Goal: Task Accomplishment & Management: Use online tool/utility

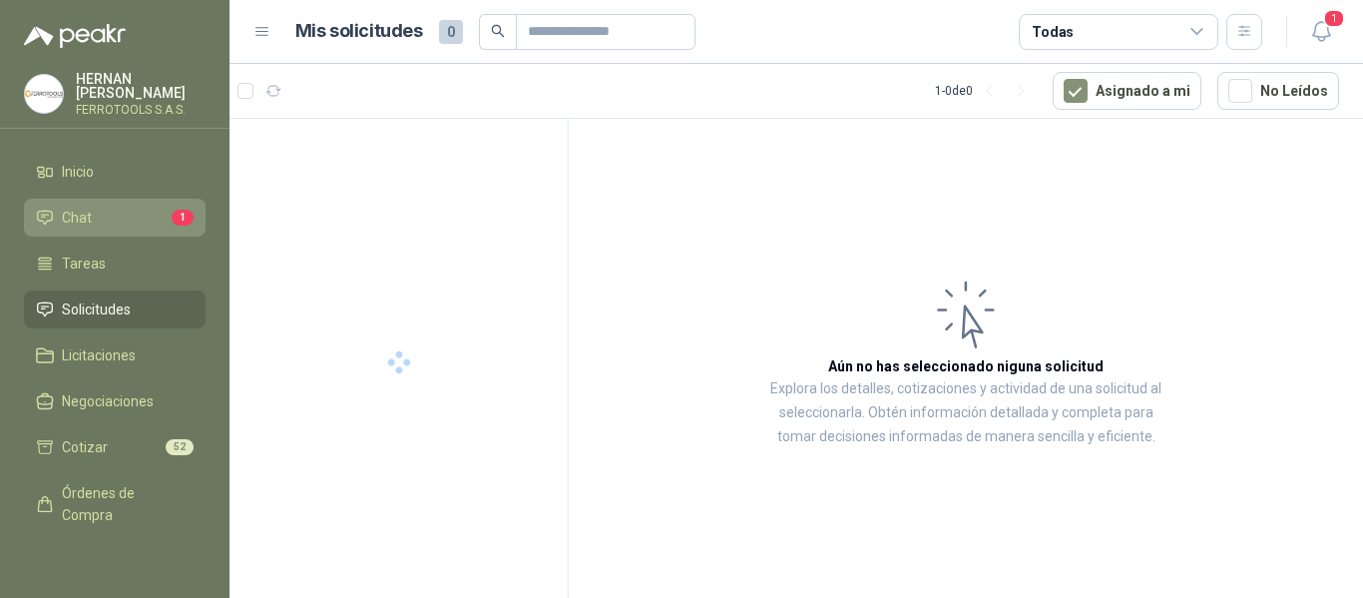
click at [123, 223] on li "Chat 1" at bounding box center [115, 218] width 158 height 22
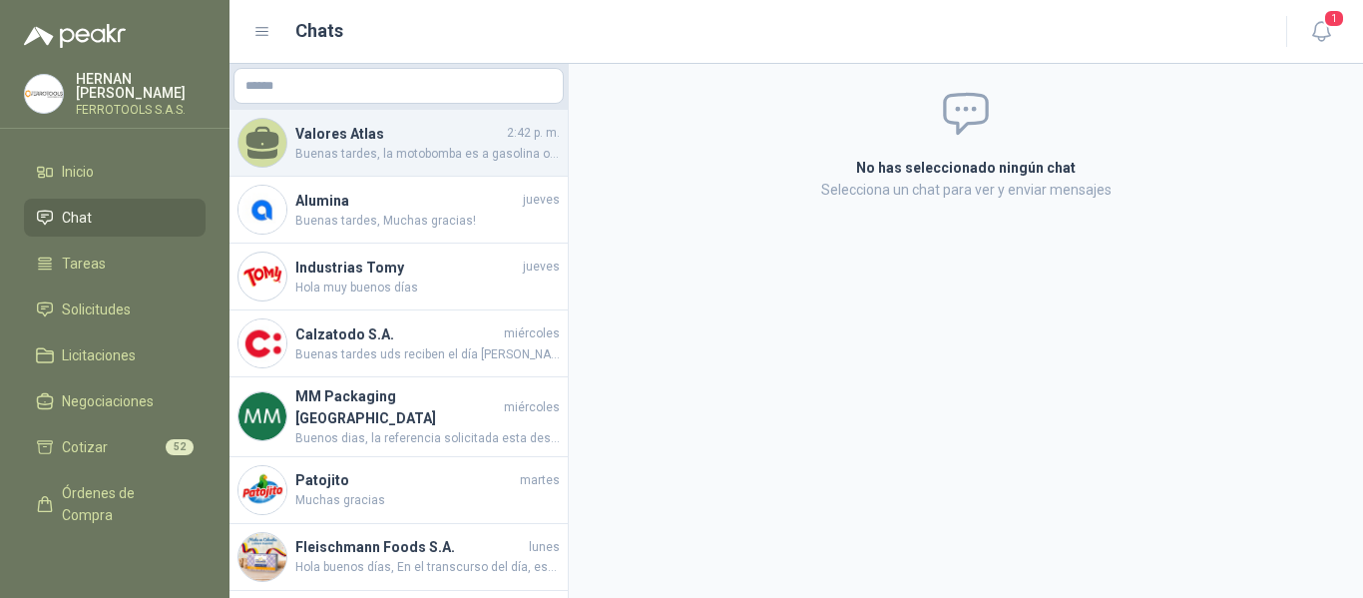
click at [454, 153] on span "Buenas tardes, la motobomba es a gasolina o diesel o electrica y que tipo de pr…" at bounding box center [427, 154] width 265 height 19
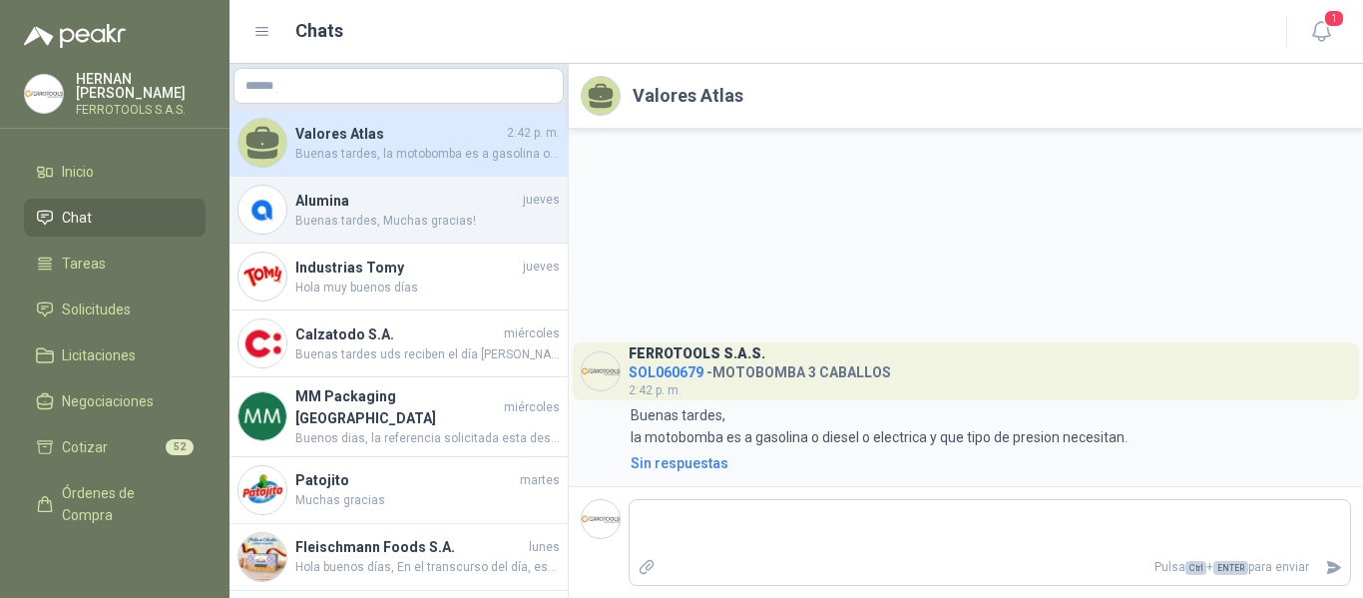
click at [312, 208] on h4 "Alumina" at bounding box center [407, 201] width 224 height 22
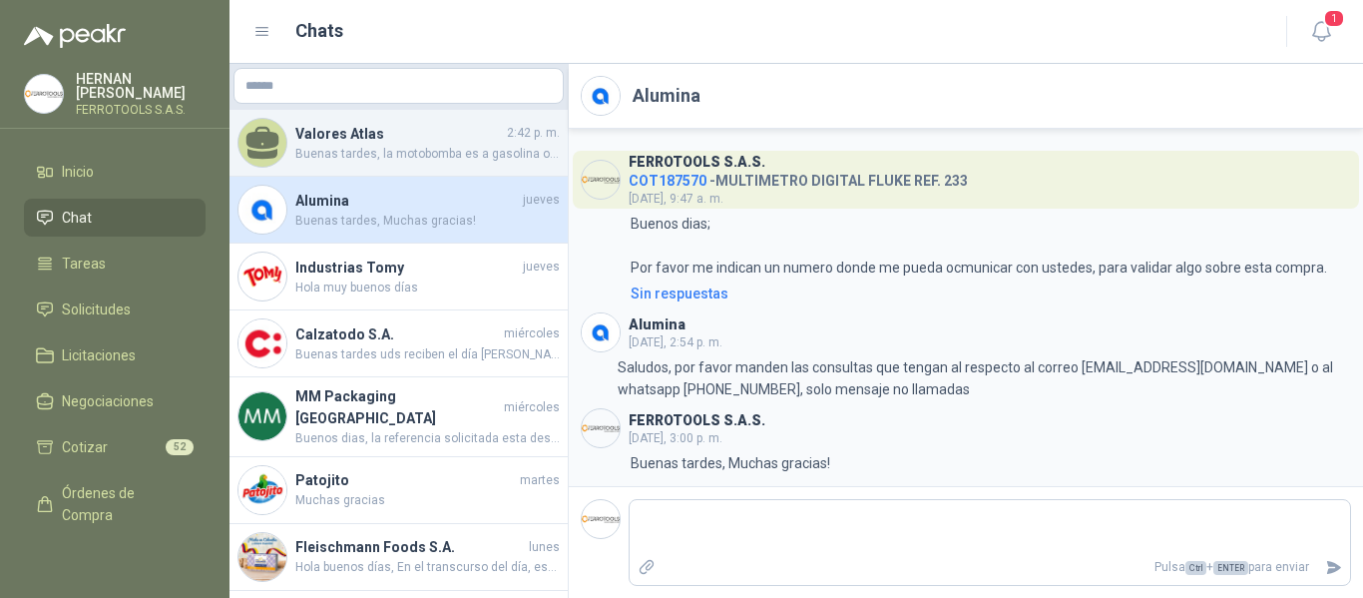
click at [478, 148] on span "Buenas tardes, la motobomba es a gasolina o diesel o electrica y que tipo de pr…" at bounding box center [427, 154] width 265 height 19
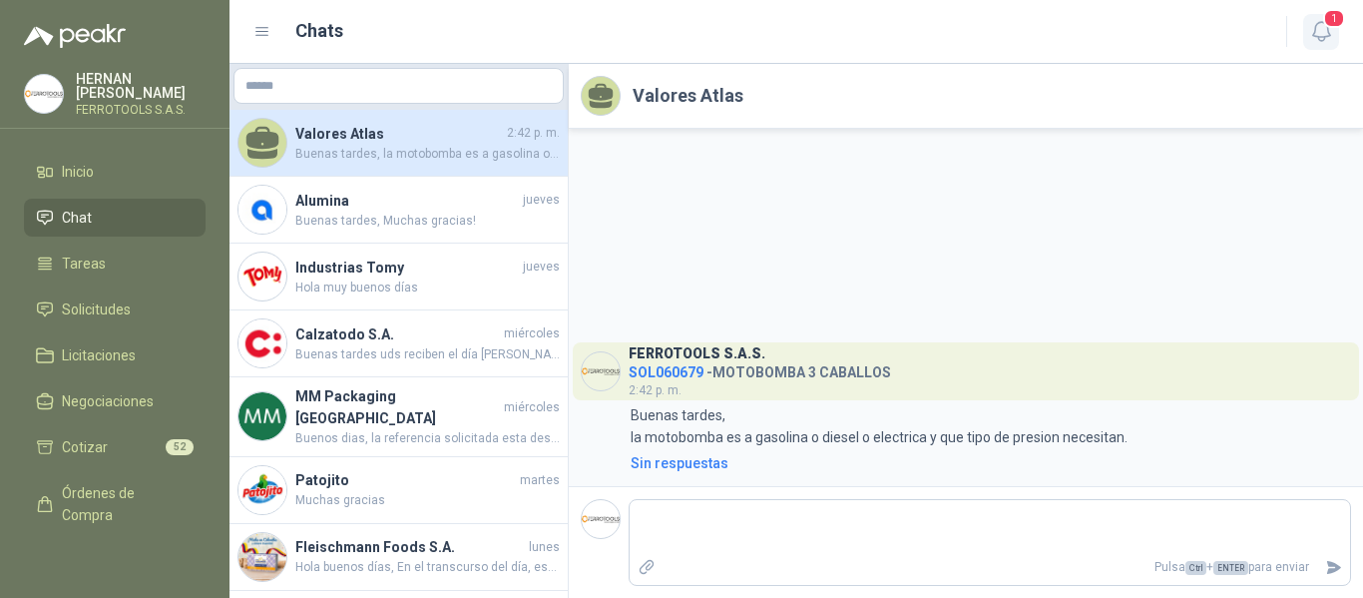
click at [1323, 44] on button "1" at bounding box center [1322, 32] width 36 height 36
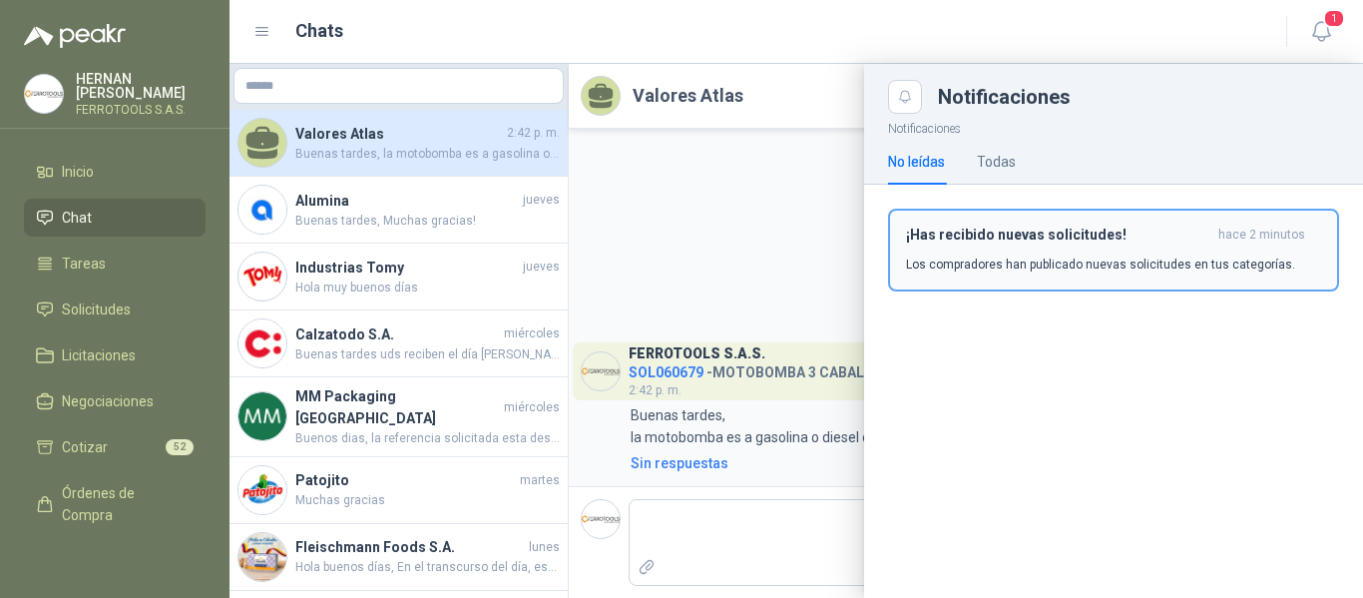
click at [1056, 267] on p "Los compradores han publicado nuevas solicitudes en tus categorías." at bounding box center [1100, 265] width 389 height 18
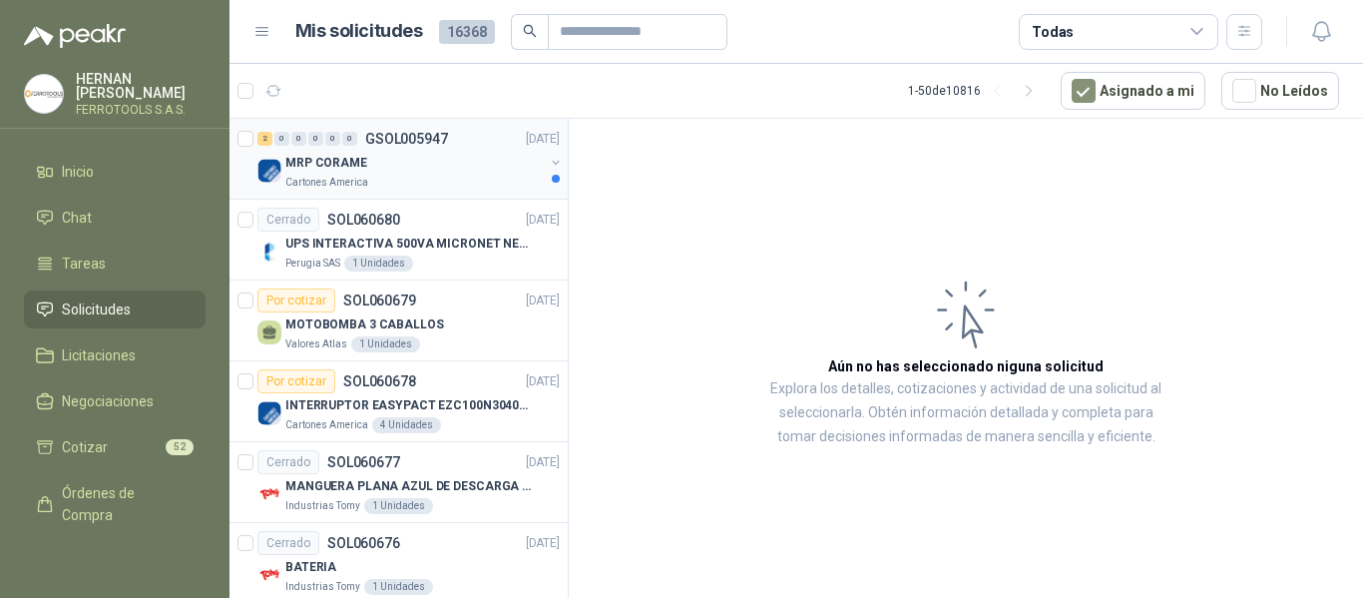
click at [397, 188] on div "Cartones America" at bounding box center [414, 183] width 259 height 16
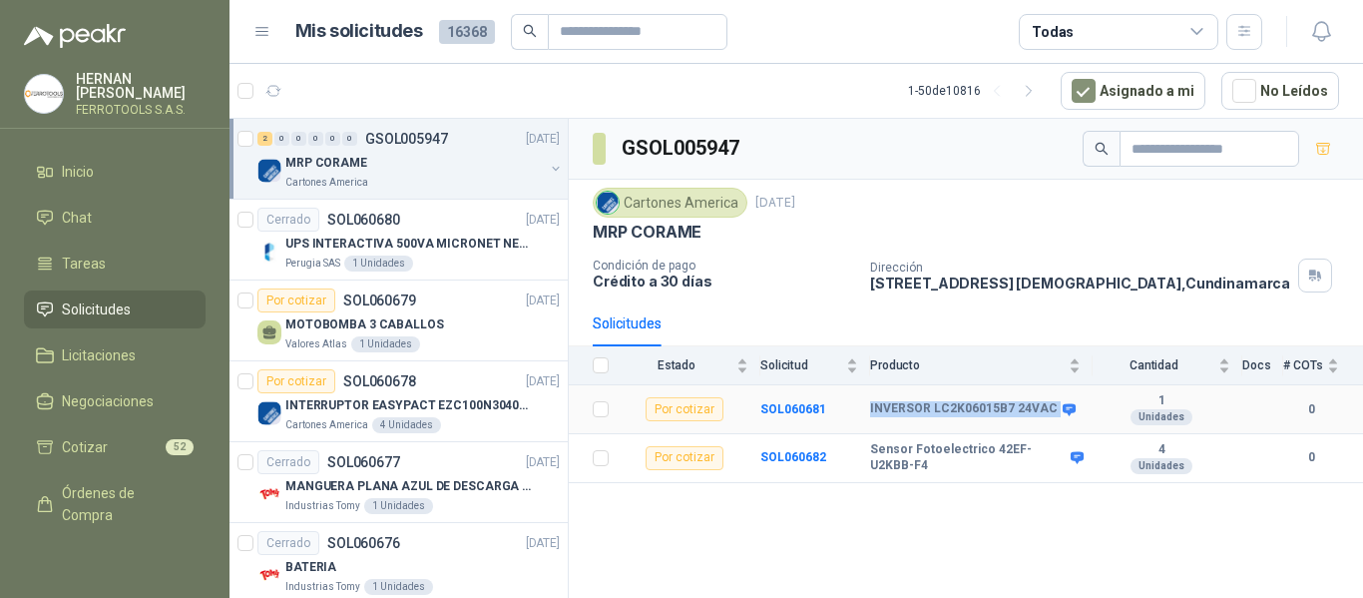
drag, startPoint x: 864, startPoint y: 406, endPoint x: 1050, endPoint y: 424, distance: 186.5
click at [1050, 424] on tr "Por cotizar SOL060681 INVERSOR LC2K06015B7 24VAC 1 Unidades 0" at bounding box center [966, 409] width 795 height 49
copy tr "INVERSOR LC2K06015B7 24VAC"
drag, startPoint x: 869, startPoint y: 452, endPoint x: 1022, endPoint y: 476, distance: 154.6
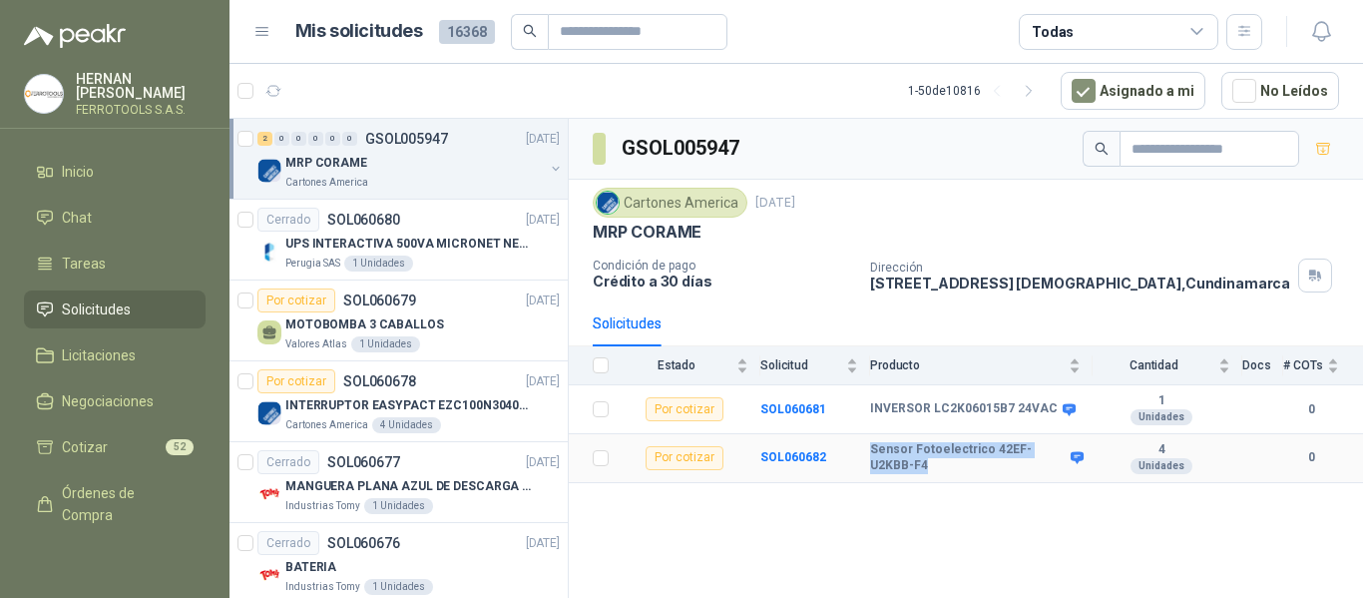
click at [1022, 476] on tr "Por cotizar SOL060682 Sensor Fotoelectrico 42EF-U2KBB-F4 4 Unidades 0" at bounding box center [966, 458] width 795 height 49
copy tr "Sensor Fotoelectrico 42EF-U2KBB-F4"
click at [62, 221] on span "Chat" at bounding box center [77, 218] width 30 height 22
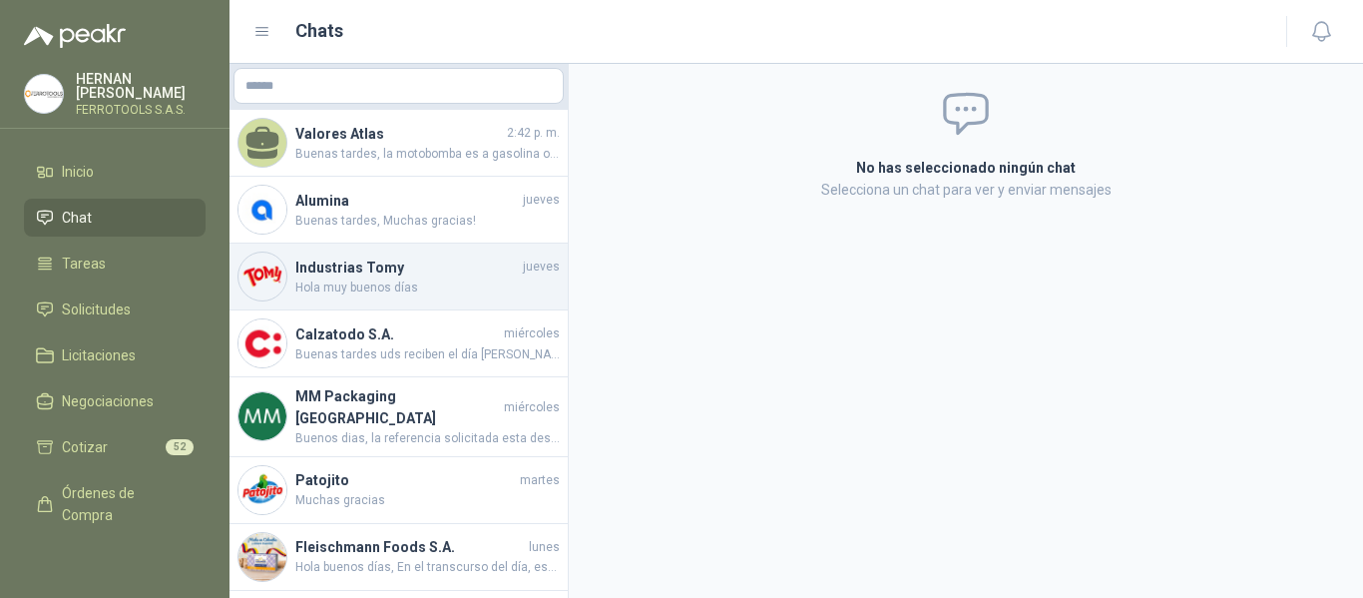
click at [487, 294] on span "Hola muy buenos días" at bounding box center [427, 287] width 265 height 19
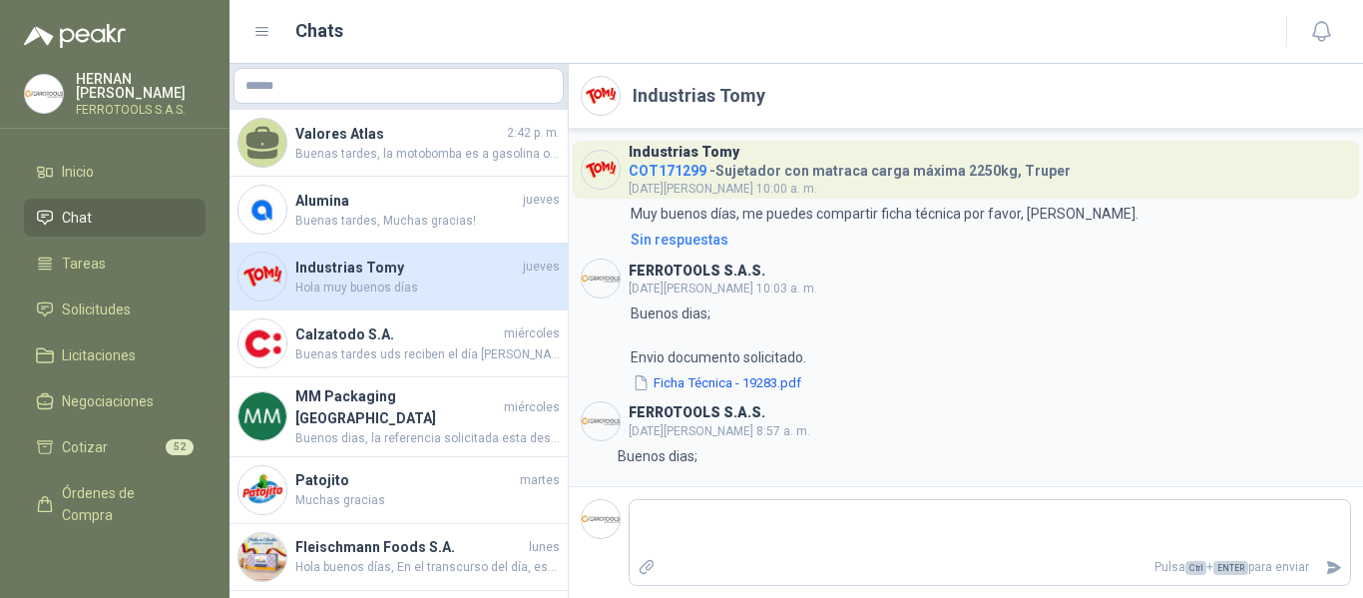
scroll to position [3198, 0]
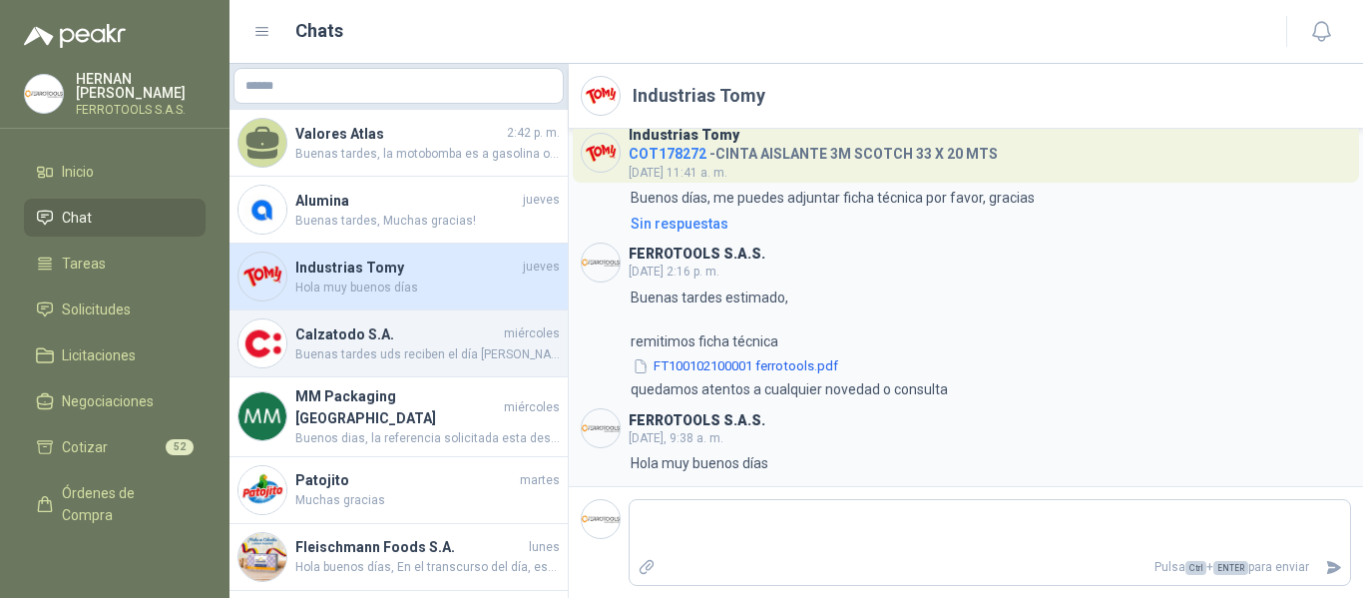
click at [415, 360] on span "Buenas tardes uds reciben el día de hoy hasta las 5: 30?" at bounding box center [427, 354] width 265 height 19
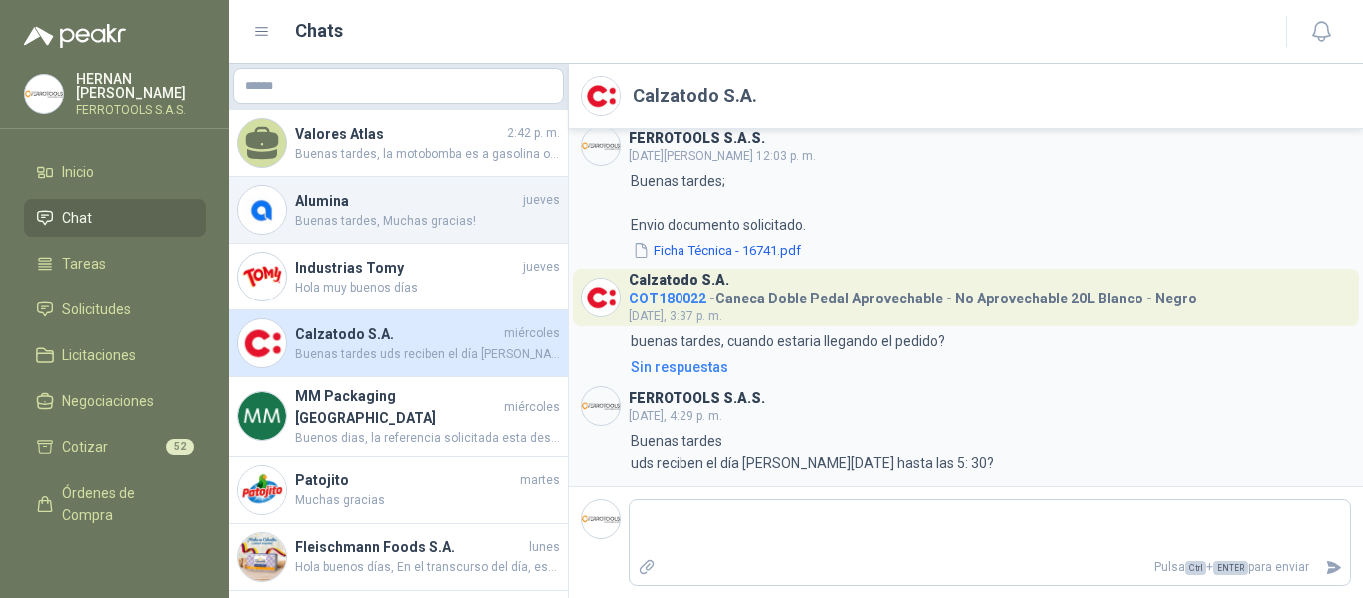
click at [386, 185] on div "Alumina jueves Buenas tardes, Muchas gracias!" at bounding box center [399, 210] width 338 height 67
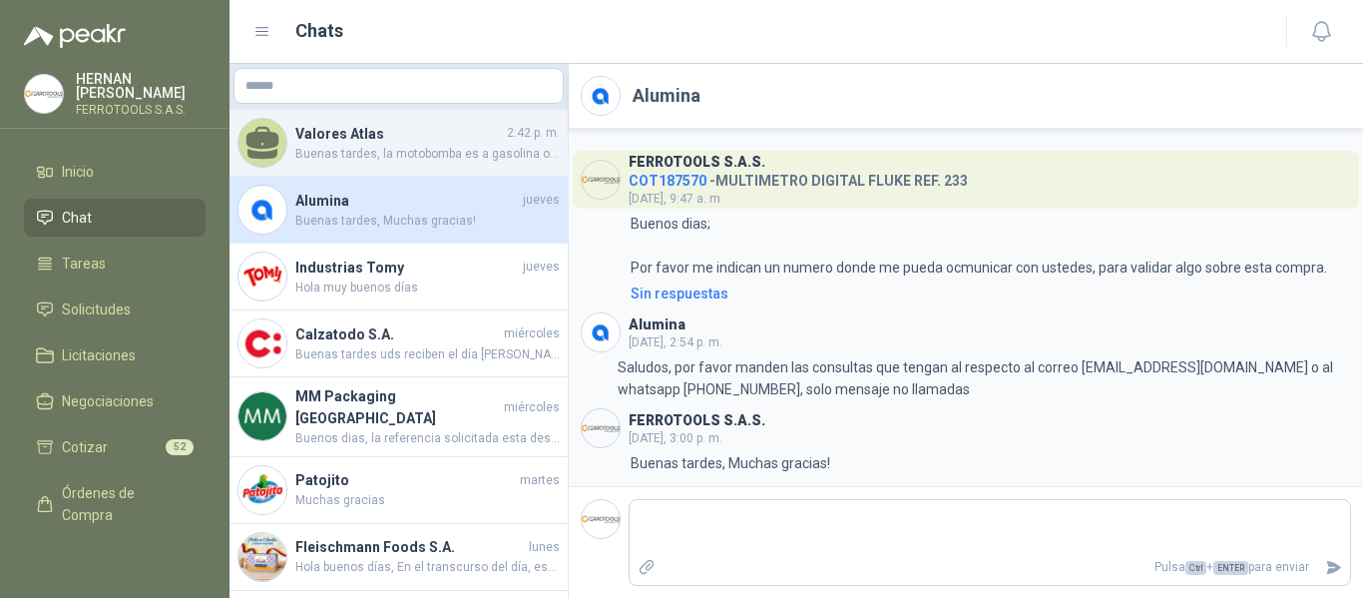
click at [379, 156] on span "Buenas tardes, la motobomba es a gasolina o diesel o electrica y que tipo de pr…" at bounding box center [427, 154] width 265 height 19
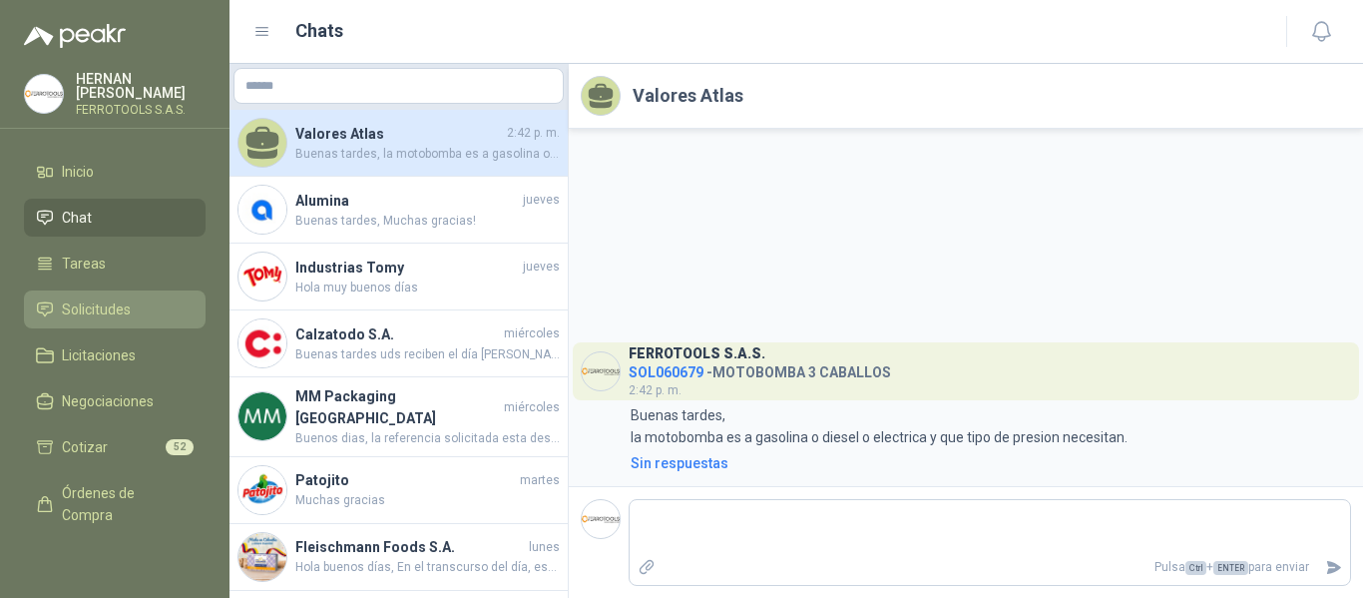
click at [101, 300] on span "Solicitudes" at bounding box center [96, 309] width 69 height 22
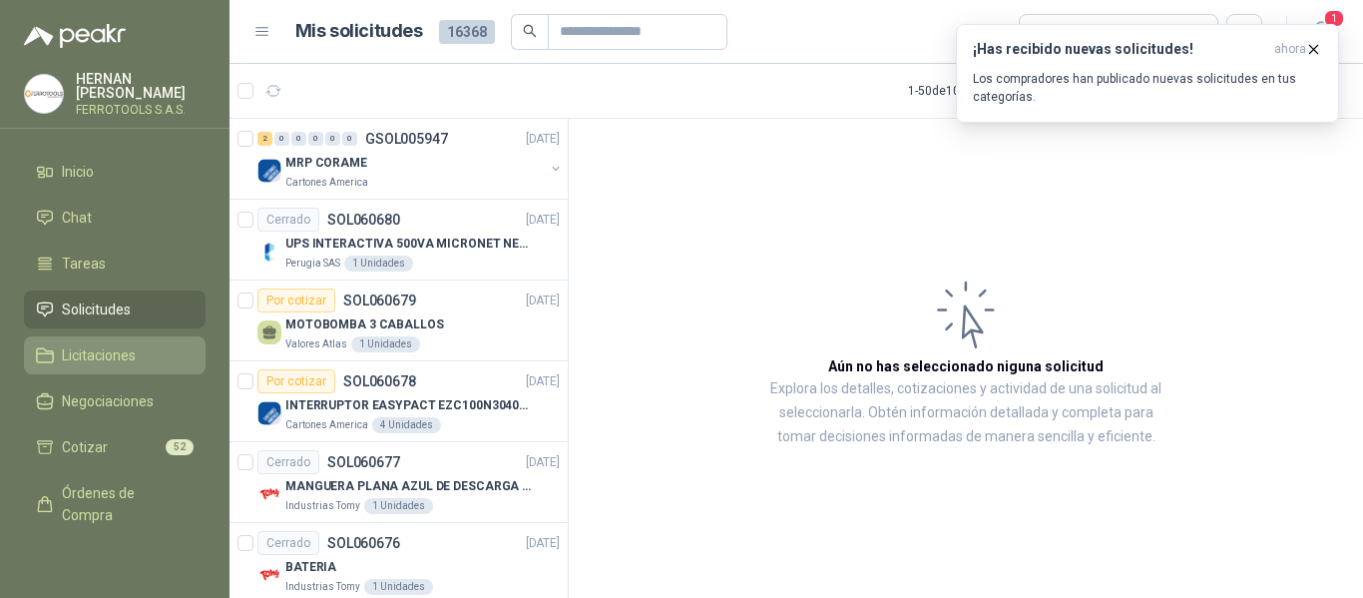
click at [78, 337] on link "Licitaciones" at bounding box center [115, 355] width 182 height 38
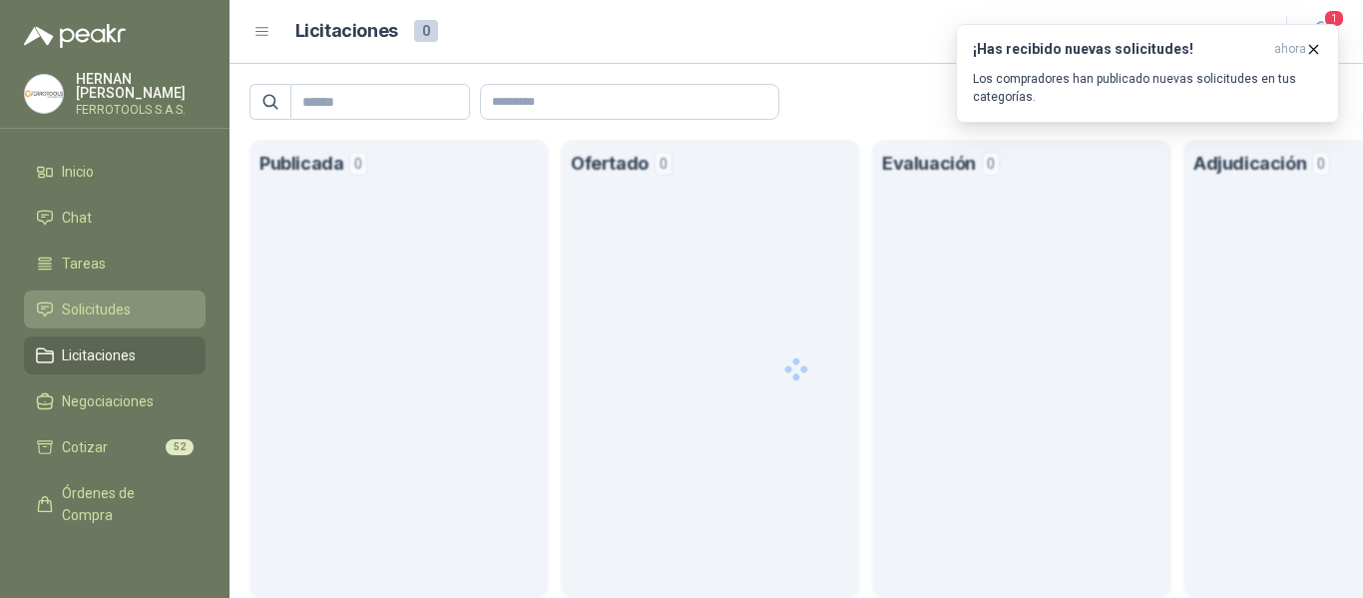
click at [90, 307] on span "Solicitudes" at bounding box center [96, 309] width 69 height 22
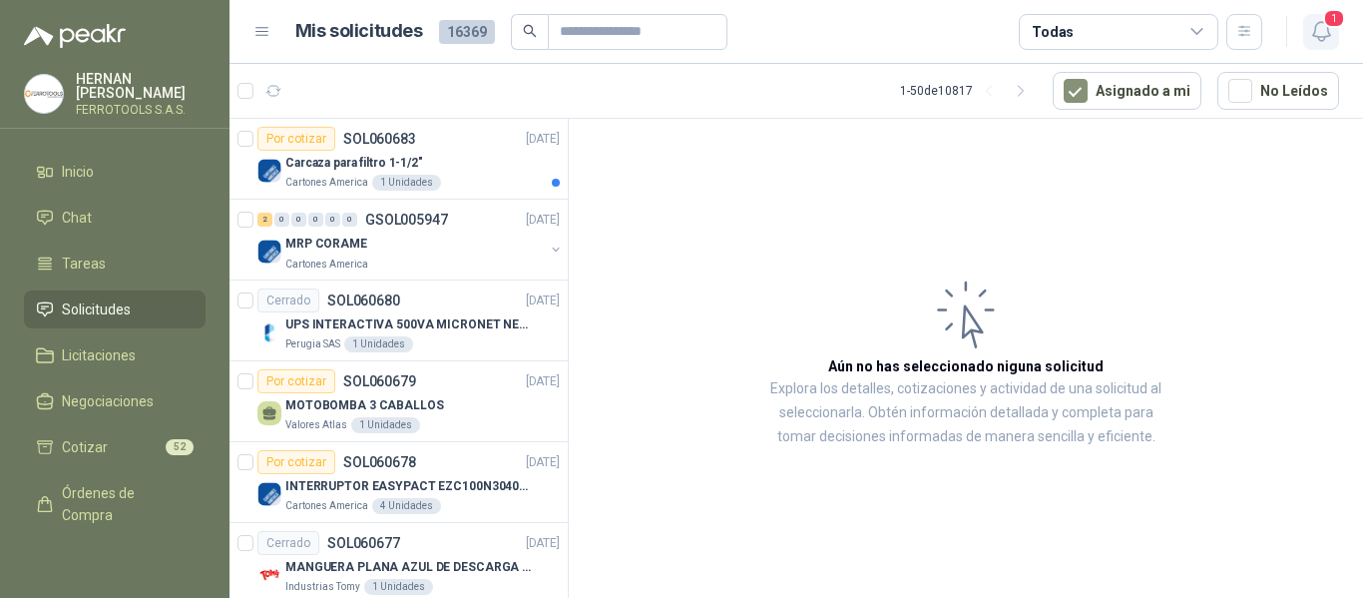
click at [1324, 38] on icon "button" at bounding box center [1322, 31] width 25 height 25
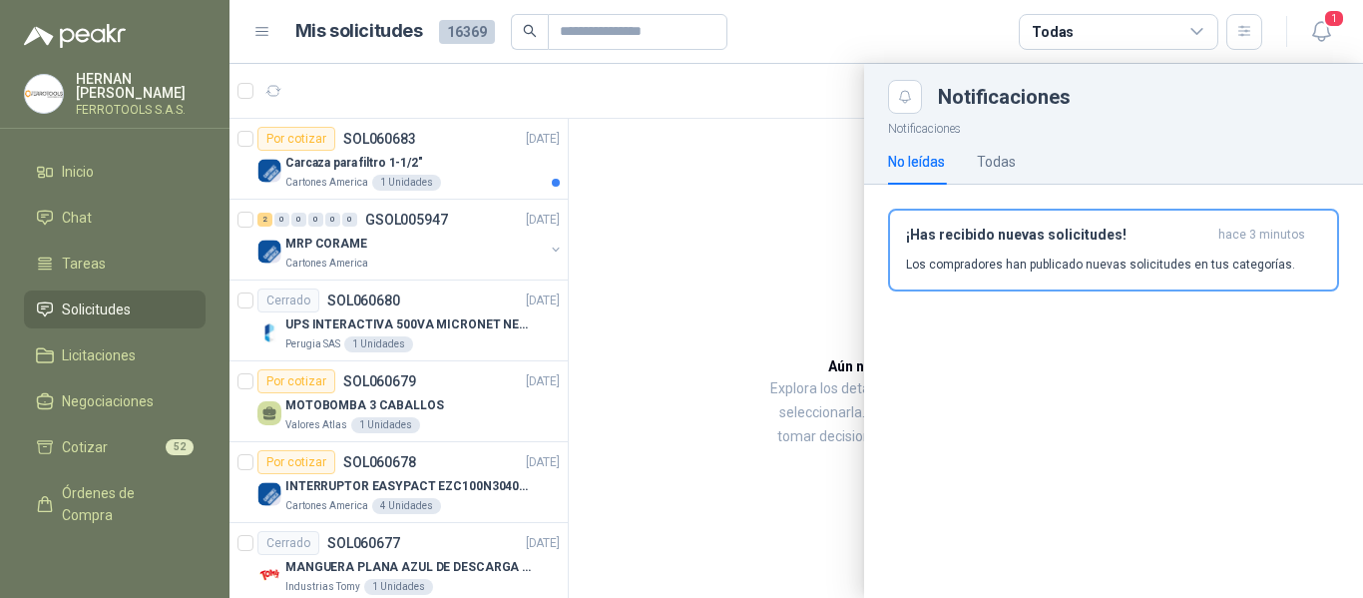
click at [394, 168] on div at bounding box center [797, 331] width 1134 height 534
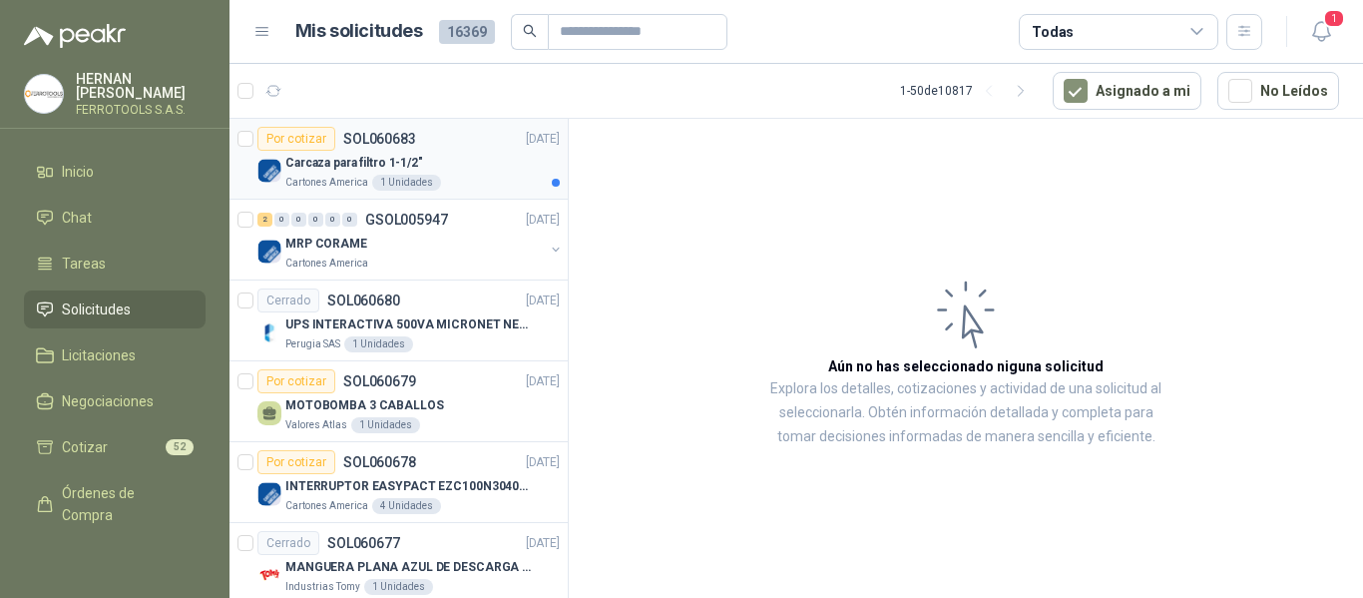
click at [420, 157] on div "Carcaza para filtro 1-1/2"" at bounding box center [422, 163] width 274 height 24
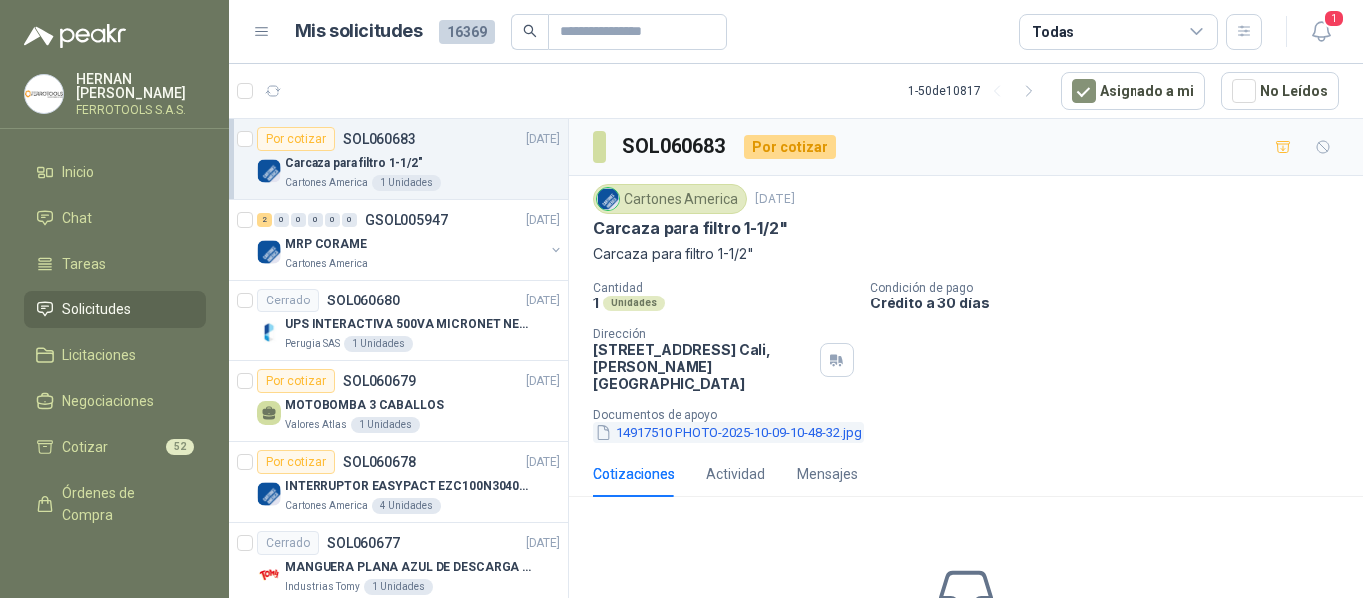
click at [692, 422] on button "14917510 PHOTO-2025-10-09-10-48-32.jpg" at bounding box center [728, 432] width 271 height 21
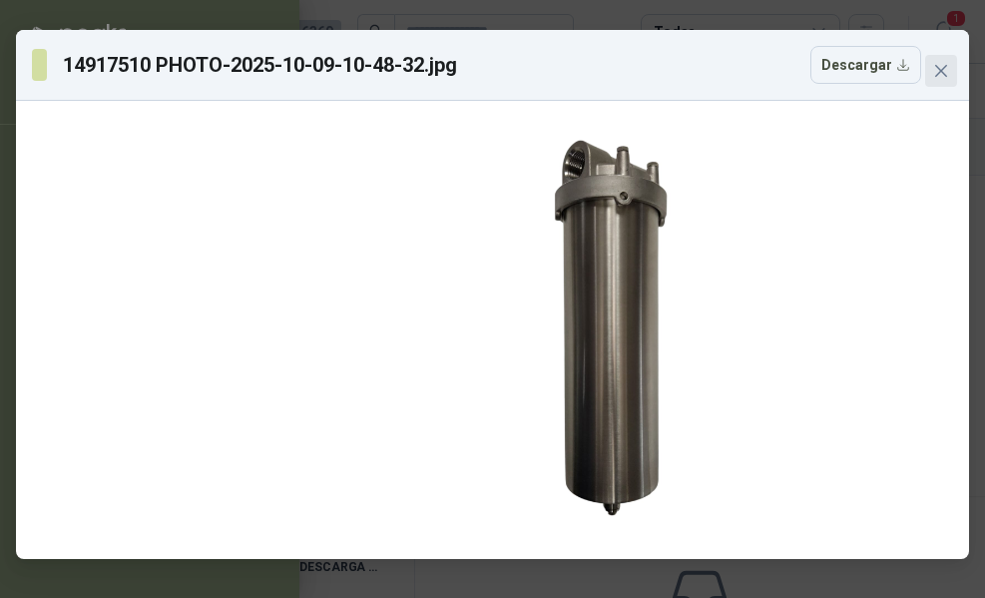
click at [933, 63] on icon "close" at bounding box center [941, 71] width 16 height 16
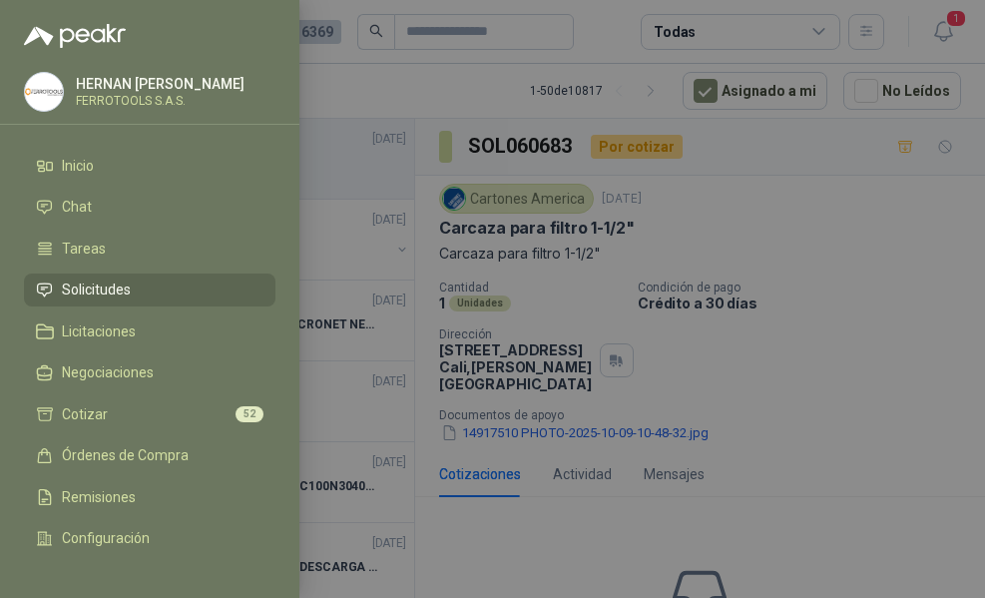
click at [832, 200] on div at bounding box center [492, 299] width 985 height 598
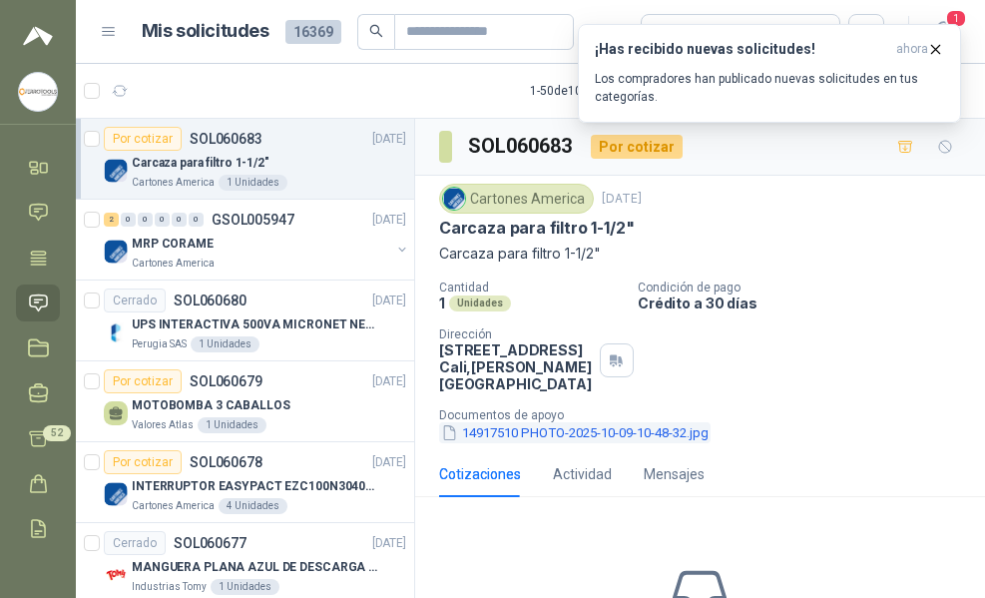
click at [569, 430] on button "14917510 PHOTO-2025-10-09-10-48-32.jpg" at bounding box center [574, 432] width 271 height 21
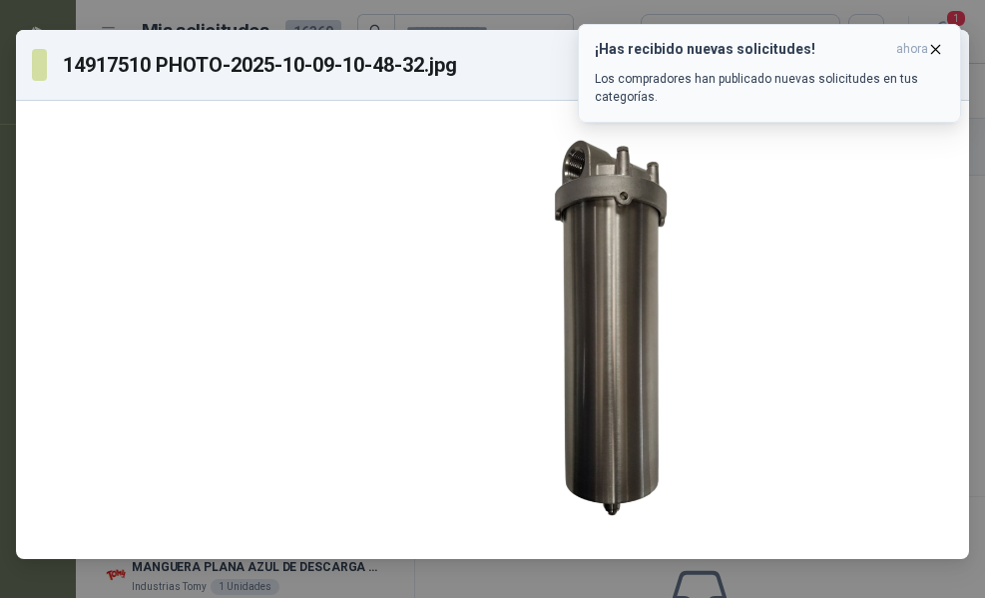
click at [944, 50] on button "¡Has recibido nuevas solicitudes! ahora Los compradores han publicado nuevas so…" at bounding box center [769, 73] width 383 height 99
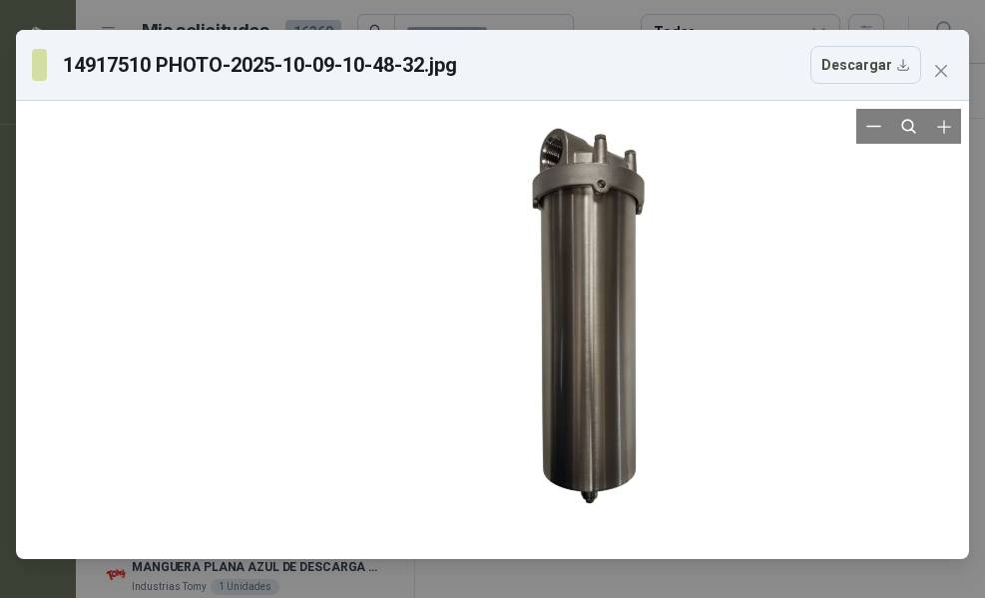
drag, startPoint x: 607, startPoint y: 312, endPoint x: 768, endPoint y: 300, distance: 161.1
click at [768, 300] on div at bounding box center [492, 330] width 937 height 442
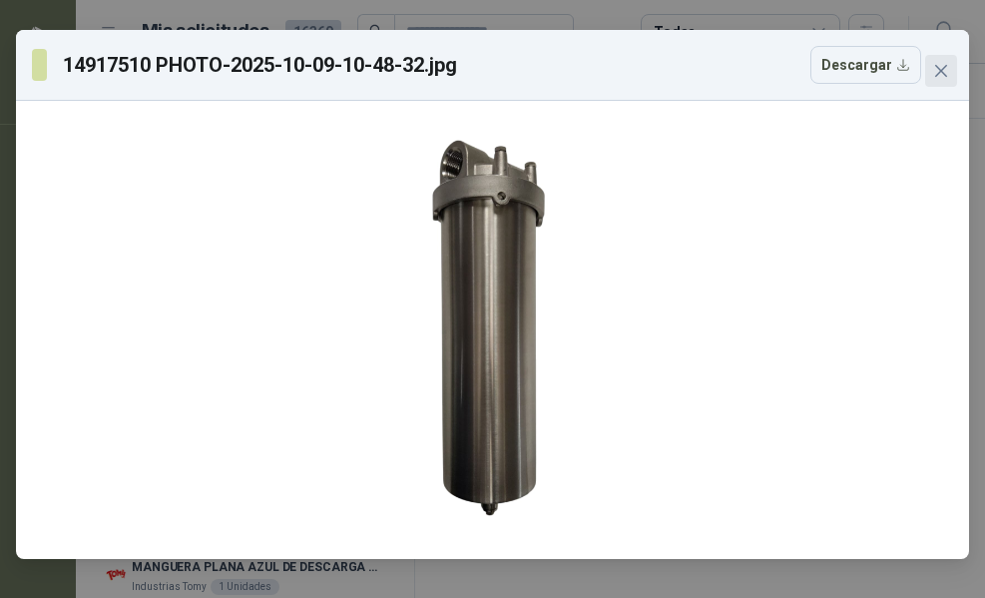
click at [934, 82] on button "Close" at bounding box center [941, 71] width 32 height 32
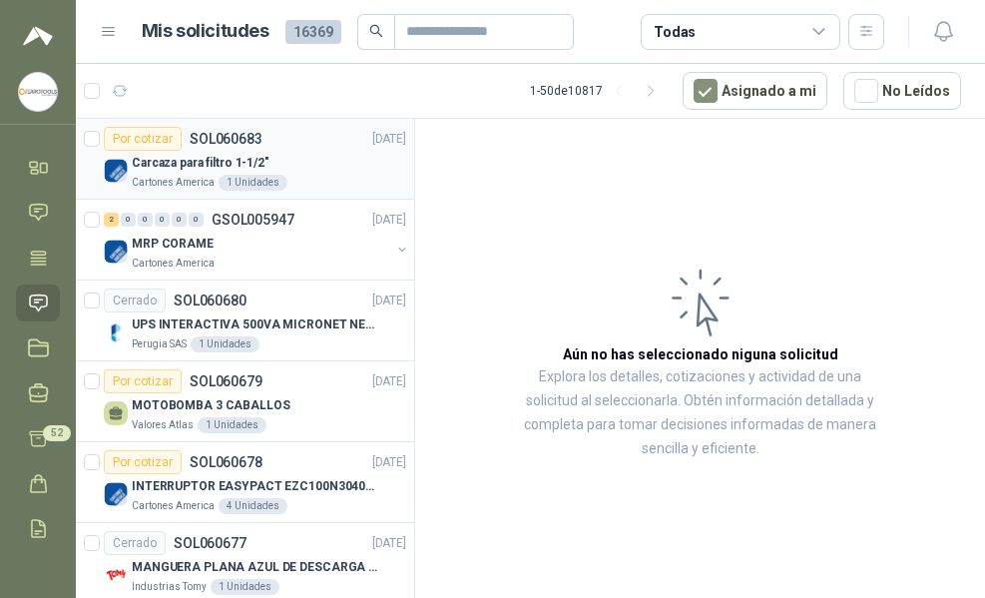
click at [287, 167] on div "Carcaza para filtro 1-1/2"" at bounding box center [269, 163] width 274 height 24
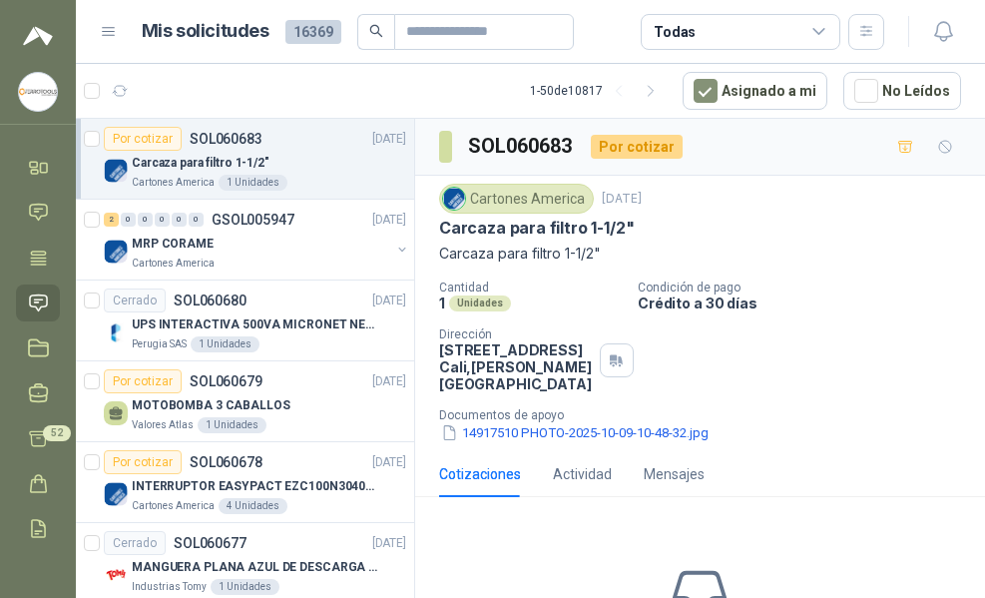
scroll to position [163, 0]
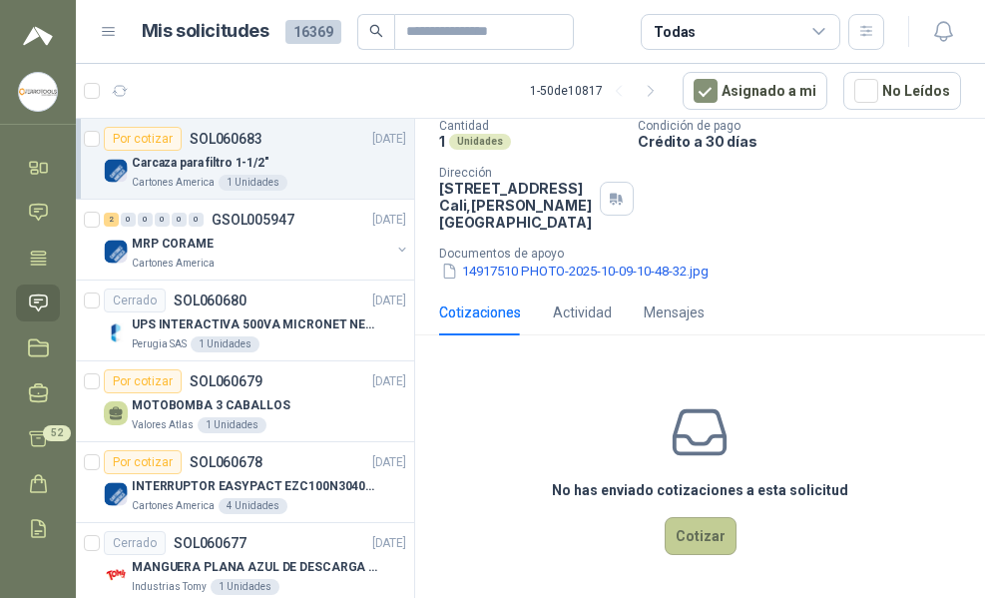
click at [707, 540] on button "Cotizar" at bounding box center [701, 536] width 72 height 38
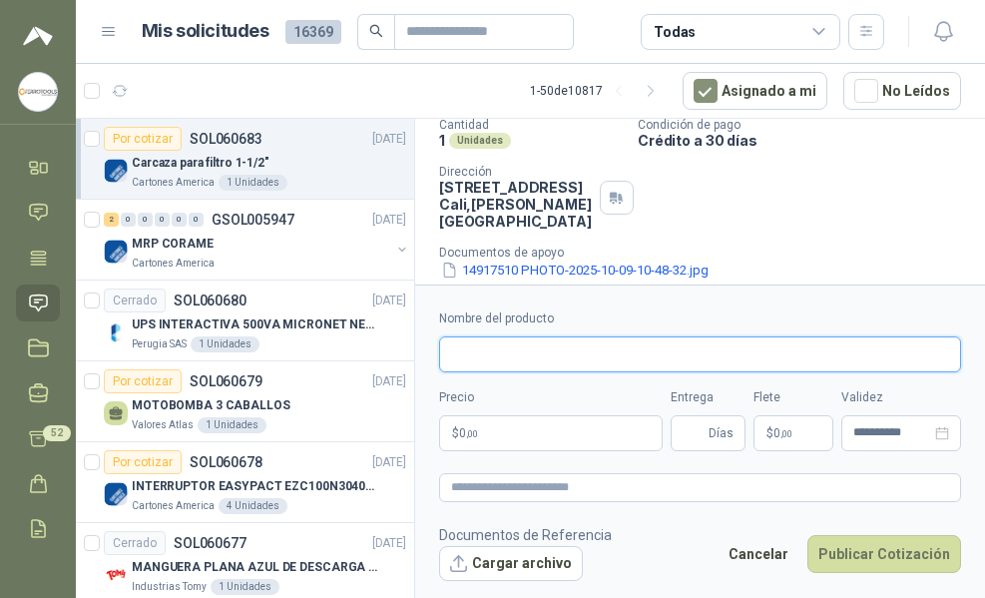
click at [632, 354] on input "Nombre del producto" at bounding box center [700, 354] width 522 height 36
paste input "**********"
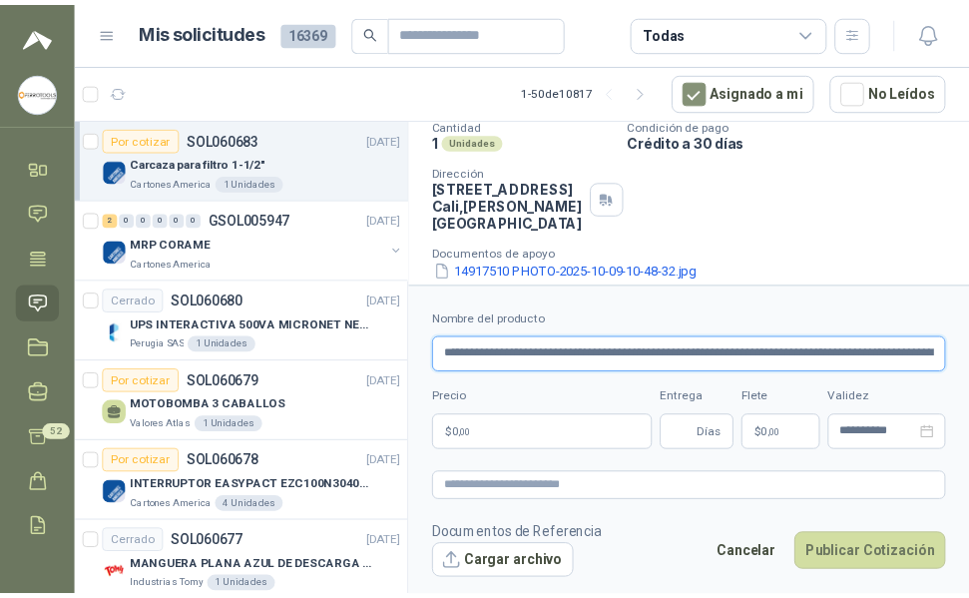
scroll to position [0, 61]
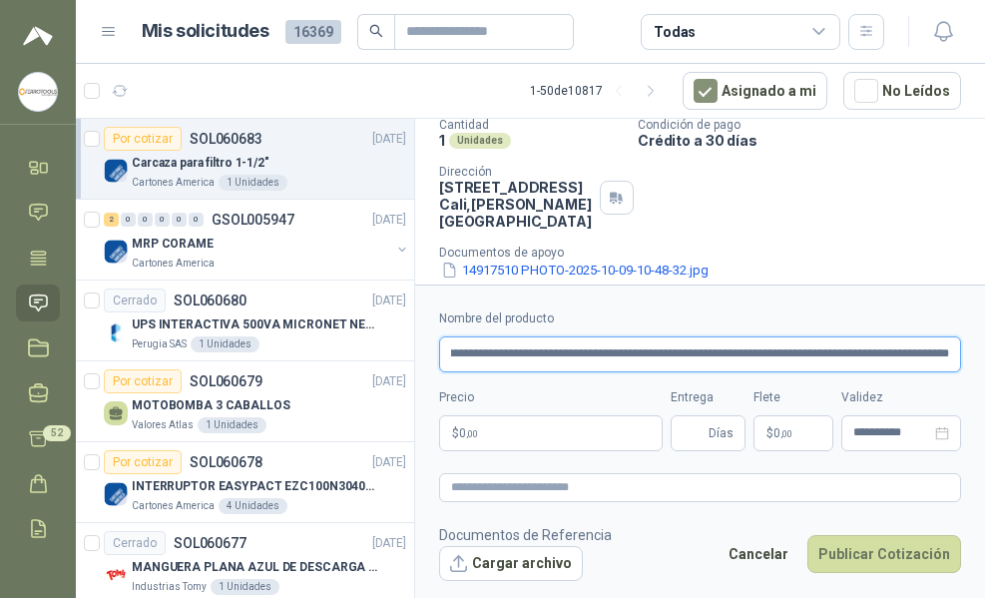
type input "**********"
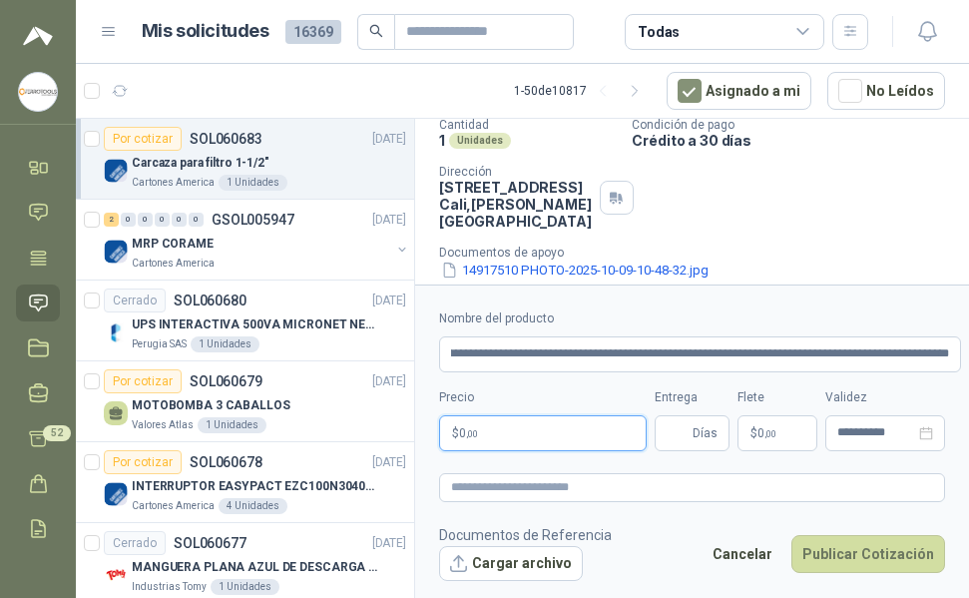
click at [572, 436] on body "HERNAN RUALES FERROTOOLS S.A.S. Inicio Chat Tareas Solicitudes Licitaciones Neg…" at bounding box center [484, 299] width 969 height 598
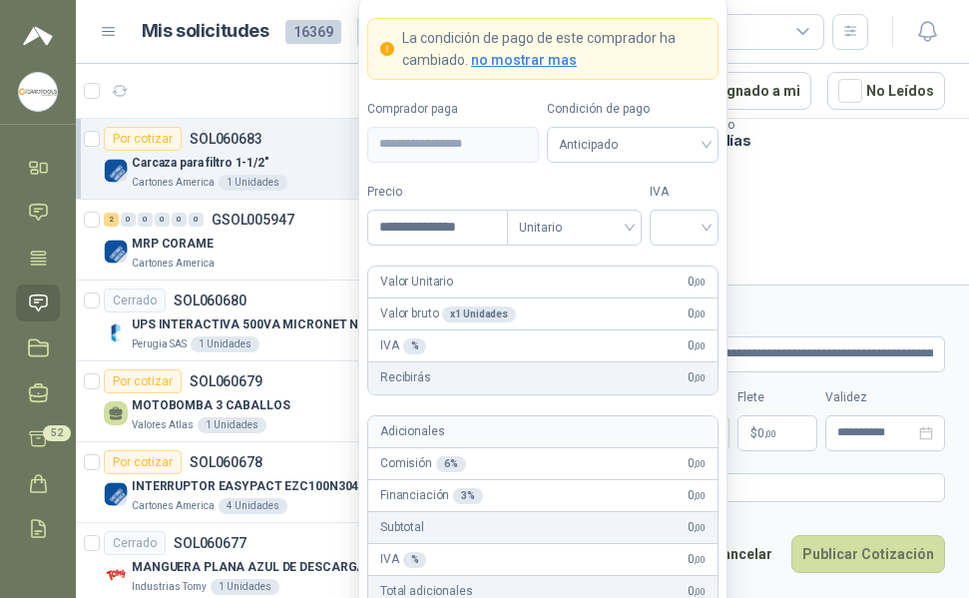
type input "***"
click at [815, 232] on div "Cantidad 1 Unidades Condición de pago Crédito a 30 días Dirección Calle 70 Nort…" at bounding box center [692, 199] width 506 height 163
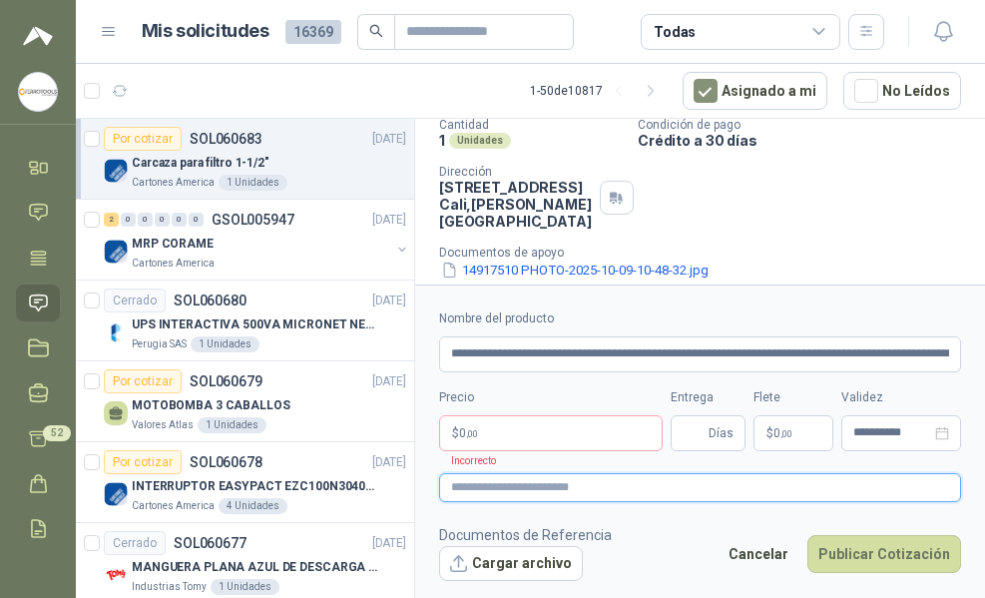
click at [643, 475] on textarea at bounding box center [700, 487] width 522 height 29
click at [643, 484] on textarea at bounding box center [700, 487] width 522 height 29
paste textarea "**********"
type textarea "**********"
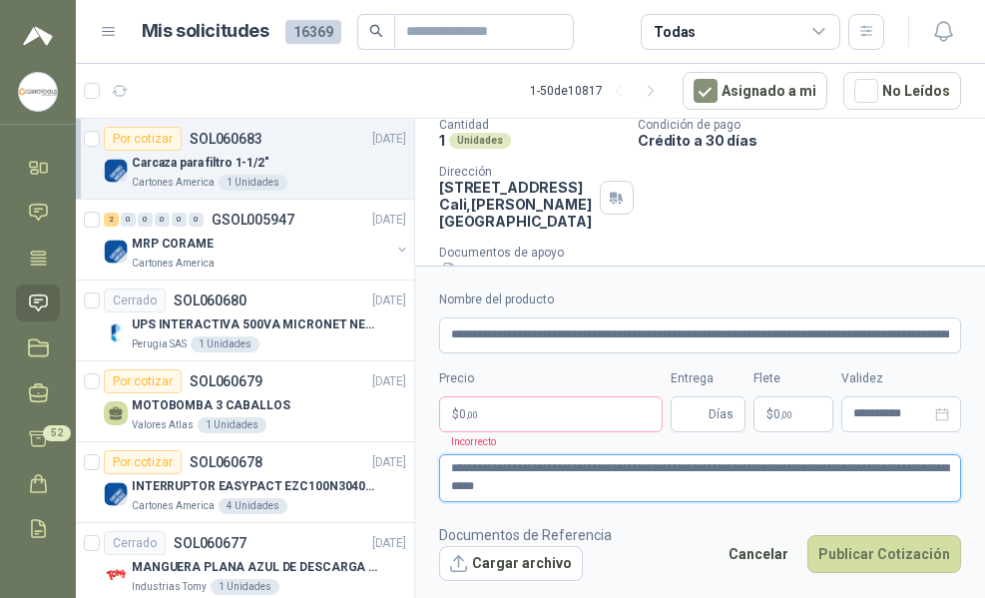
type textarea "**********"
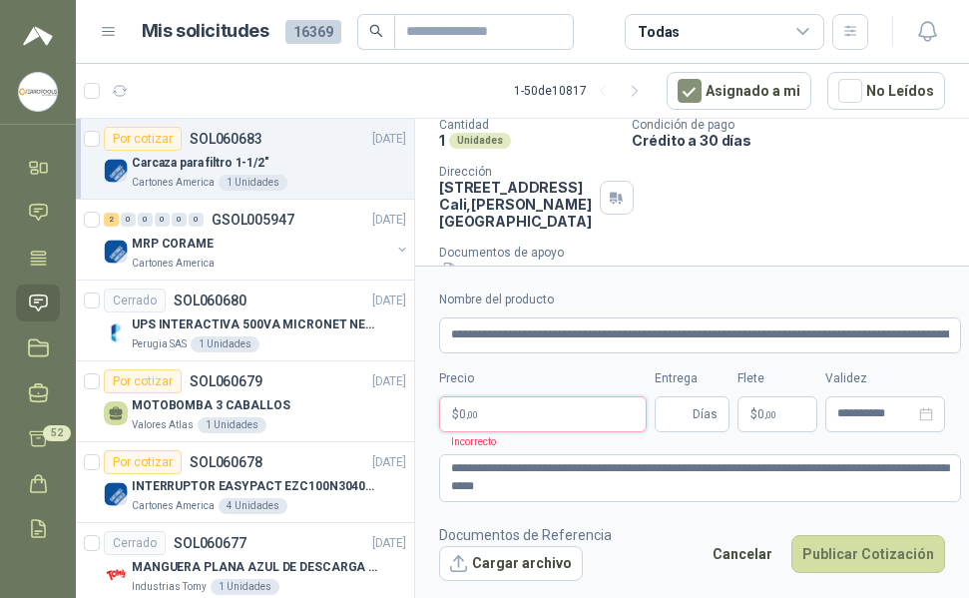
click at [510, 410] on body "HERNAN RUALES FERROTOOLS S.A.S. Inicio Chat Tareas Solicitudes Licitaciones Neg…" at bounding box center [484, 299] width 969 height 598
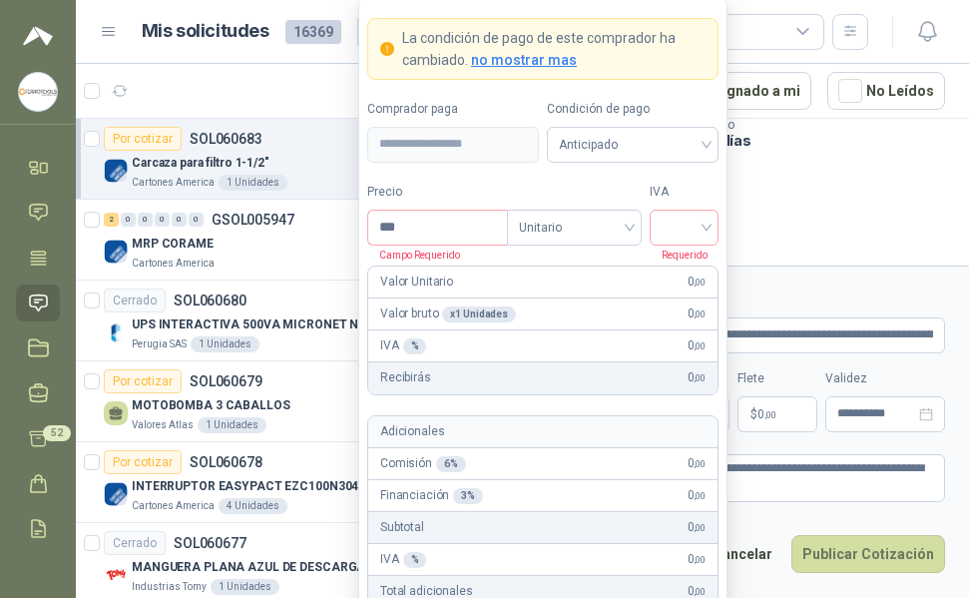
scroll to position [163, 0]
click at [462, 232] on input "***" at bounding box center [437, 228] width 139 height 34
type input "**********"
click at [703, 227] on input "search" at bounding box center [684, 226] width 45 height 30
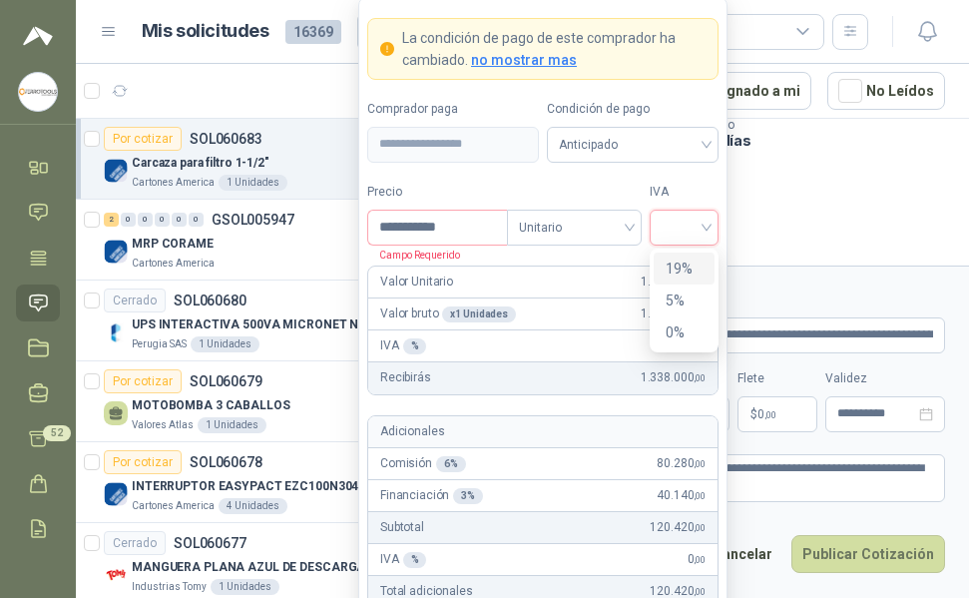
click at [675, 269] on div "19%" at bounding box center [684, 269] width 37 height 22
click at [698, 197] on label "IVA" at bounding box center [684, 192] width 69 height 19
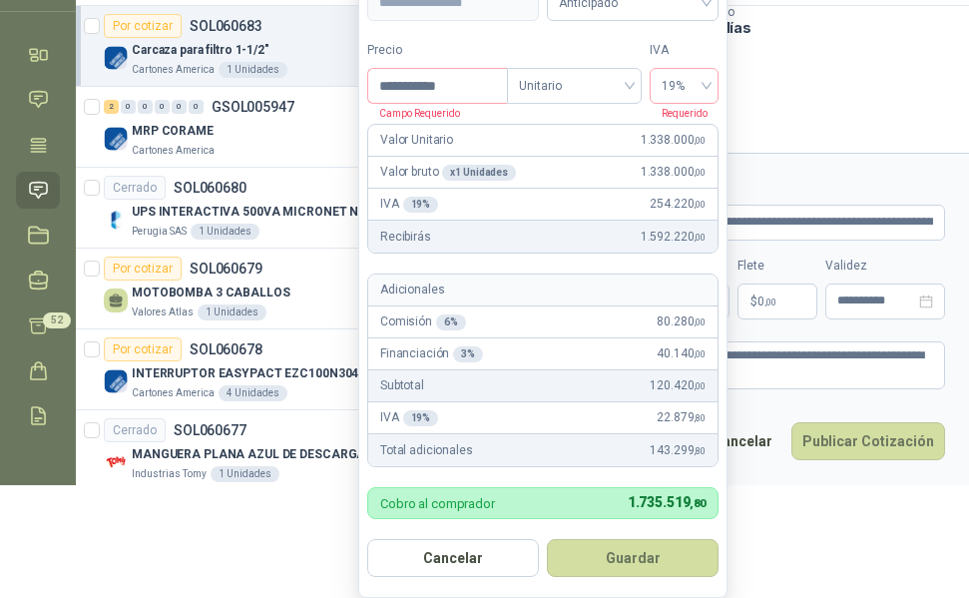
scroll to position [153, 0]
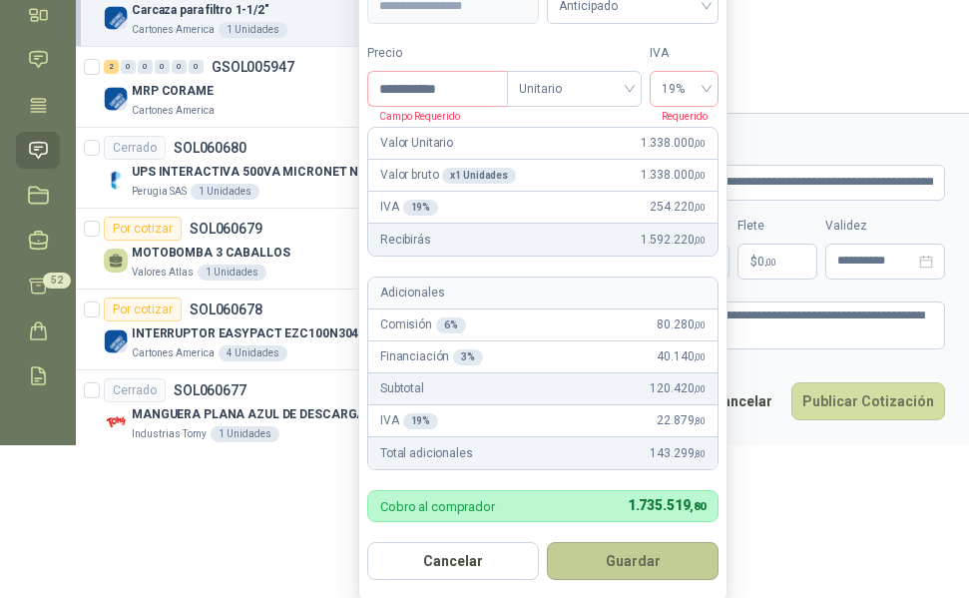
click at [637, 547] on button "Guardar" at bounding box center [633, 561] width 172 height 38
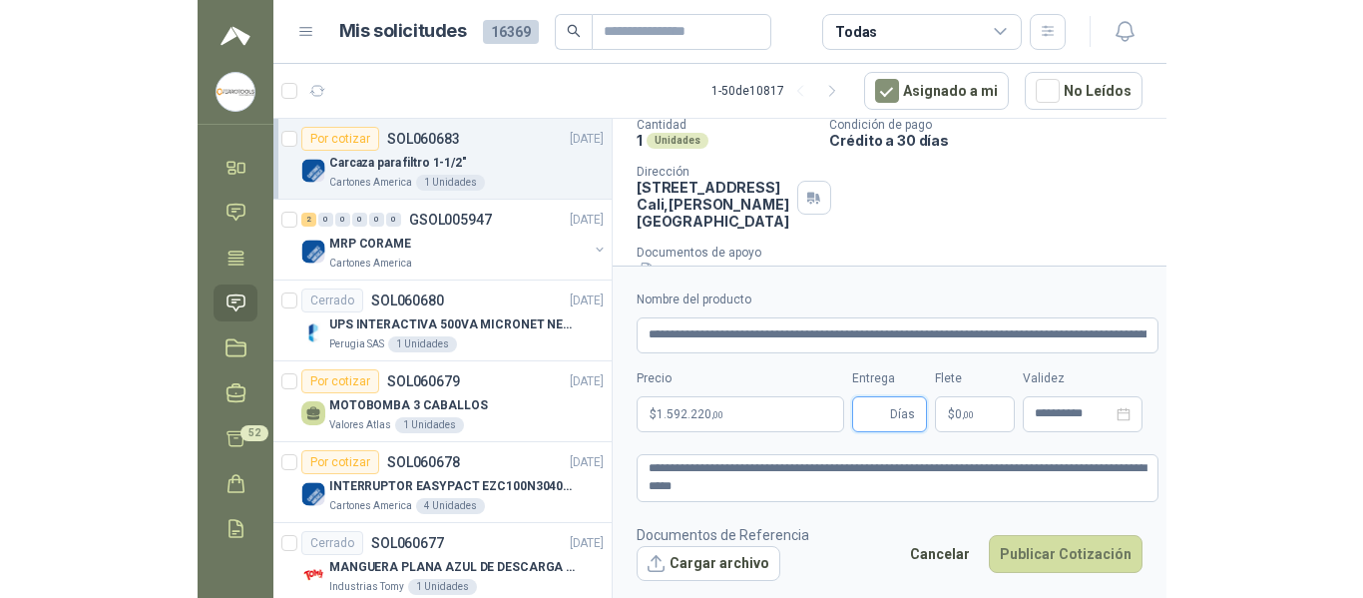
scroll to position [0, 0]
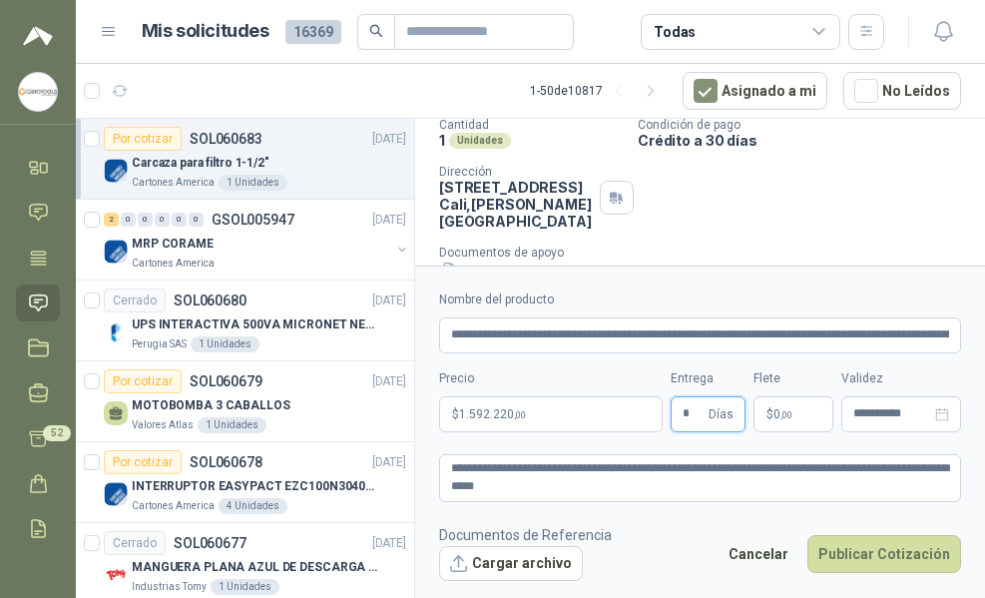
type input "*"
click at [671, 536] on footer "Documentos de Referencia Cargar archivo Cancelar Publicar Cotización" at bounding box center [700, 553] width 522 height 58
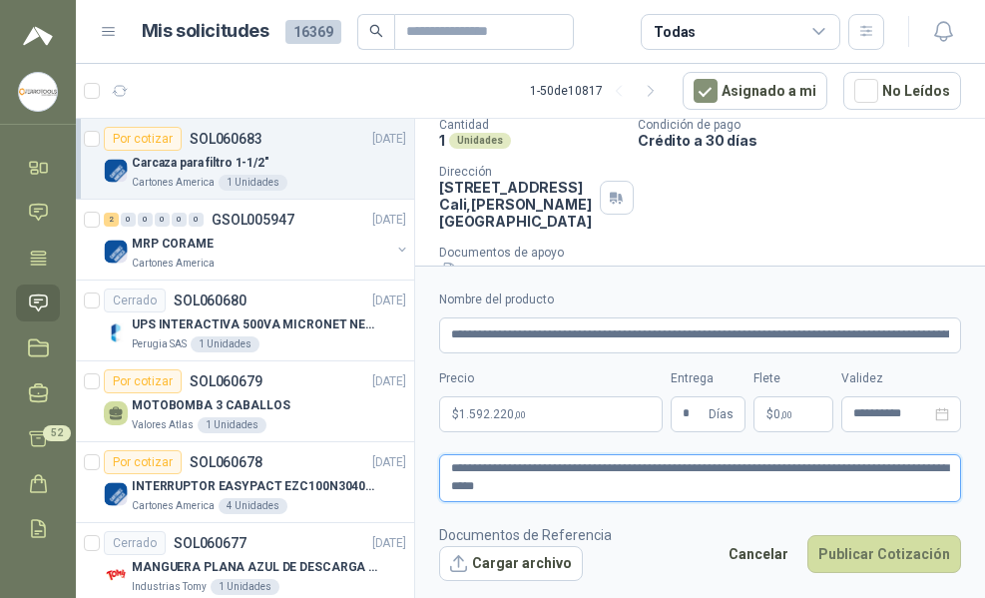
click at [661, 499] on textarea "**********" at bounding box center [700, 478] width 522 height 48
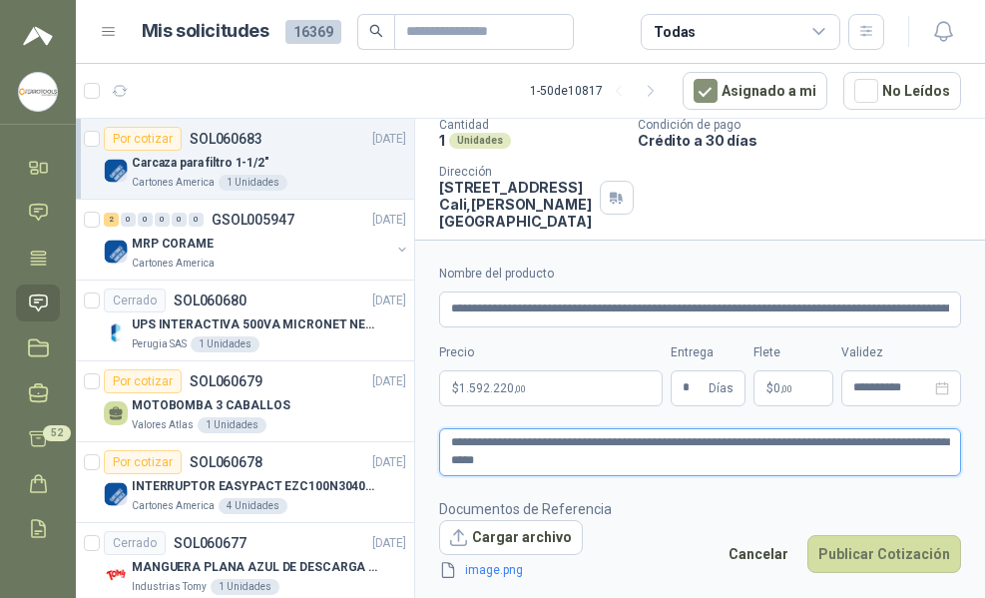
click at [560, 465] on textarea "**********" at bounding box center [700, 452] width 522 height 48
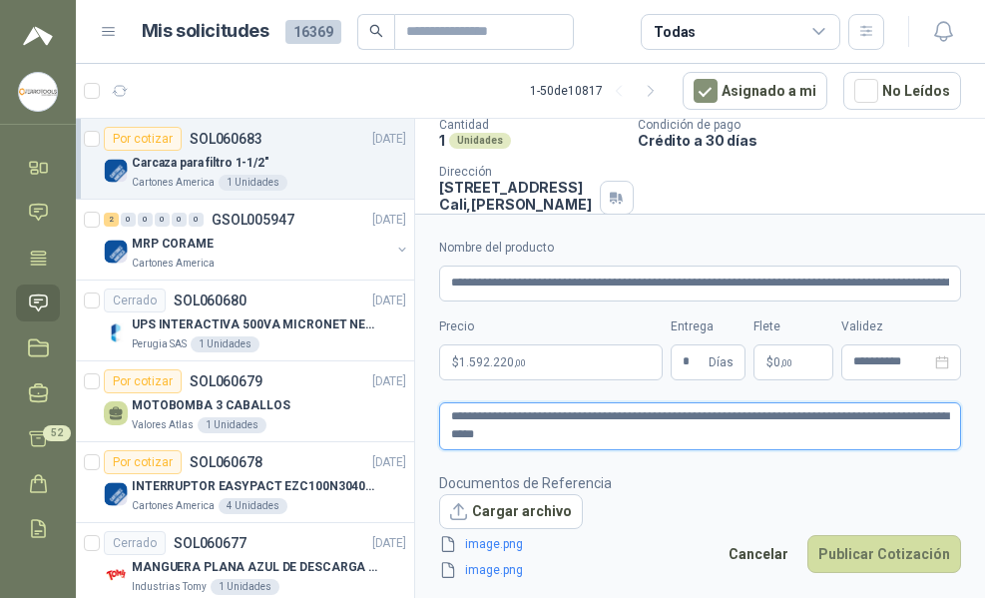
click at [671, 433] on textarea "**********" at bounding box center [700, 426] width 522 height 48
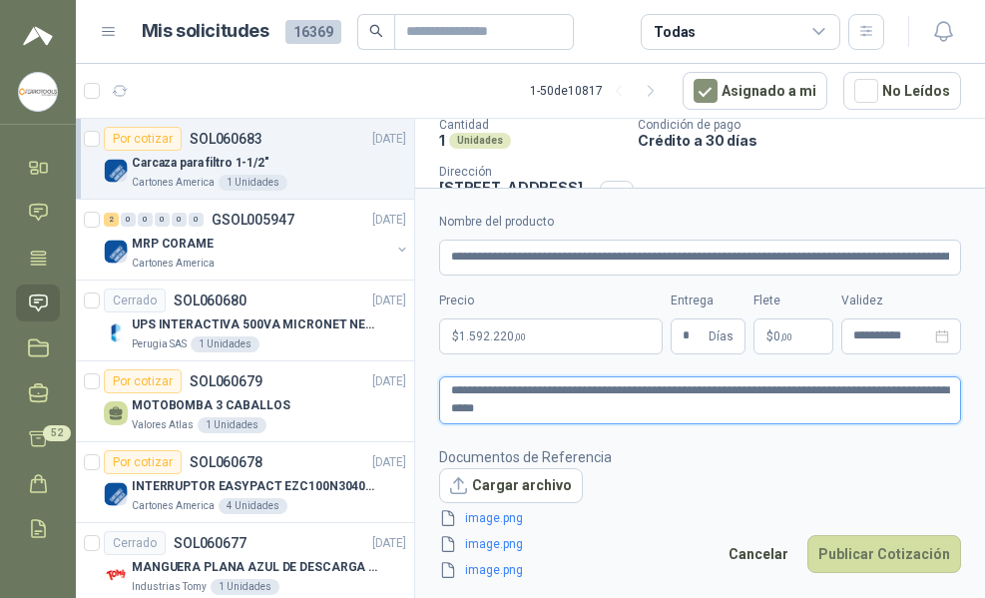
click at [590, 414] on textarea "**********" at bounding box center [700, 400] width 522 height 48
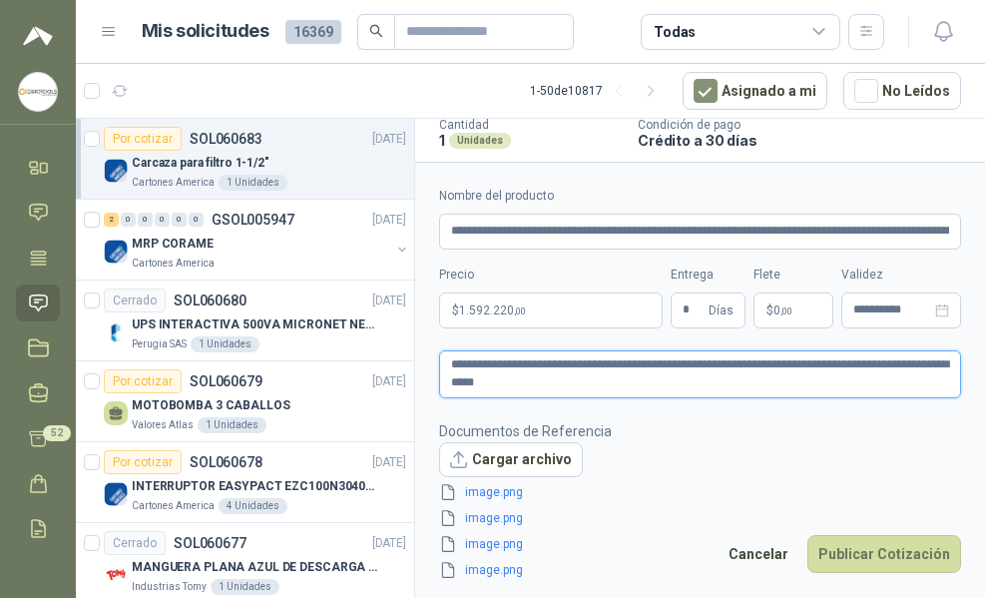
click at [676, 386] on textarea "**********" at bounding box center [700, 374] width 522 height 48
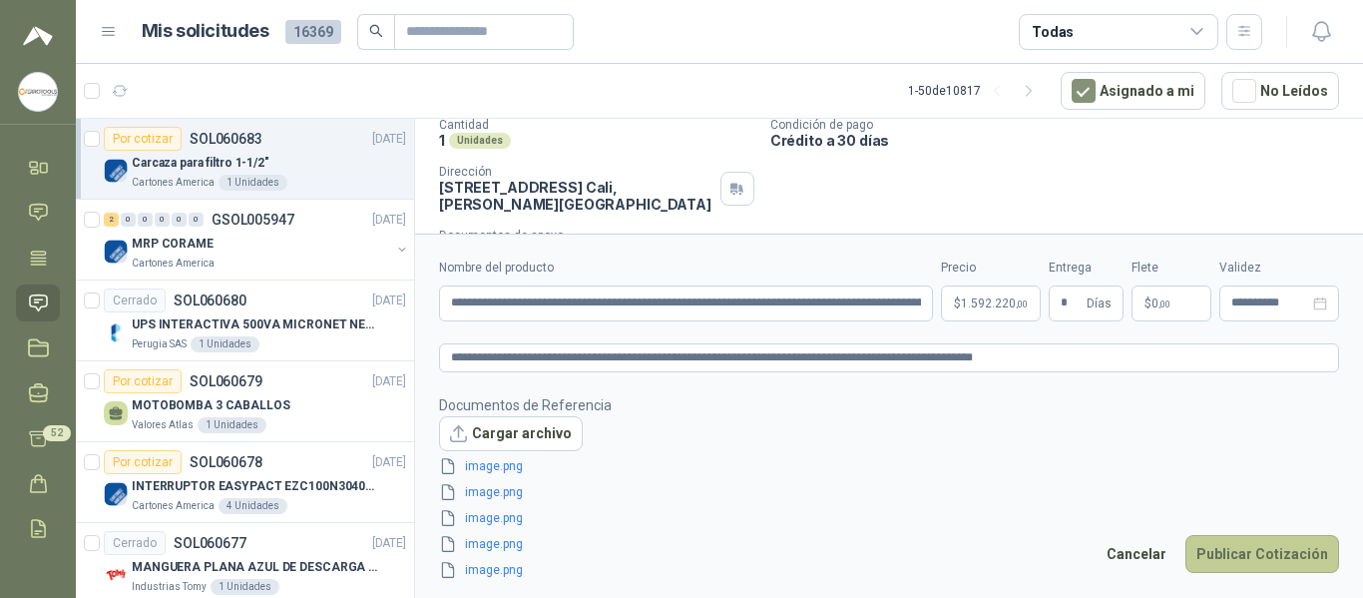
click at [1254, 551] on button "Publicar Cotización" at bounding box center [1263, 554] width 154 height 38
click at [507, 304] on input "**********" at bounding box center [686, 303] width 494 height 36
type input "**********"
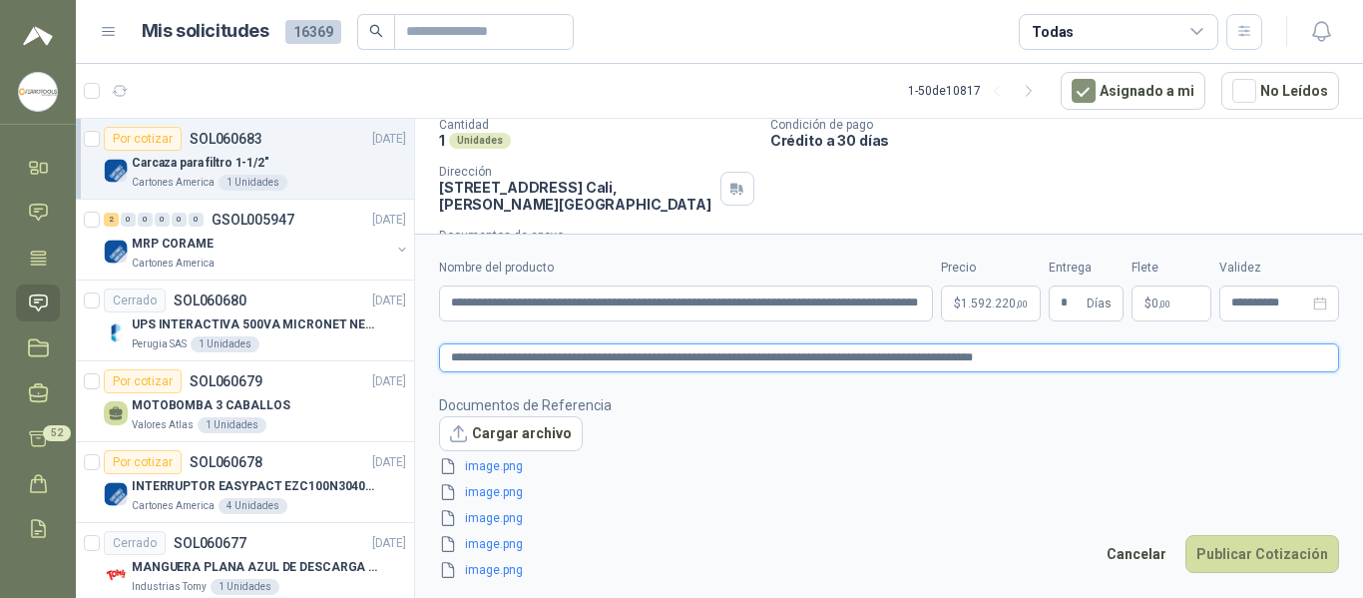
click at [816, 358] on textarea "**********" at bounding box center [889, 357] width 900 height 29
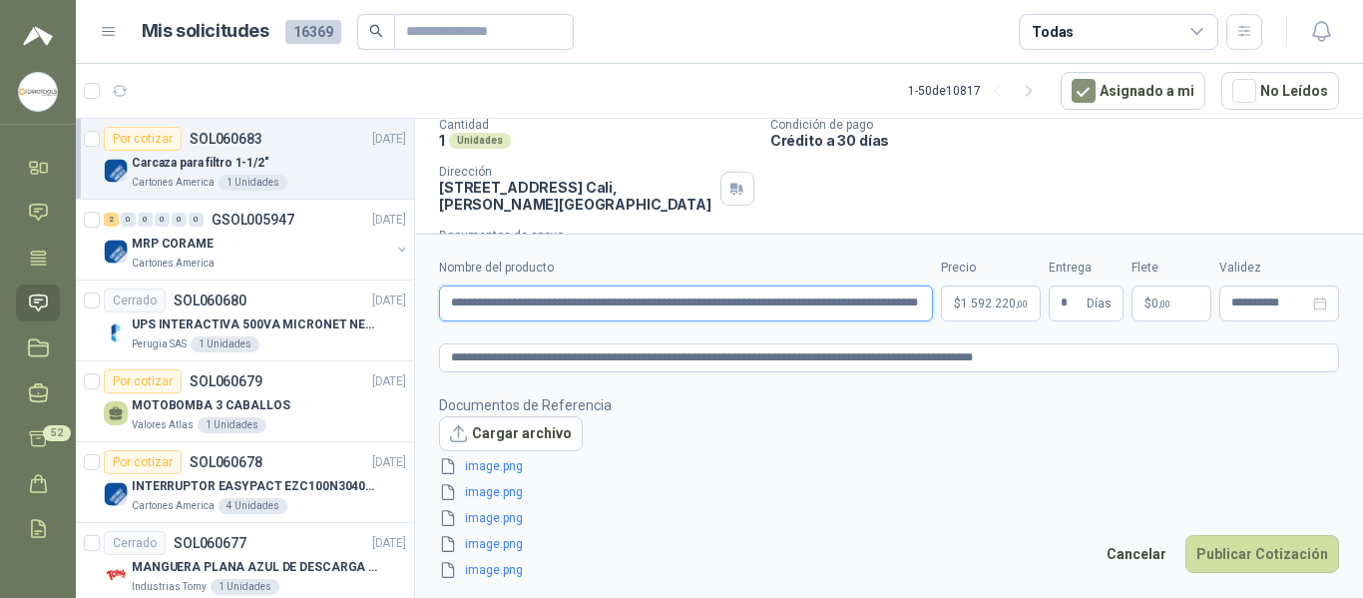
click at [776, 302] on input "**********" at bounding box center [686, 303] width 494 height 36
click at [1268, 545] on button "Publicar Cotización" at bounding box center [1263, 554] width 154 height 38
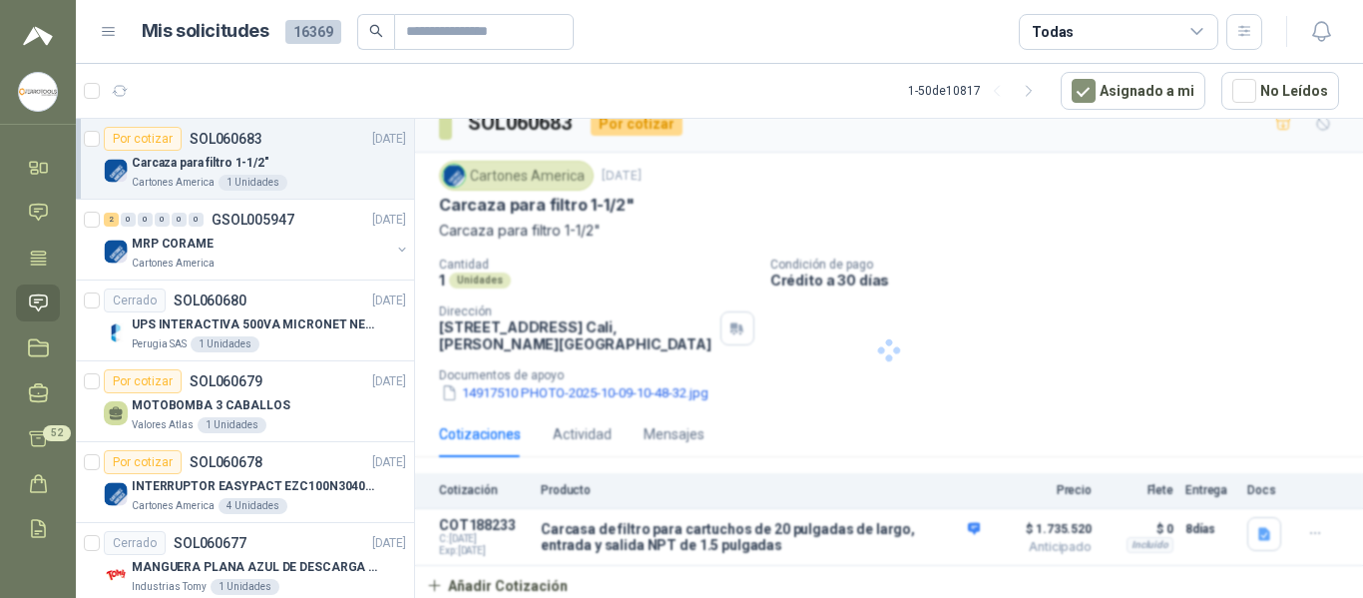
scroll to position [24, 0]
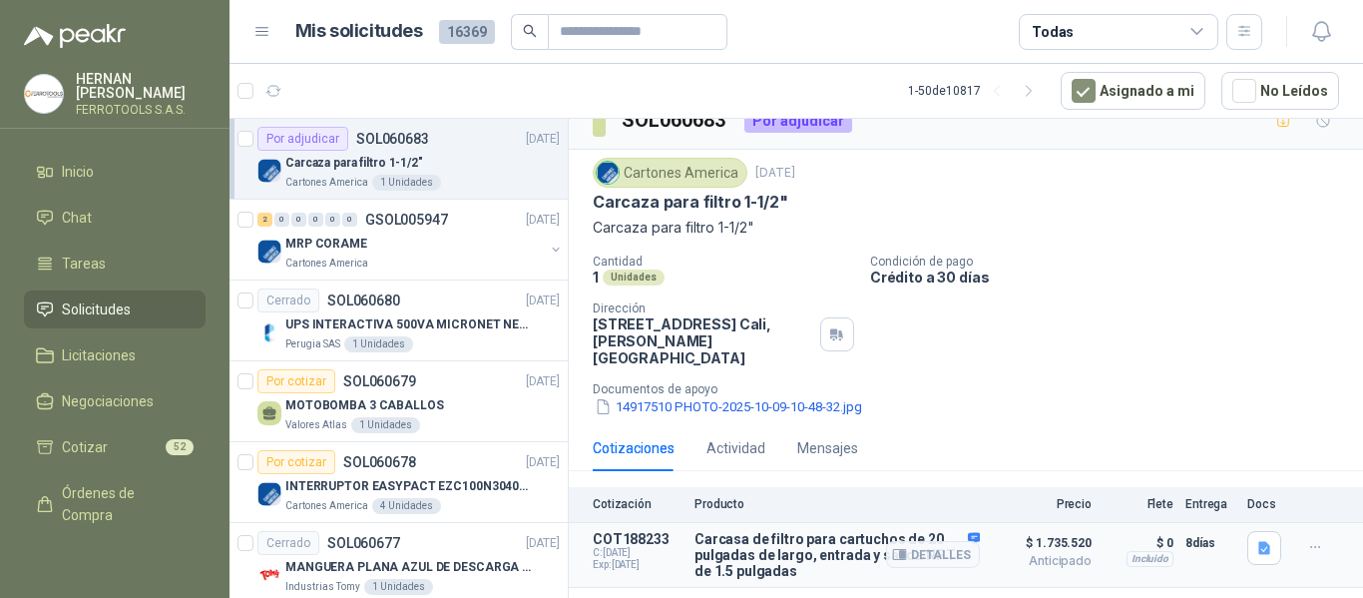
scroll to position [34, 0]
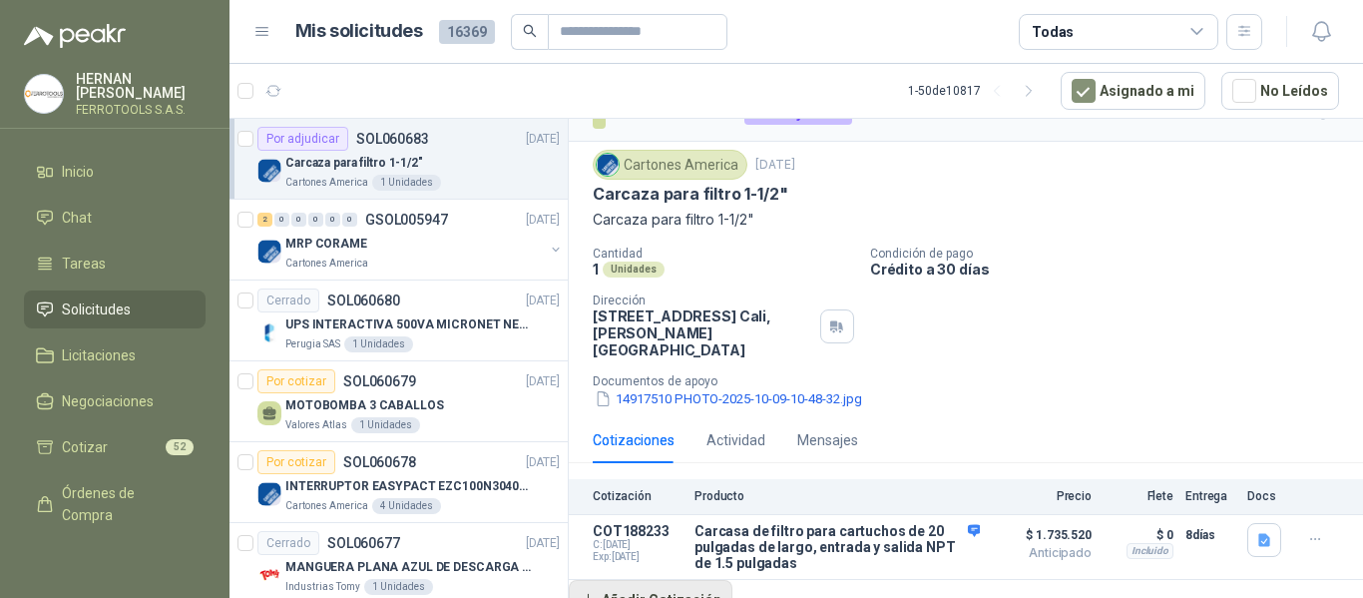
click at [687, 581] on button "Añadir Cotización" at bounding box center [651, 600] width 164 height 40
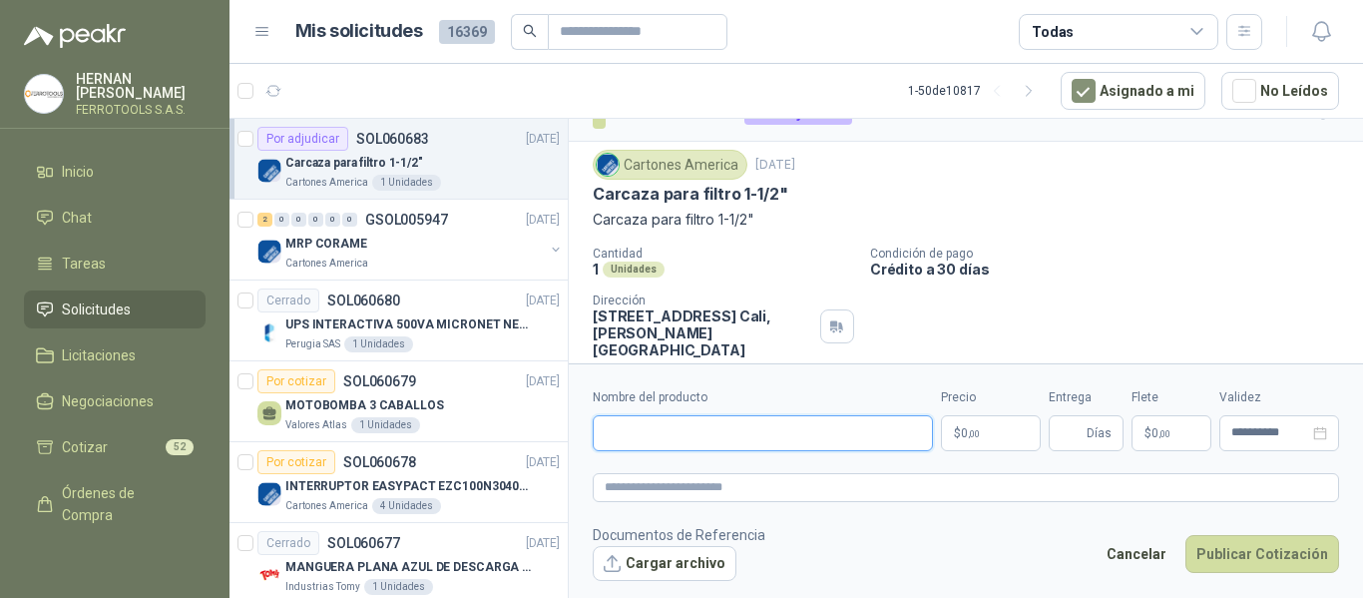
click at [699, 431] on input "Nombre del producto" at bounding box center [763, 433] width 340 height 36
paste input "**********"
type input "**********"
click at [711, 492] on textarea at bounding box center [966, 487] width 747 height 29
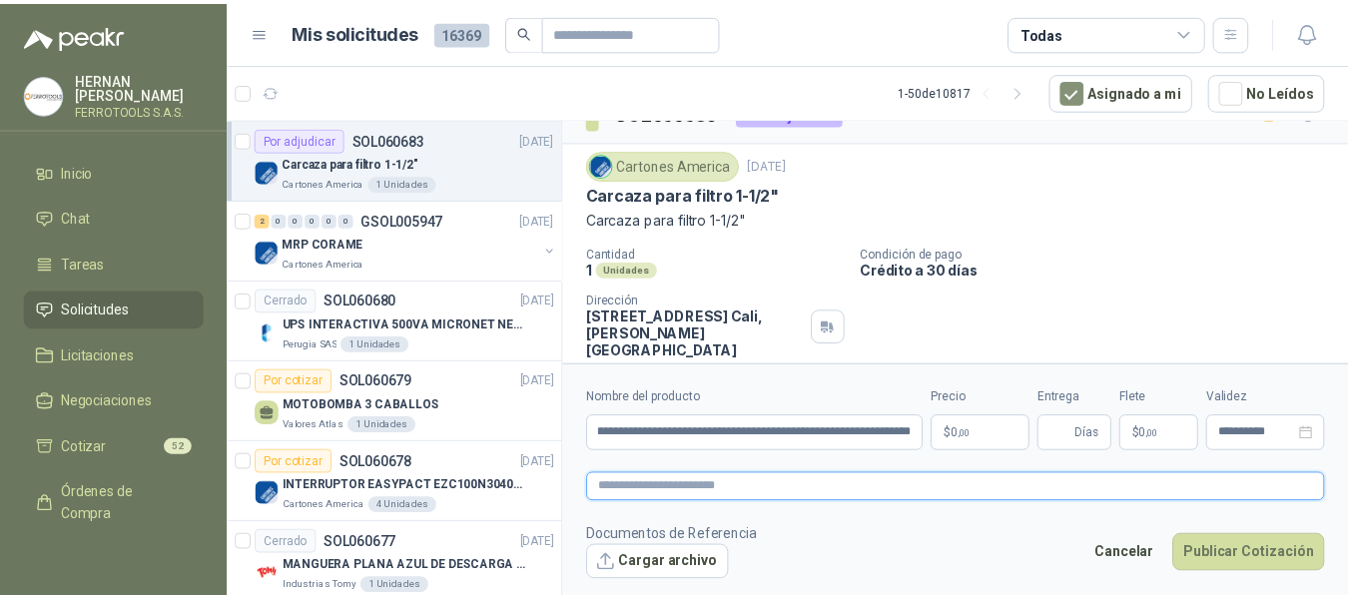
scroll to position [0, 0]
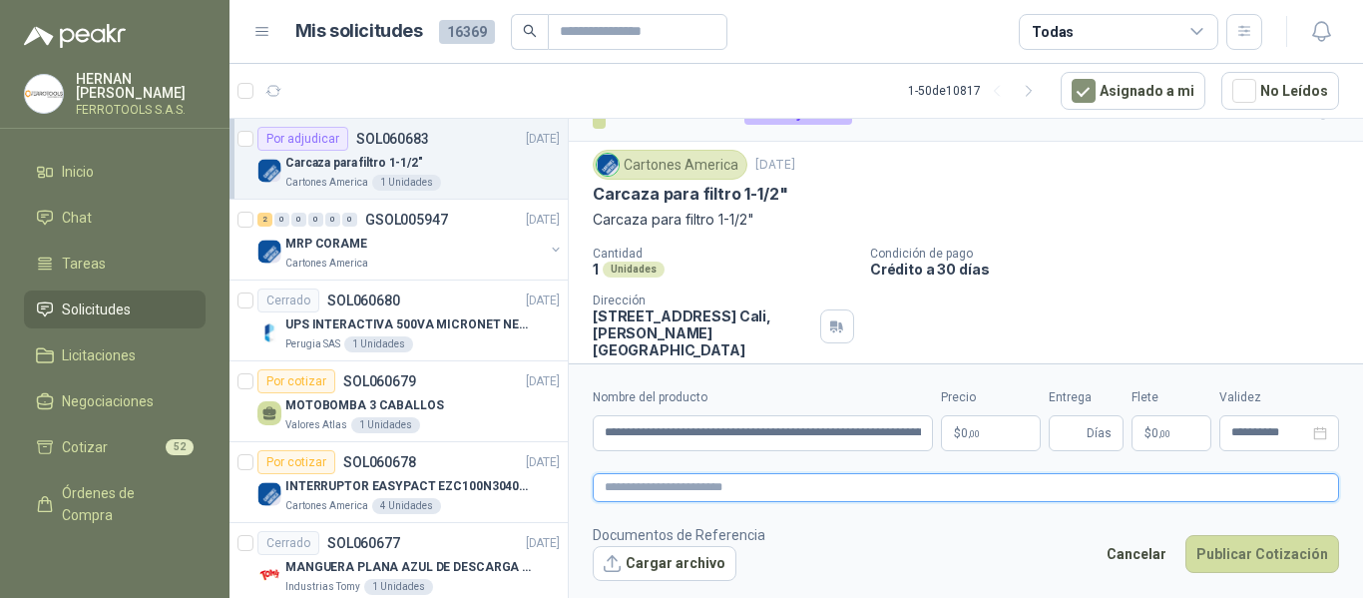
paste textarea "**********"
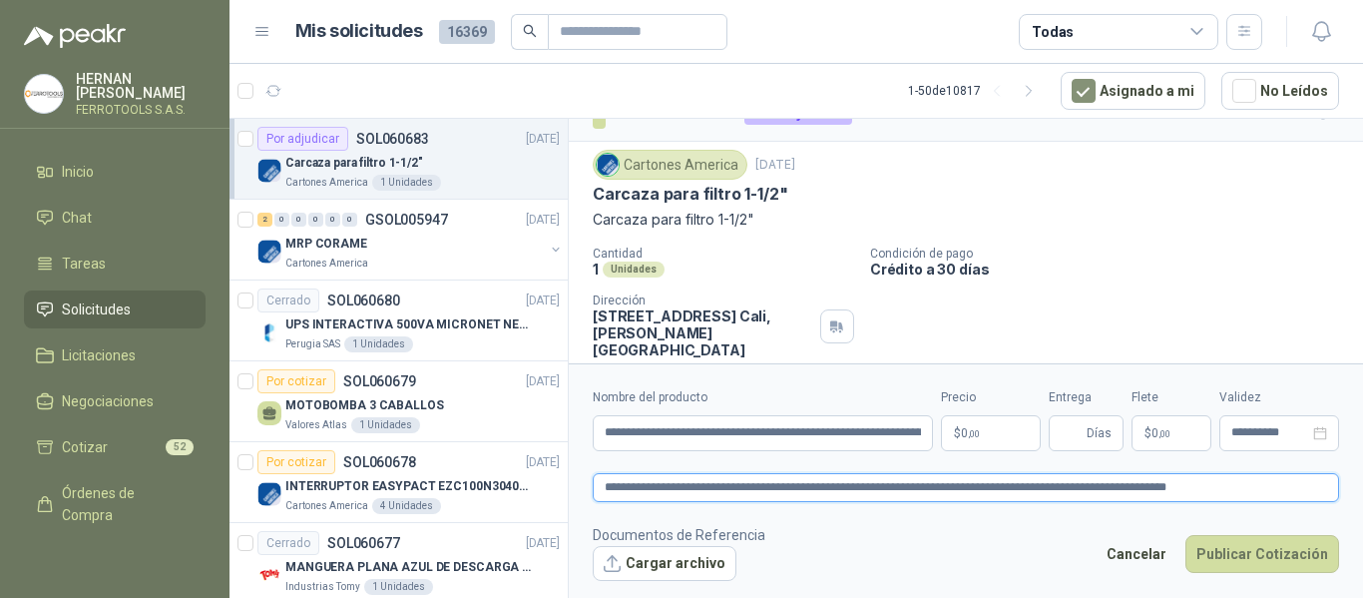
type textarea "**********"
click at [1023, 444] on p "$ 0 ,00" at bounding box center [991, 433] width 100 height 36
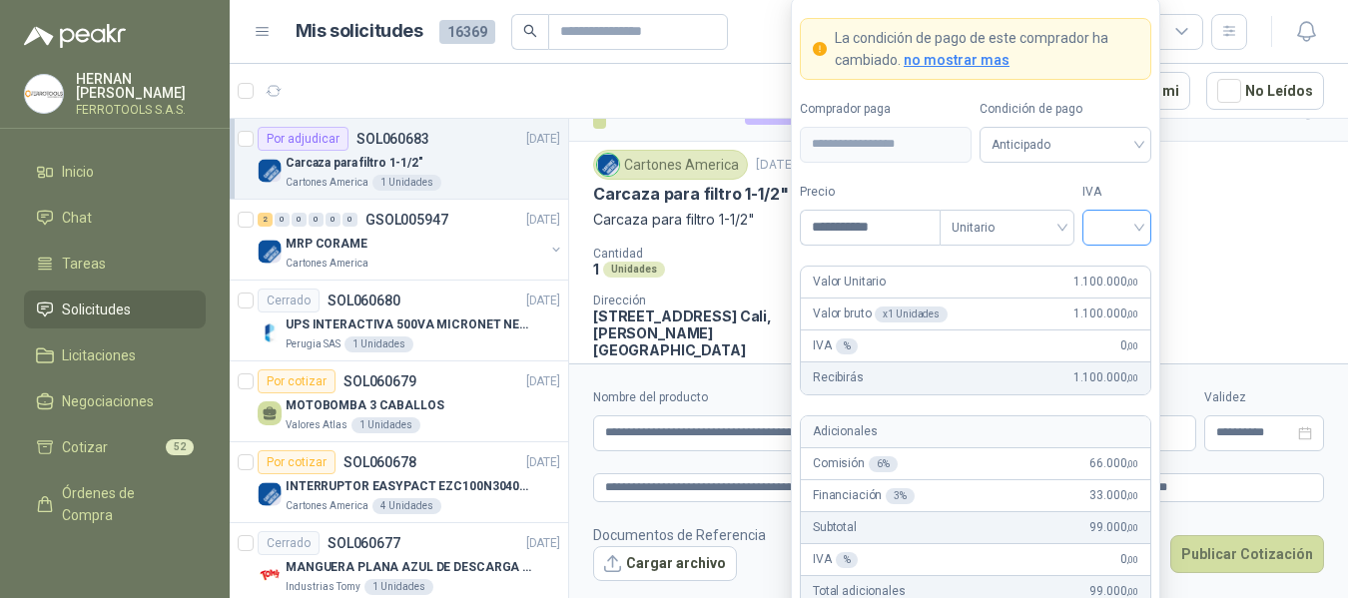
type input "**********"
click at [1137, 230] on input "search" at bounding box center [1116, 226] width 45 height 30
click at [1120, 273] on div "19%" at bounding box center [1116, 269] width 37 height 22
click at [1112, 193] on label "IVA" at bounding box center [1116, 192] width 69 height 19
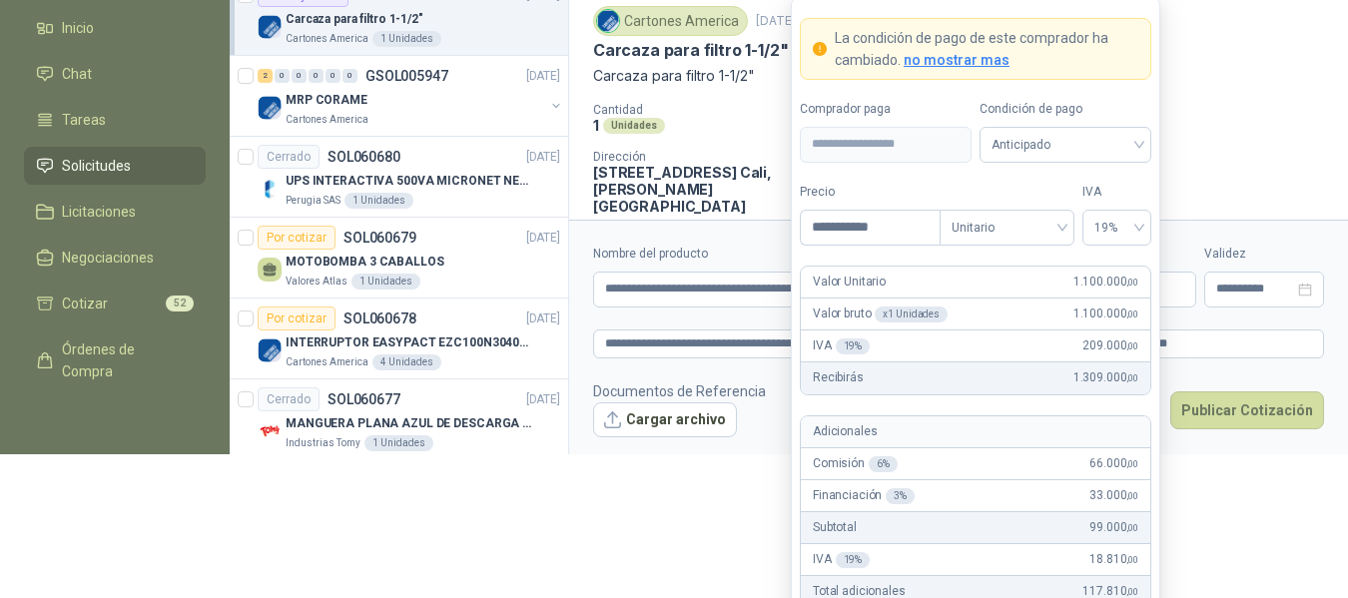
scroll to position [171, 0]
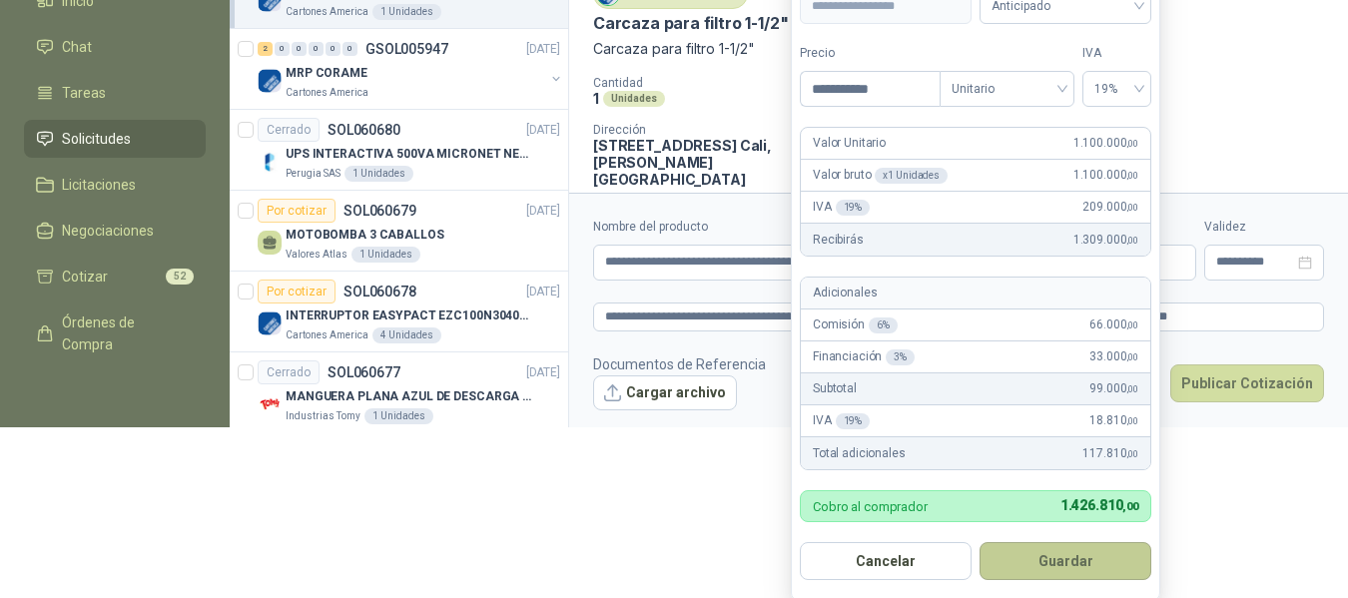
click at [1070, 567] on button "Guardar" at bounding box center [1065, 561] width 172 height 38
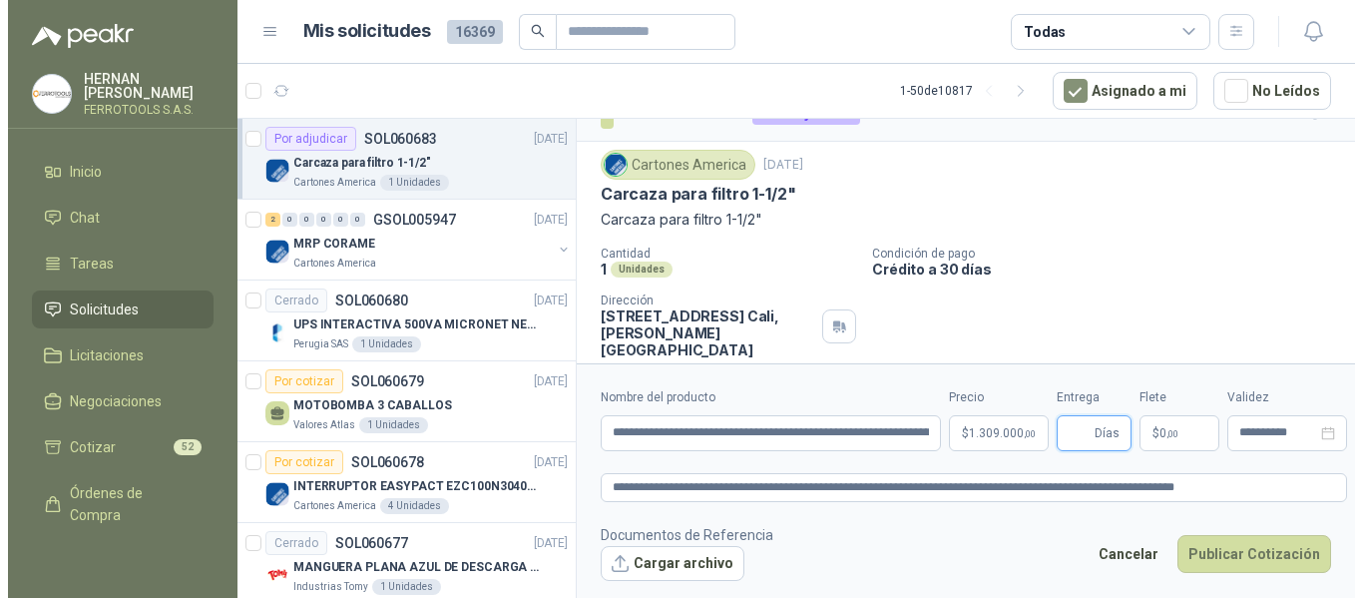
scroll to position [0, 0]
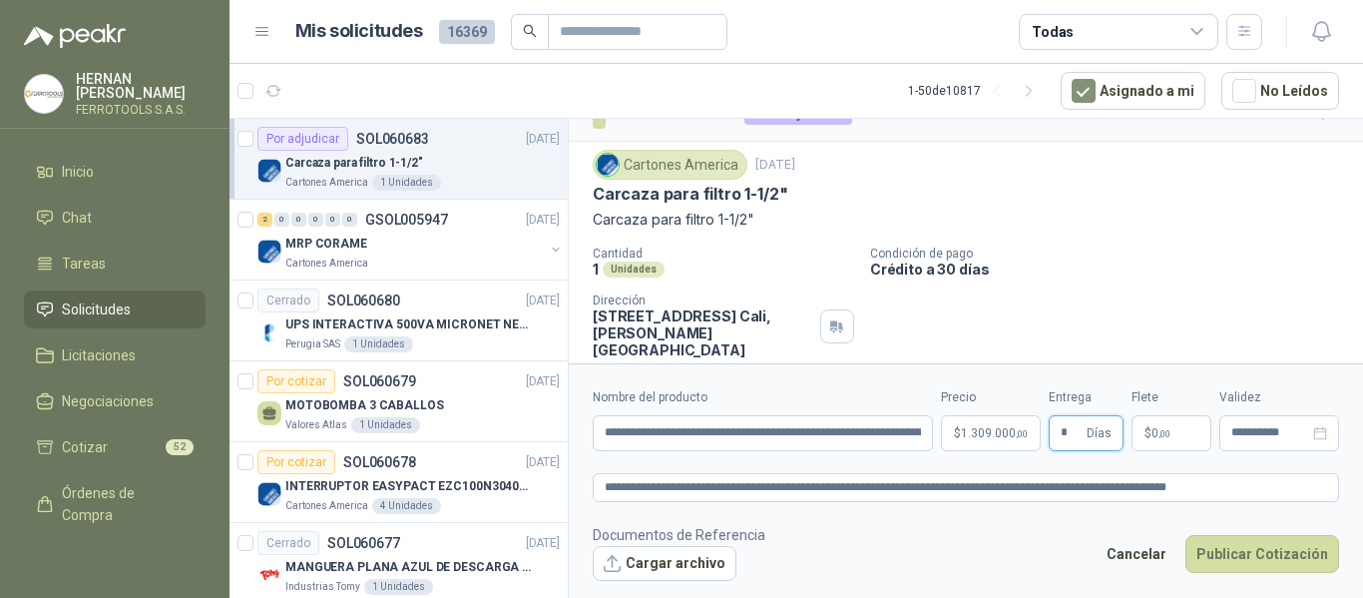
type input "*"
click at [1260, 489] on textarea "**********" at bounding box center [966, 487] width 747 height 29
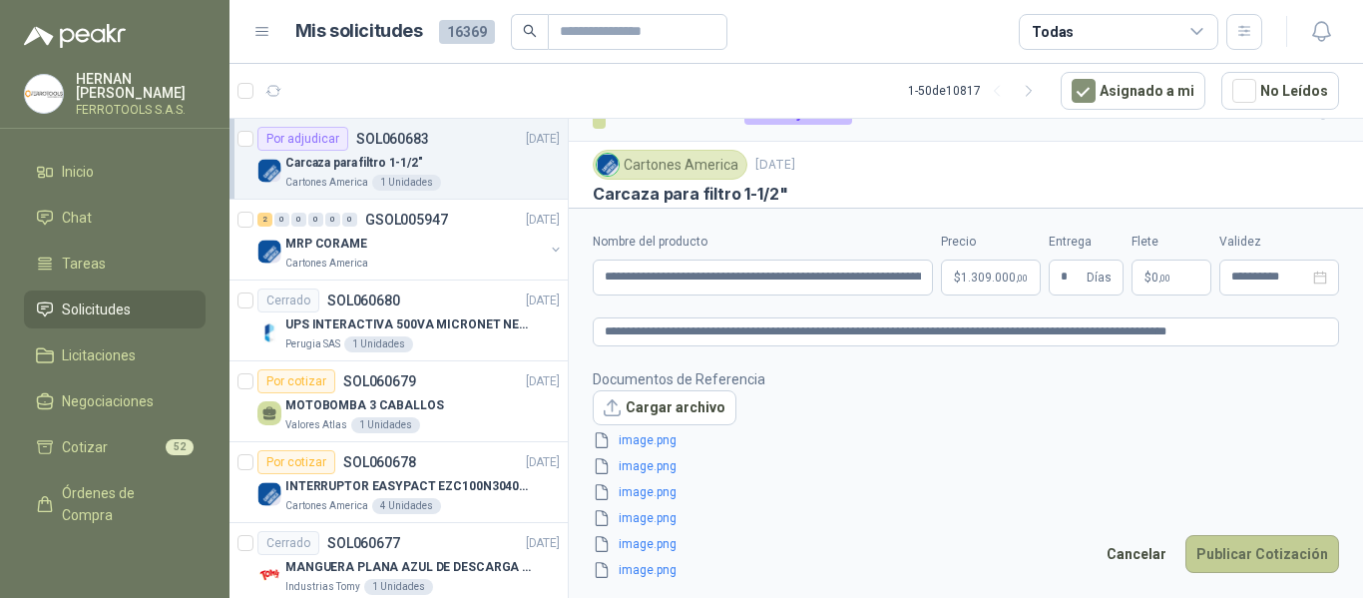
click at [1249, 550] on button "Publicar Cotización" at bounding box center [1263, 554] width 154 height 38
click at [835, 273] on input "**********" at bounding box center [763, 278] width 340 height 36
type input "**********"
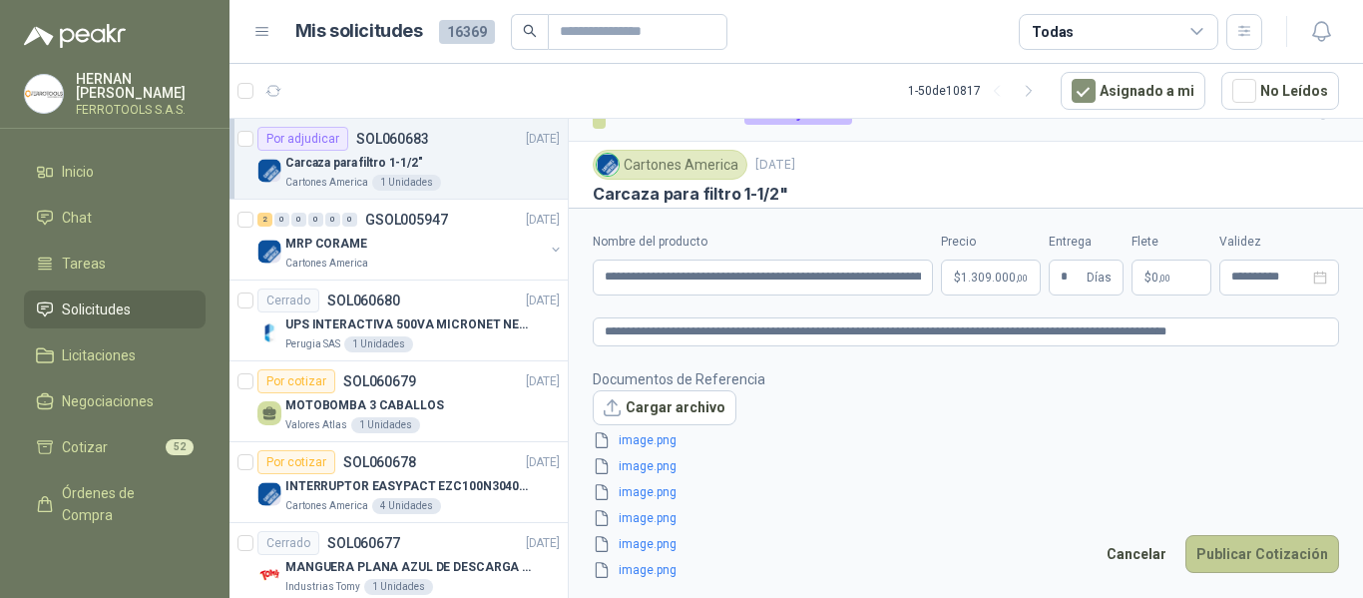
click at [1252, 563] on button "Publicar Cotización" at bounding box center [1263, 554] width 154 height 38
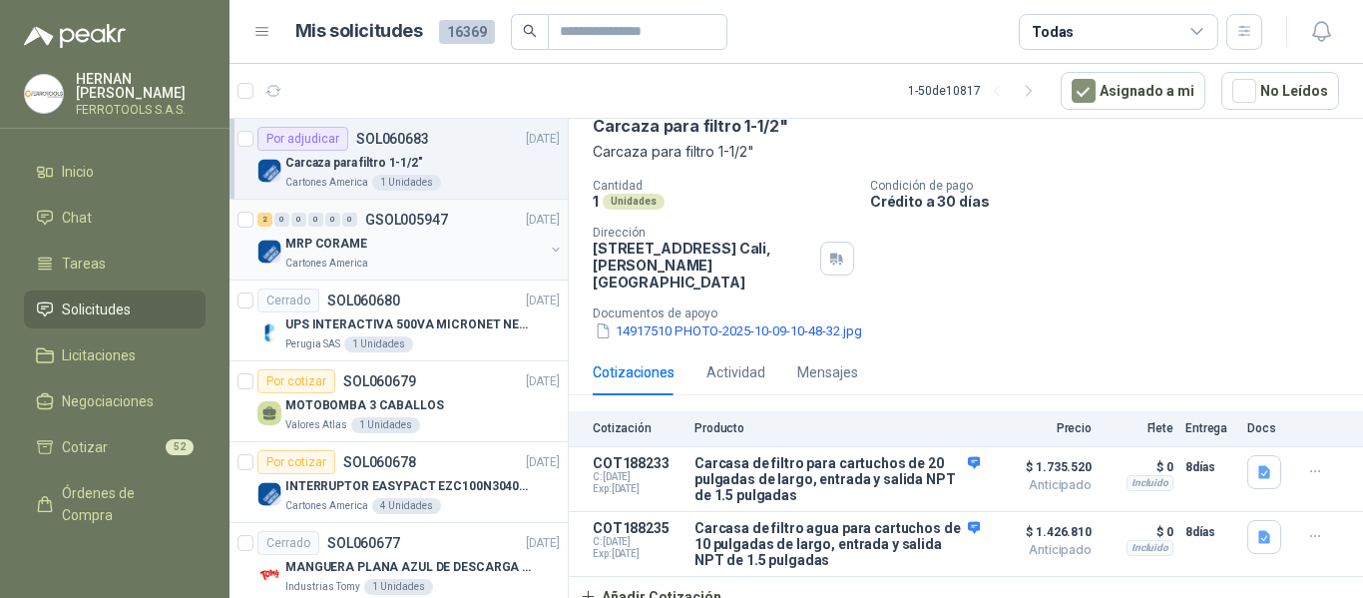
click at [436, 245] on div "MRP CORAME" at bounding box center [414, 244] width 259 height 24
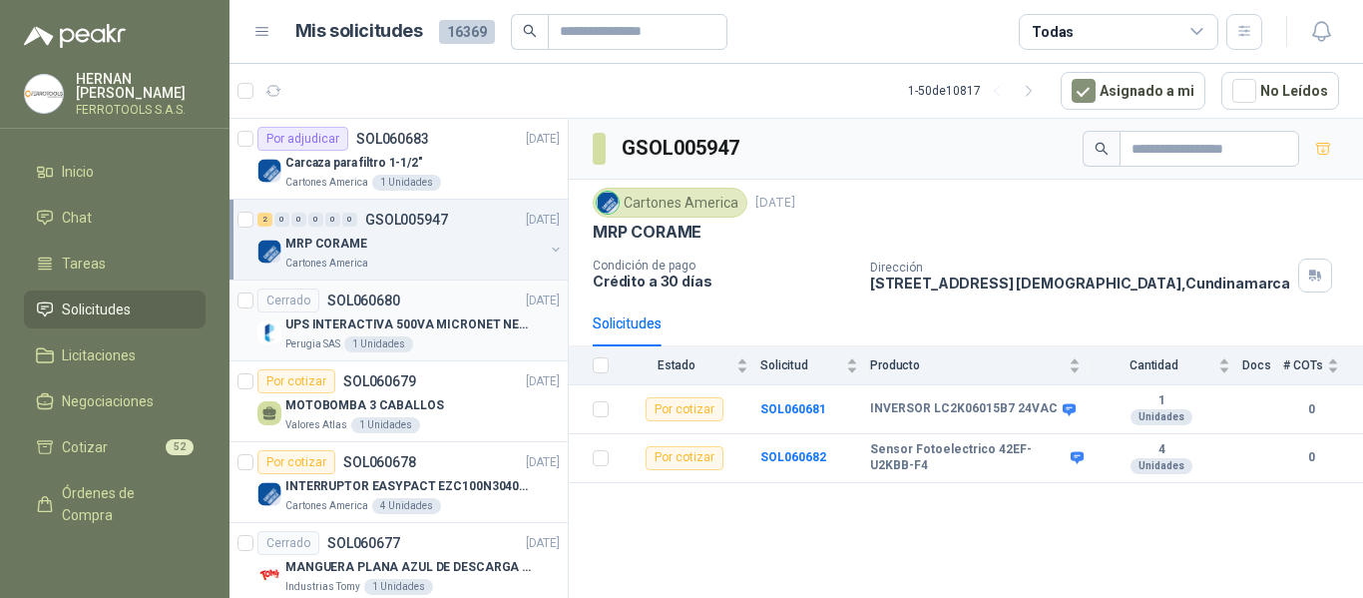
click at [459, 331] on p "UPS INTERACTIVA 500VA MICRONET NEGRA MARCA: POWEST NICOMAR" at bounding box center [409, 324] width 249 height 19
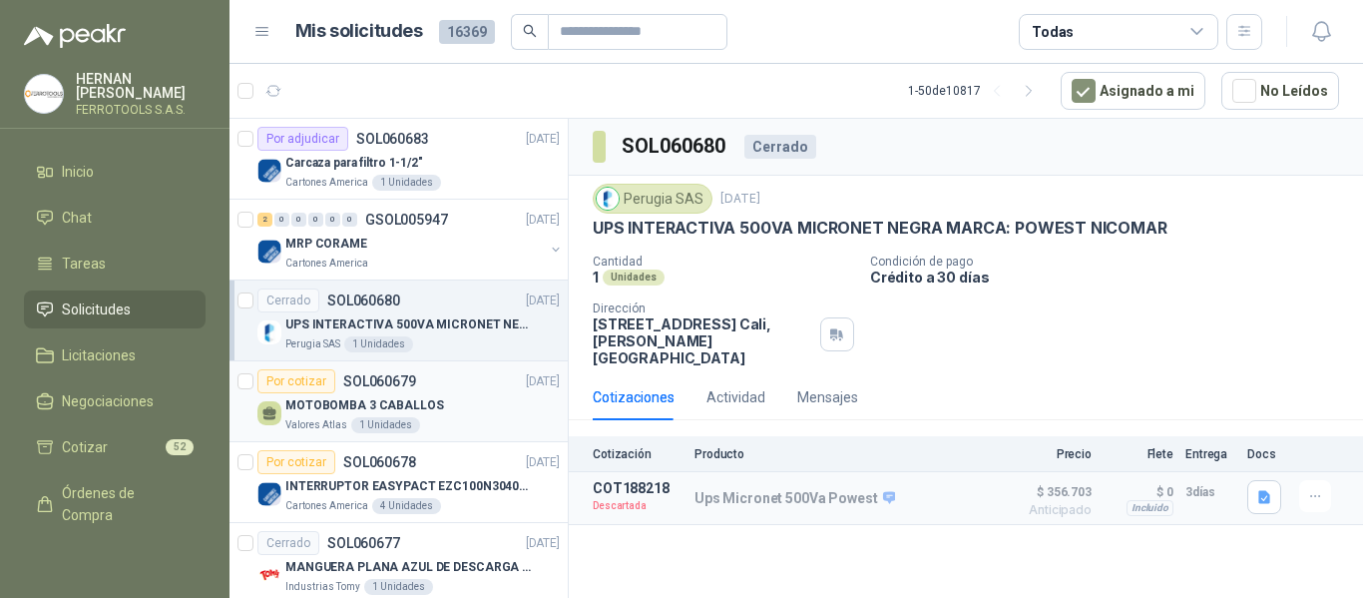
click at [450, 413] on div "MOTOBOMBA 3 CABALLOS" at bounding box center [422, 405] width 274 height 24
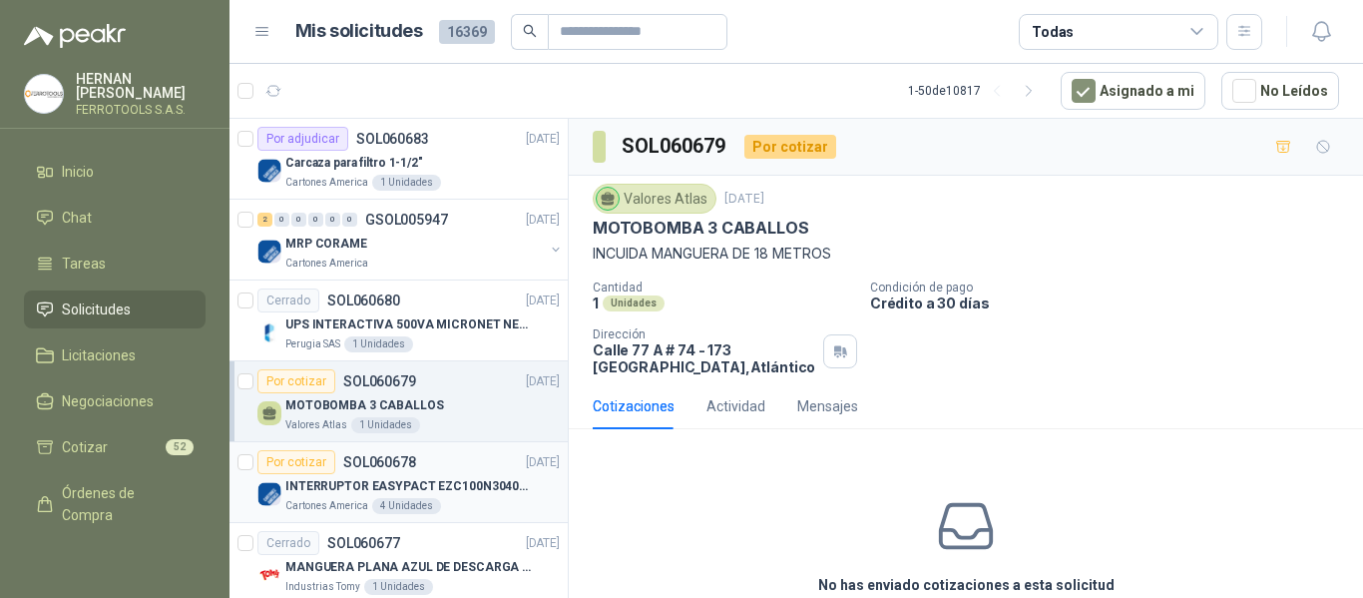
click at [444, 490] on p "INTERRUPTOR EASYPACT EZC100N3040C 40AMP 25K [PERSON_NAME]" at bounding box center [409, 486] width 249 height 19
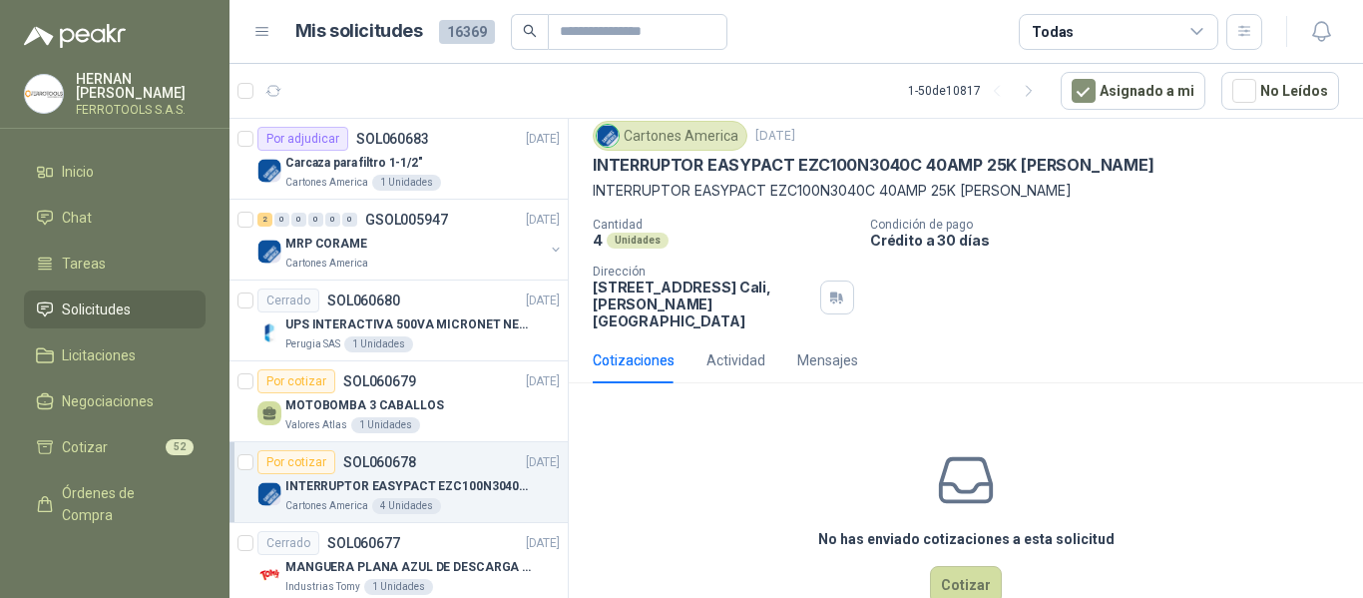
scroll to position [96, 0]
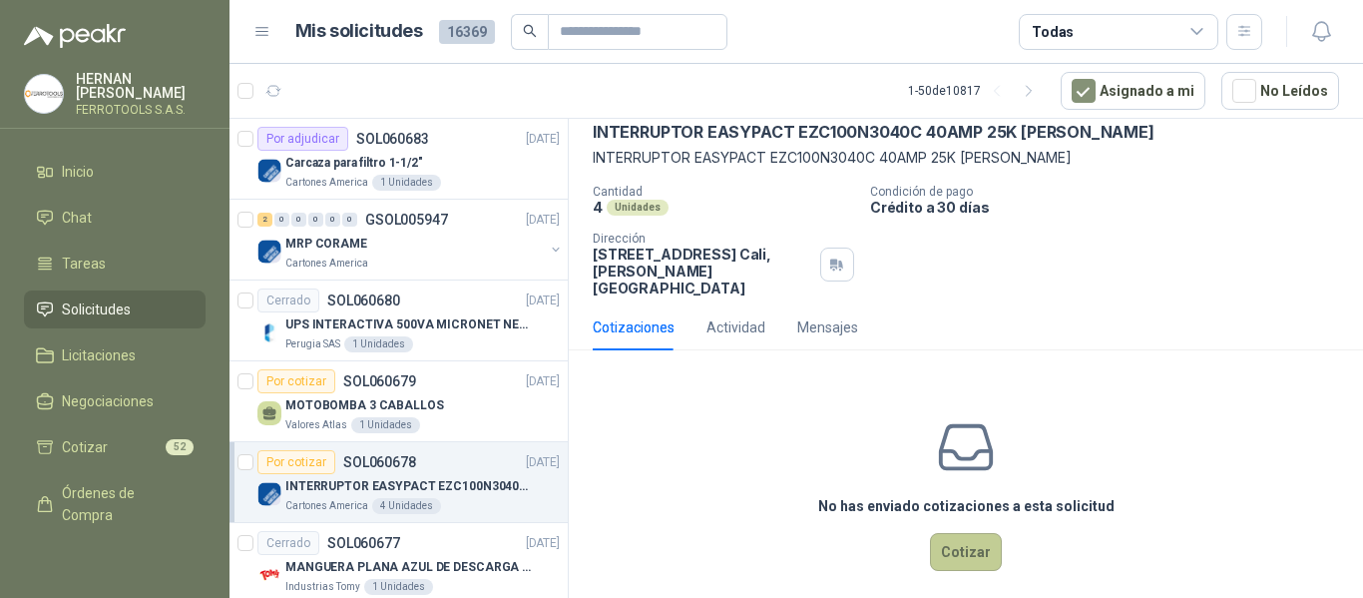
click at [957, 533] on button "Cotizar" at bounding box center [966, 552] width 72 height 38
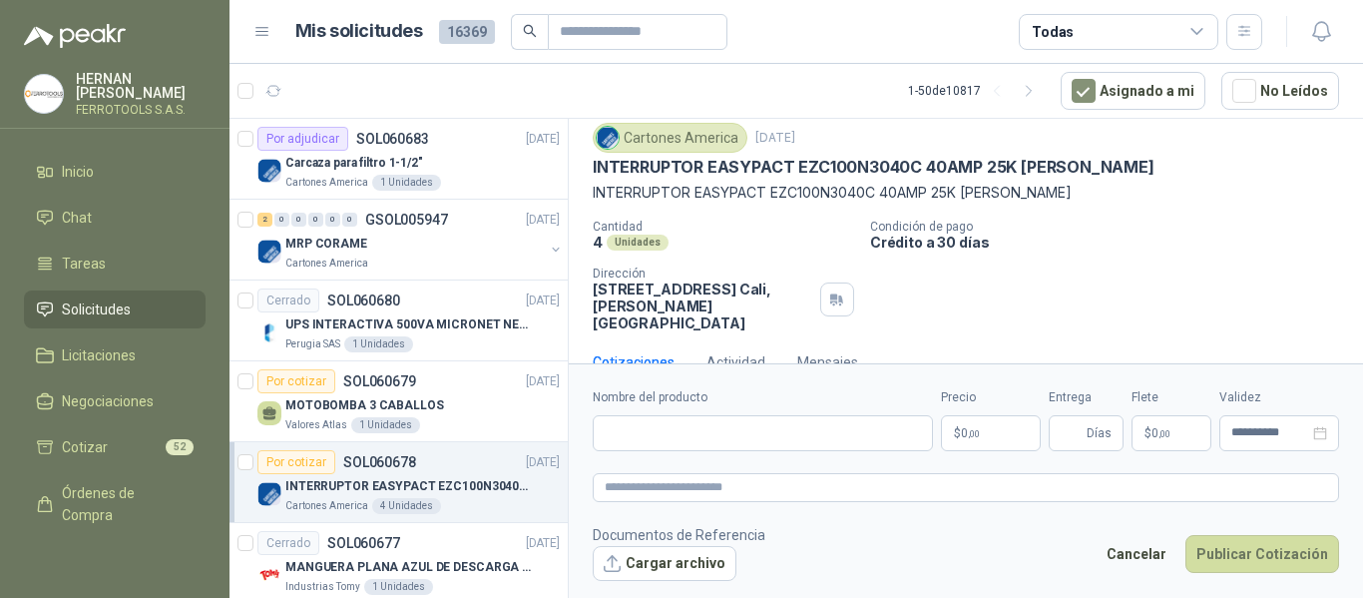
scroll to position [58, 0]
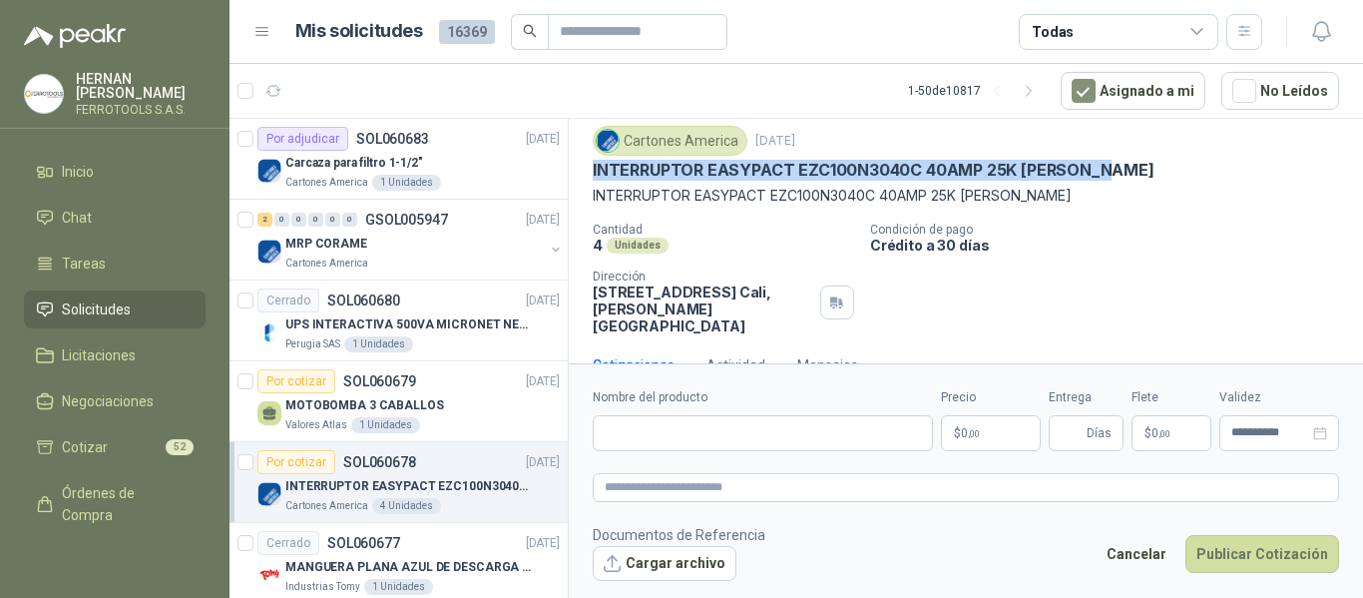
drag, startPoint x: 593, startPoint y: 144, endPoint x: 1118, endPoint y: 175, distance: 525.9
click at [1118, 175] on div "INTERRUPTOR EASYPACT EZC100N3040C 40AMP 25K [PERSON_NAME]" at bounding box center [966, 170] width 747 height 21
copy p "INTERRUPTOR EASYPACT EZC100N3040C 40AMP 25K [PERSON_NAME]"
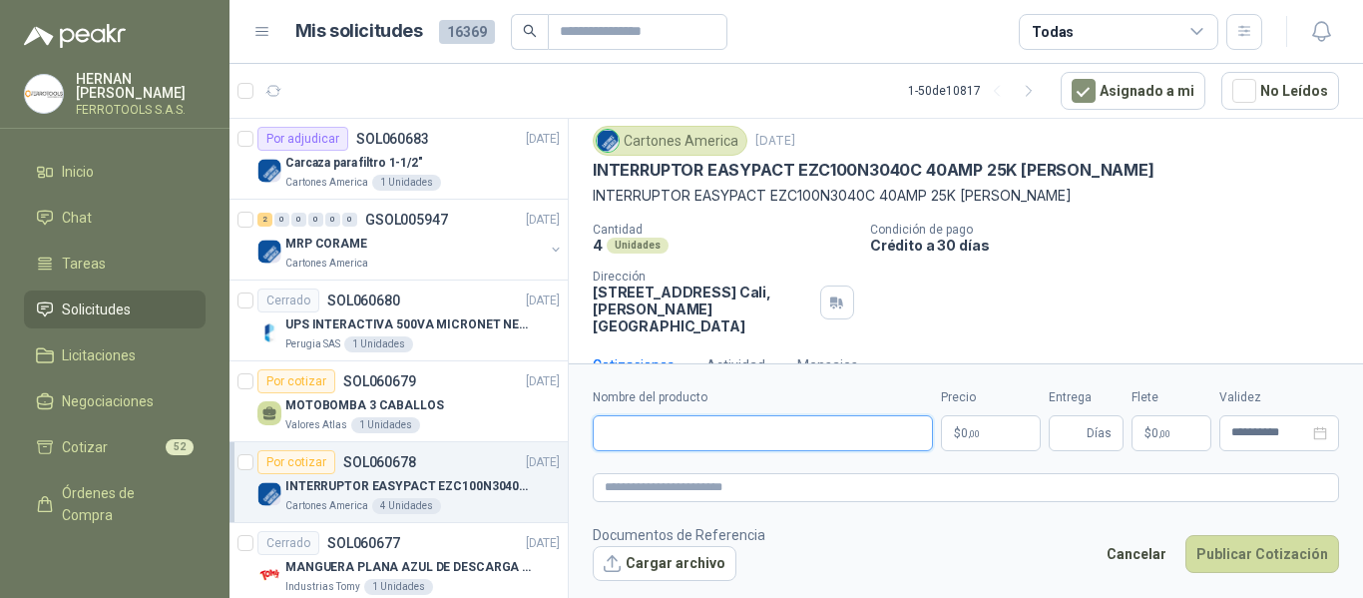
click at [814, 438] on input "Nombre del producto" at bounding box center [763, 433] width 340 height 36
paste input "**********"
type input "**********"
click at [828, 478] on textarea at bounding box center [966, 487] width 747 height 29
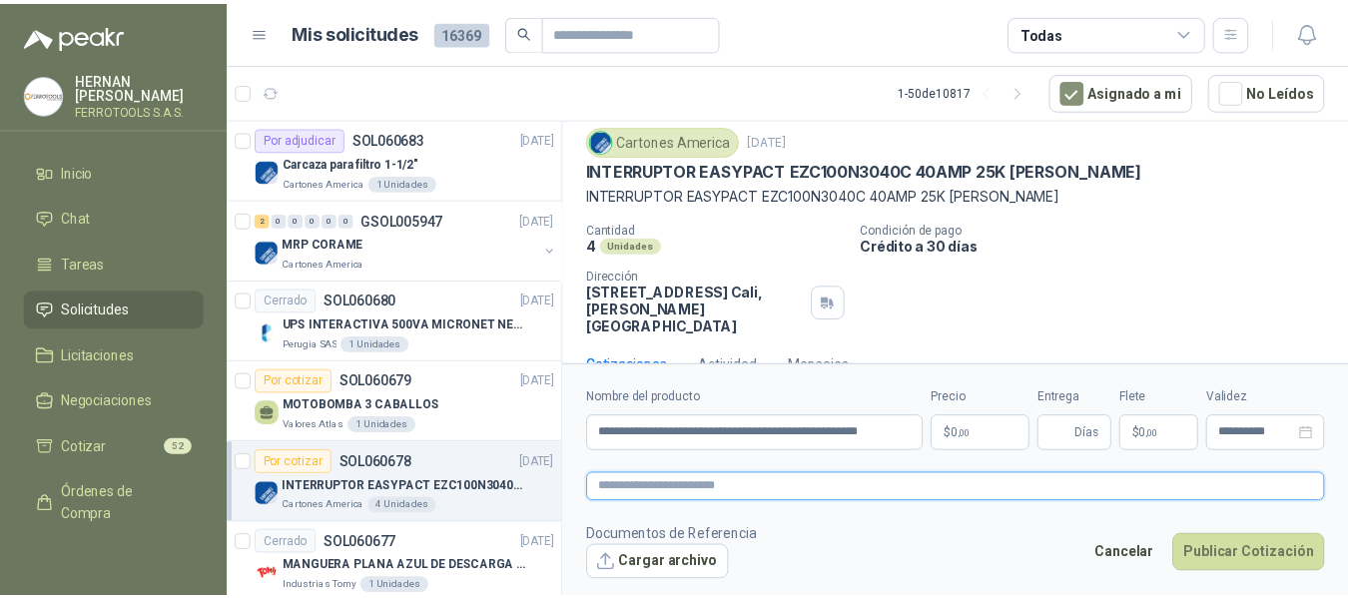
scroll to position [0, 0]
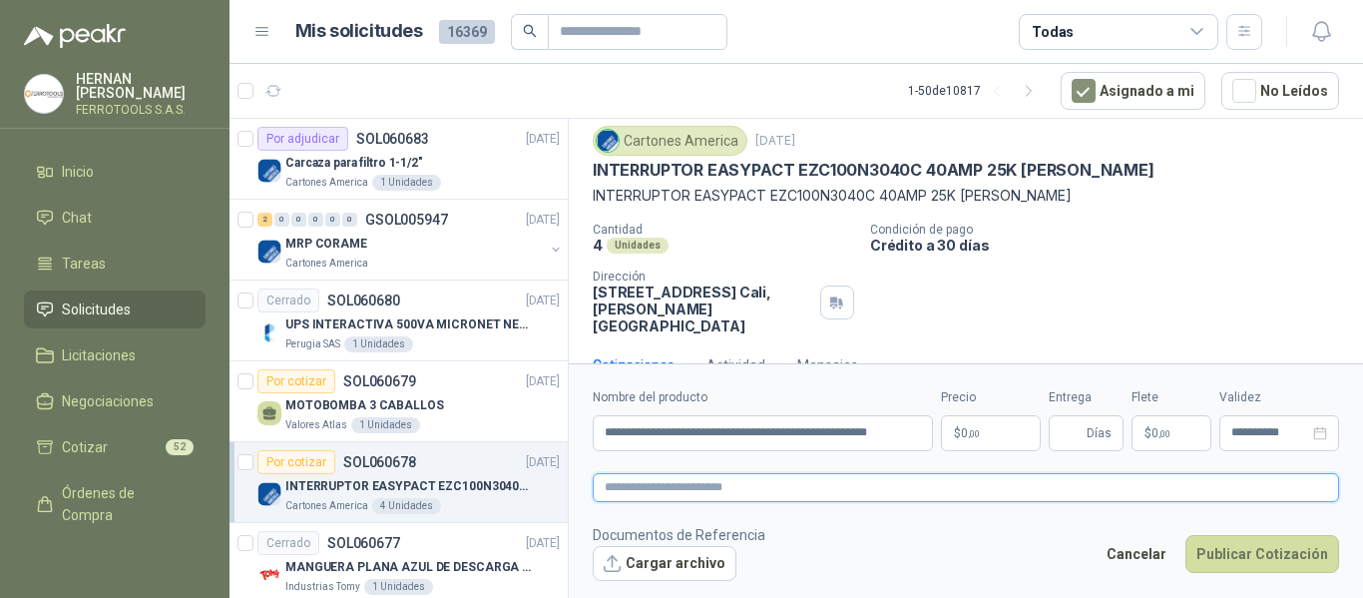
paste textarea "**********"
type textarea "**********"
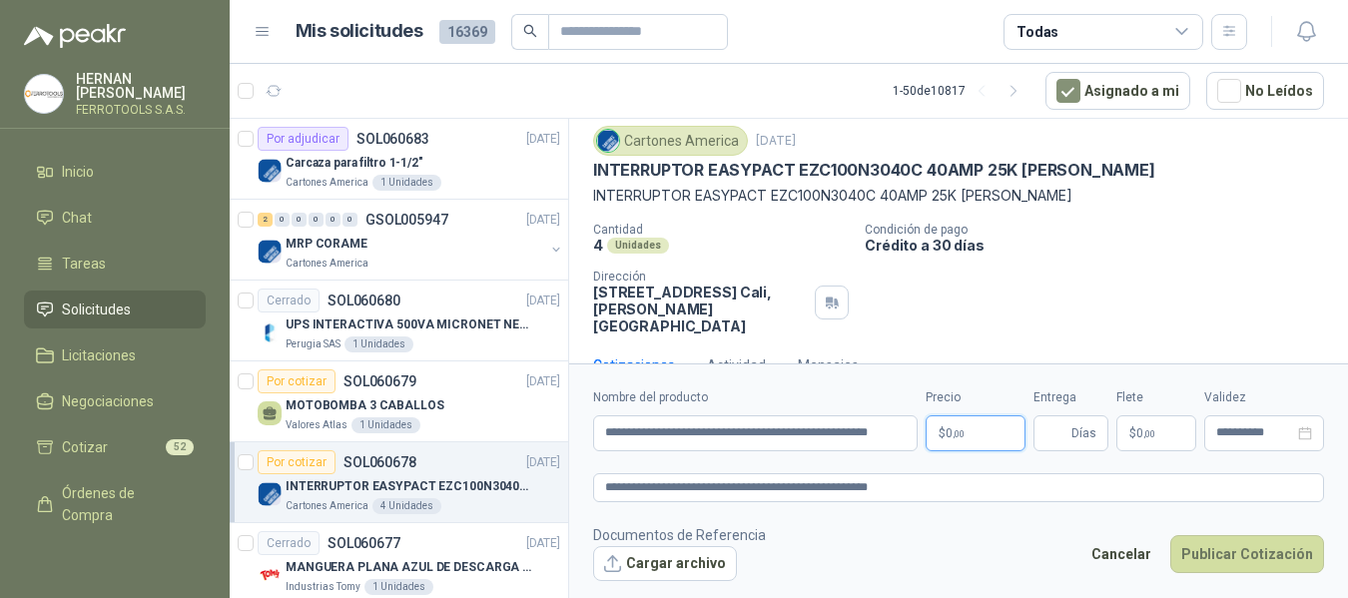
click at [1018, 425] on body "HERNAN RUALES FERROTOOLS S.A.S. Inicio Chat Tareas Solicitudes Licitaciones Neg…" at bounding box center [674, 299] width 1348 height 598
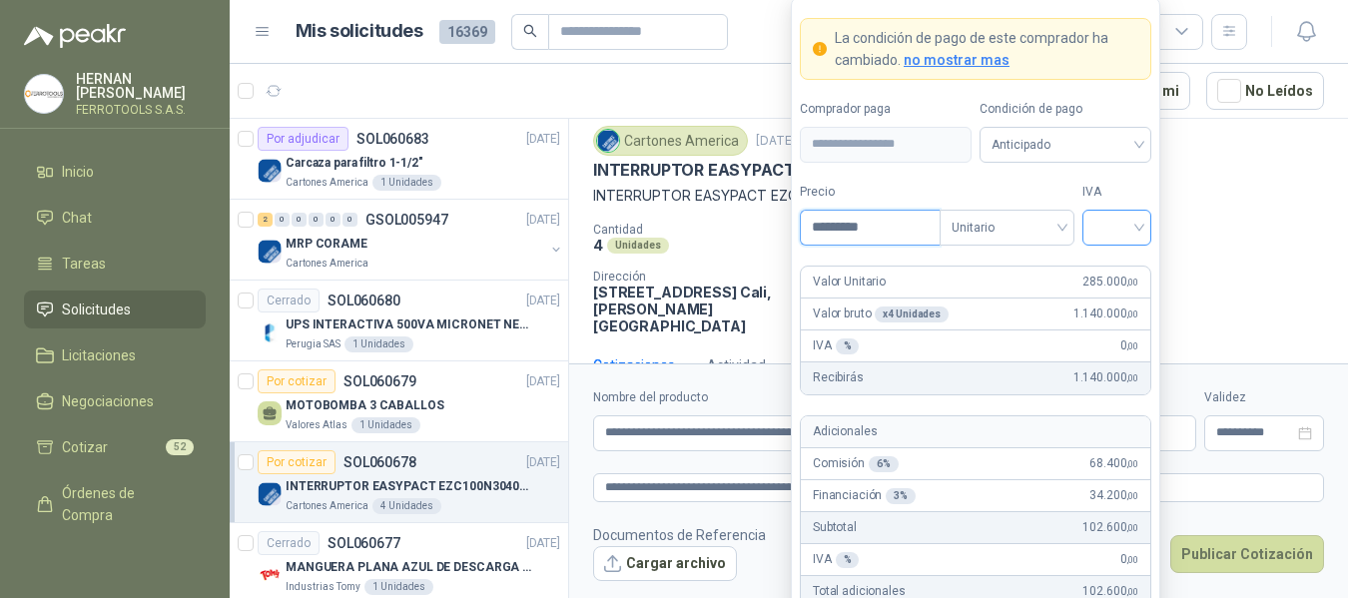
type input "*********"
click at [1124, 222] on input "search" at bounding box center [1116, 226] width 45 height 30
click at [1110, 264] on div "19%" at bounding box center [1116, 269] width 37 height 22
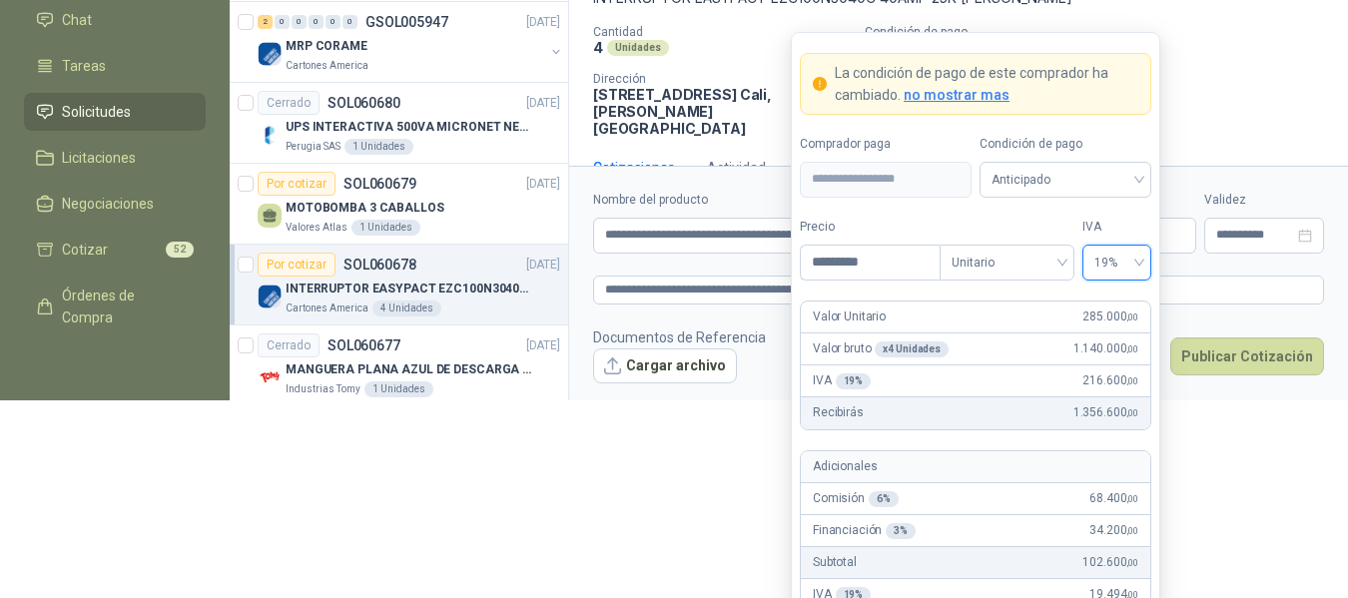
scroll to position [239, 0]
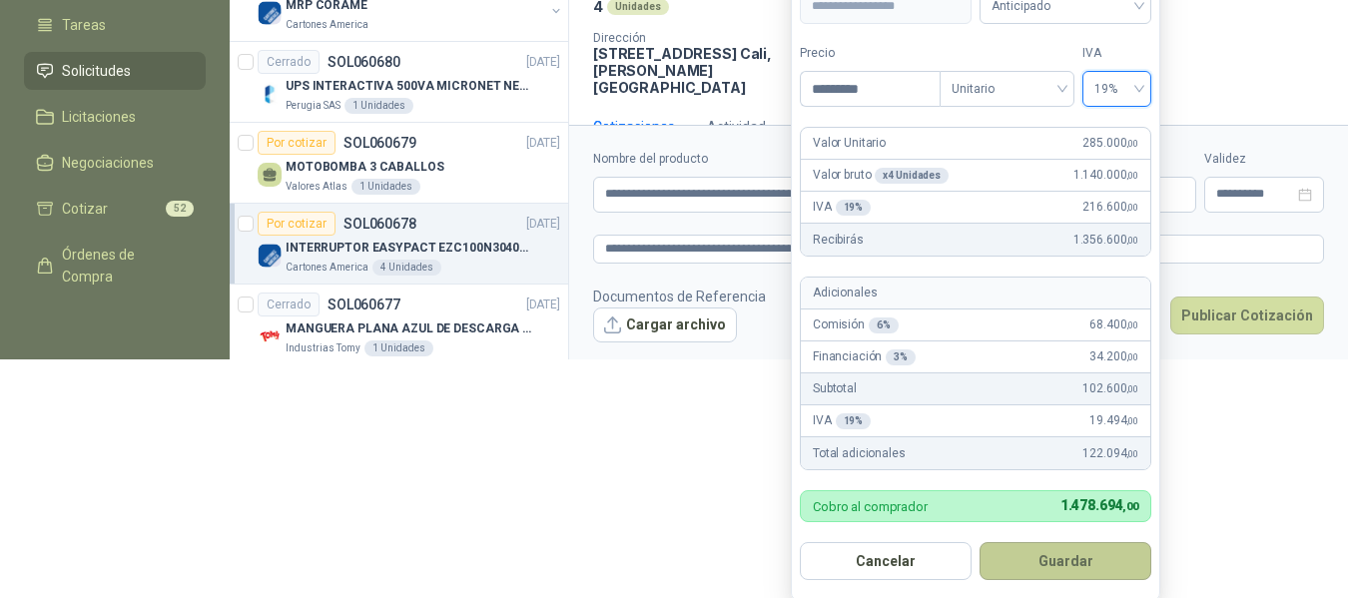
click at [1082, 575] on button "Guardar" at bounding box center [1065, 561] width 172 height 38
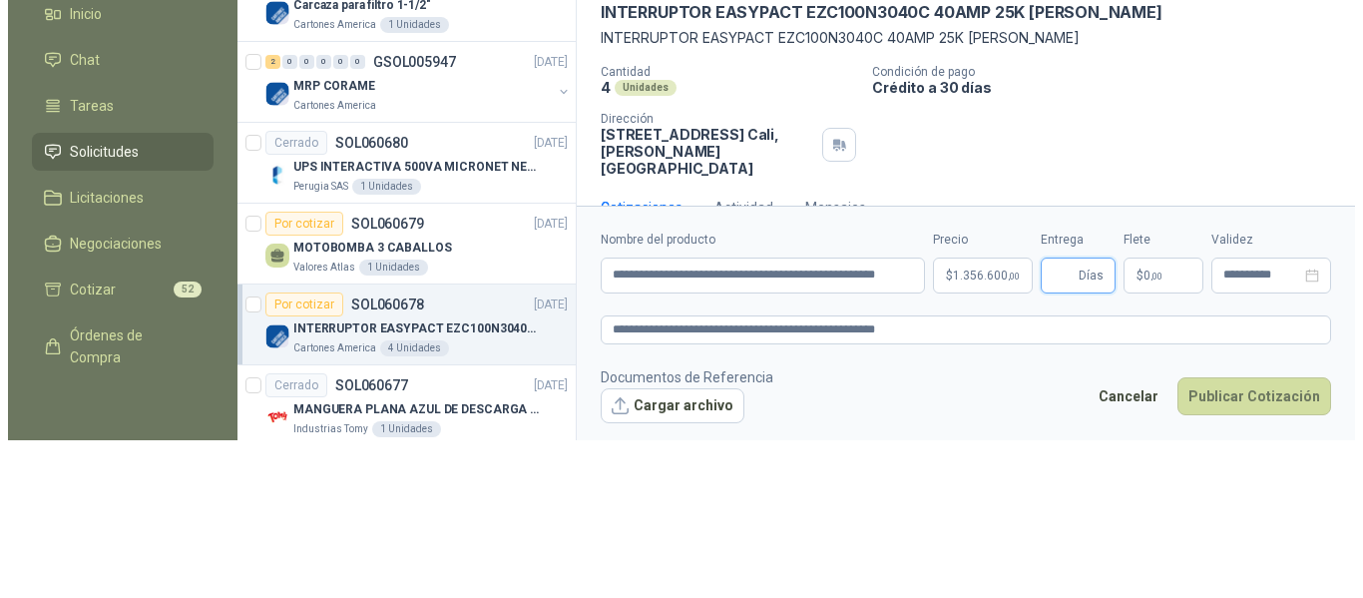
scroll to position [0, 0]
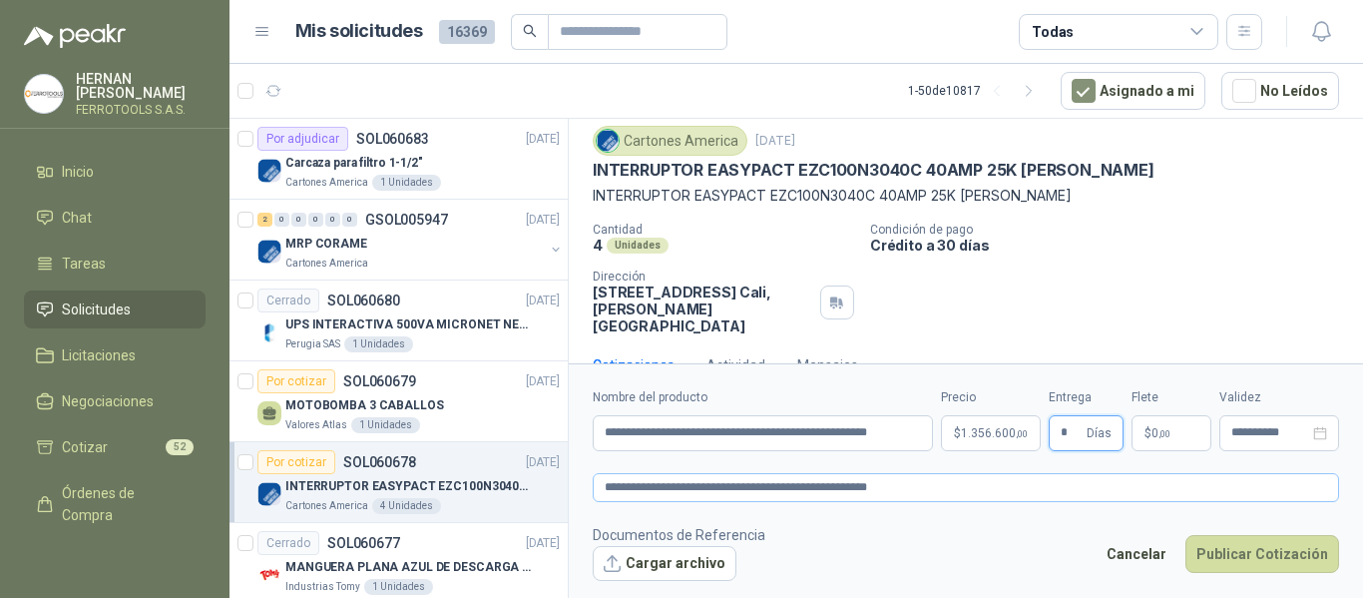
type input "*"
drag, startPoint x: 999, startPoint y: 490, endPoint x: 306, endPoint y: 579, distance: 698.4
click at [306, 579] on div "Por adjudicar SOL060683 10/10/25 Carcaza para filtro 1-1/2" Cartones America 1 …" at bounding box center [797, 361] width 1134 height 487
paste textarea "****"
type textarea "**********"
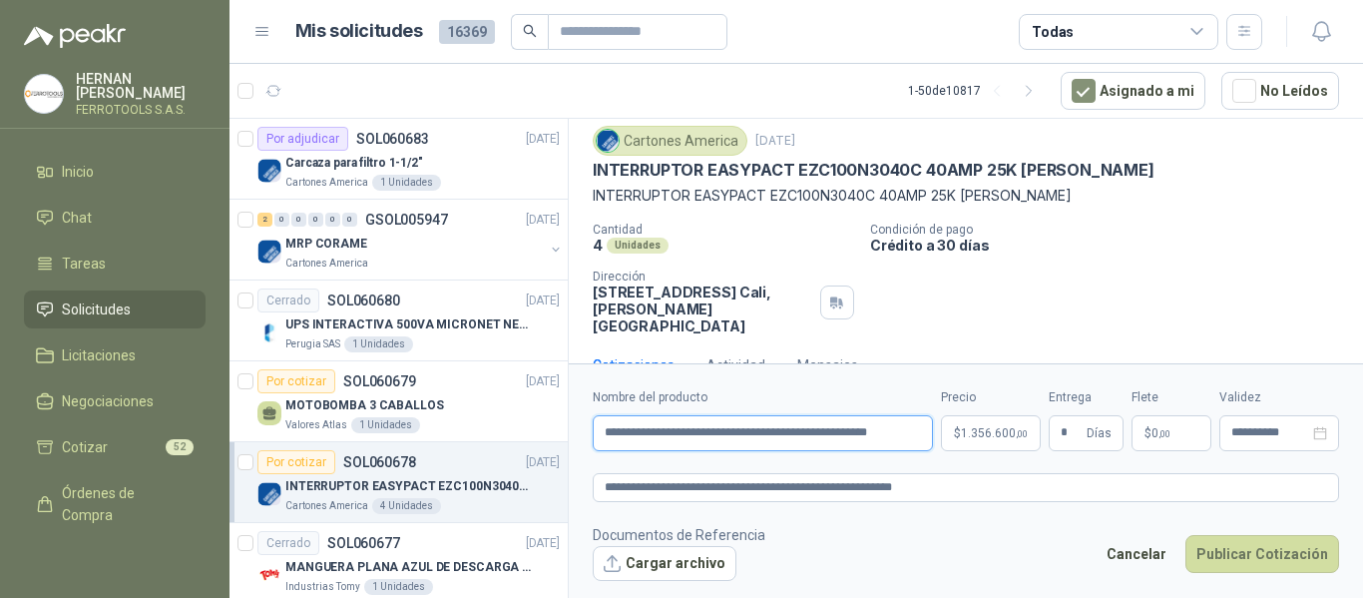
drag, startPoint x: 601, startPoint y: 433, endPoint x: 1235, endPoint y: 368, distance: 637.1
click at [1235, 368] on form "**********" at bounding box center [966, 484] width 795 height 242
paste input "****"
type input "**********"
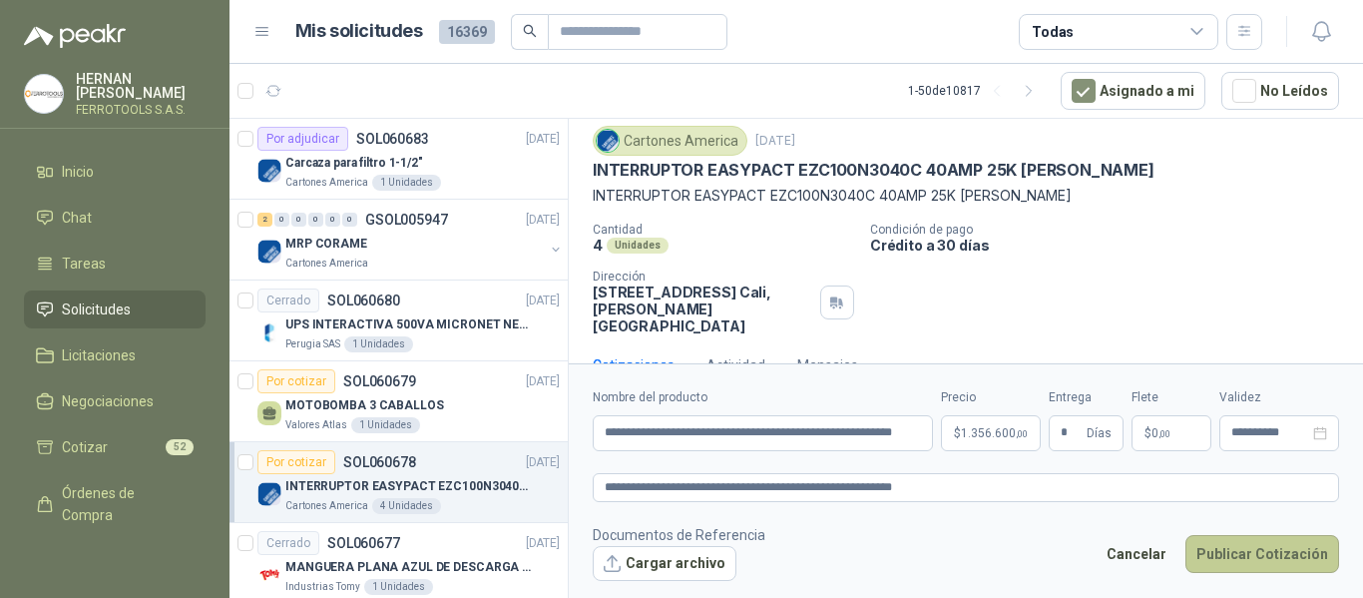
click at [1264, 552] on button "Publicar Cotización" at bounding box center [1263, 554] width 154 height 38
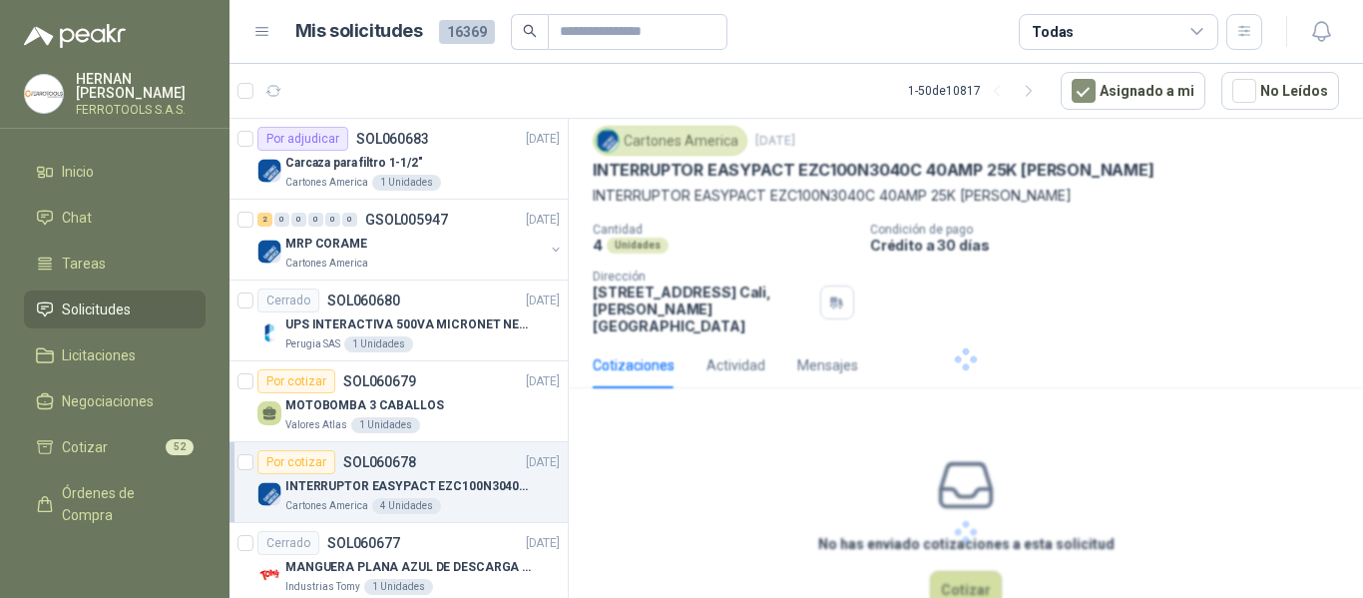
scroll to position [0, 0]
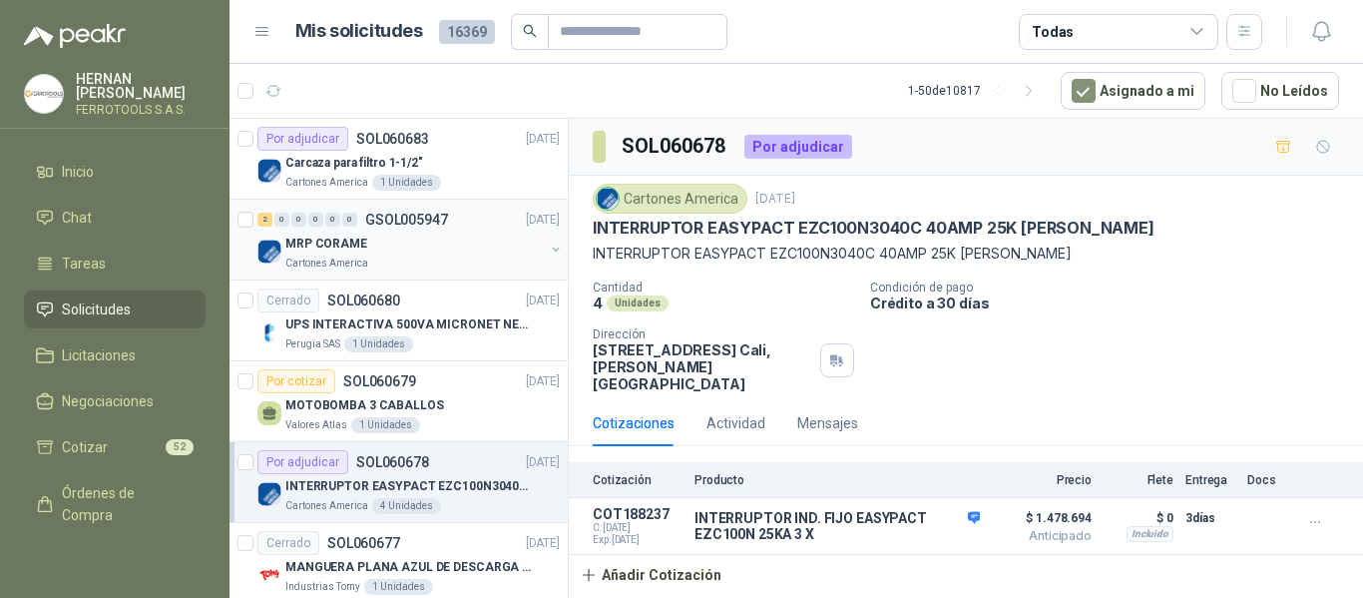
click at [484, 256] on div "Cartones America" at bounding box center [414, 264] width 259 height 16
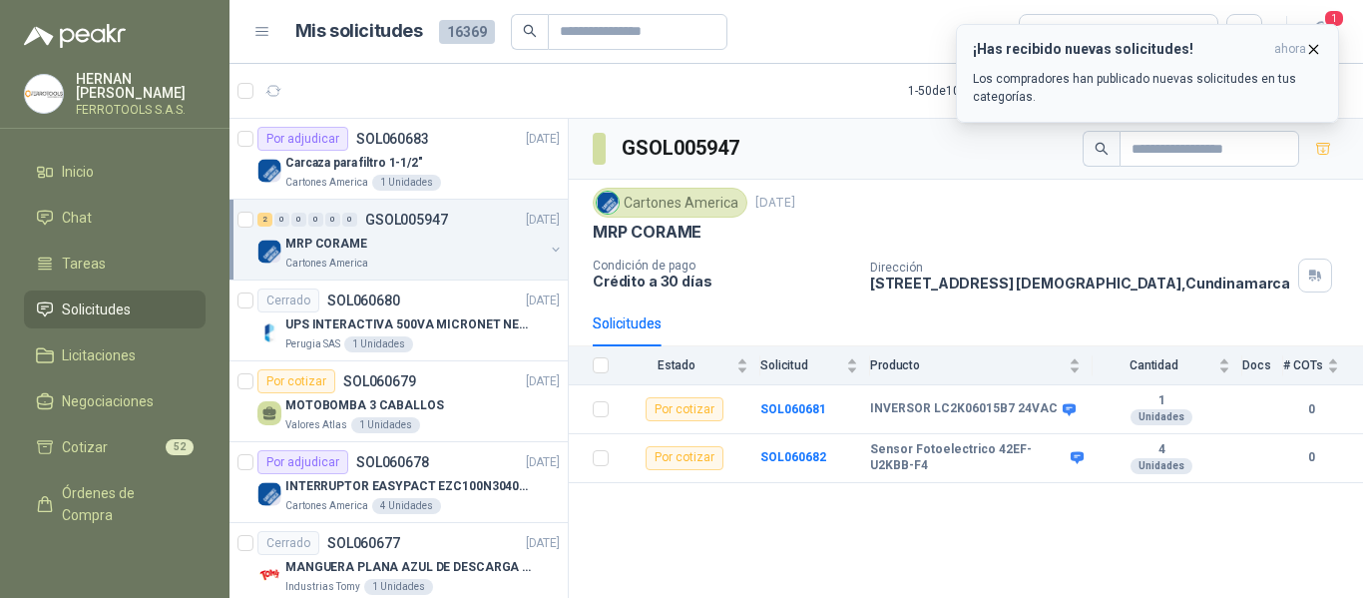
click at [1165, 78] on p "Los compradores han publicado nuevas solicitudes en tus categorías." at bounding box center [1147, 88] width 349 height 36
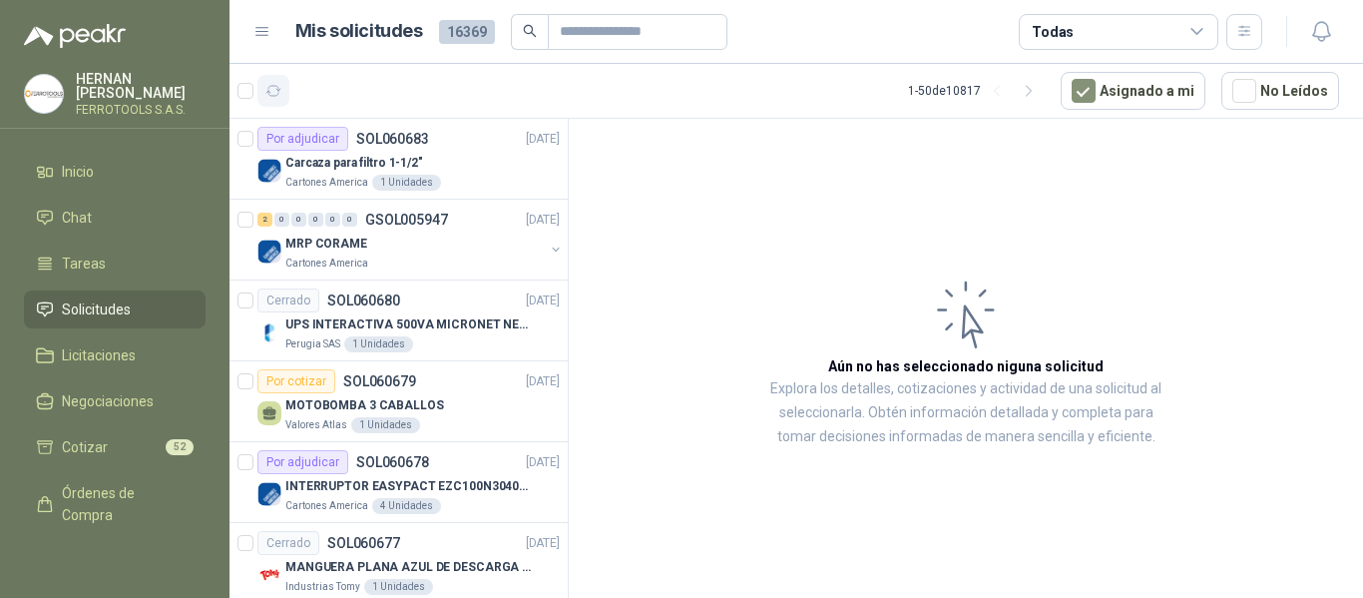
click at [271, 92] on icon "button" at bounding box center [274, 91] width 17 height 17
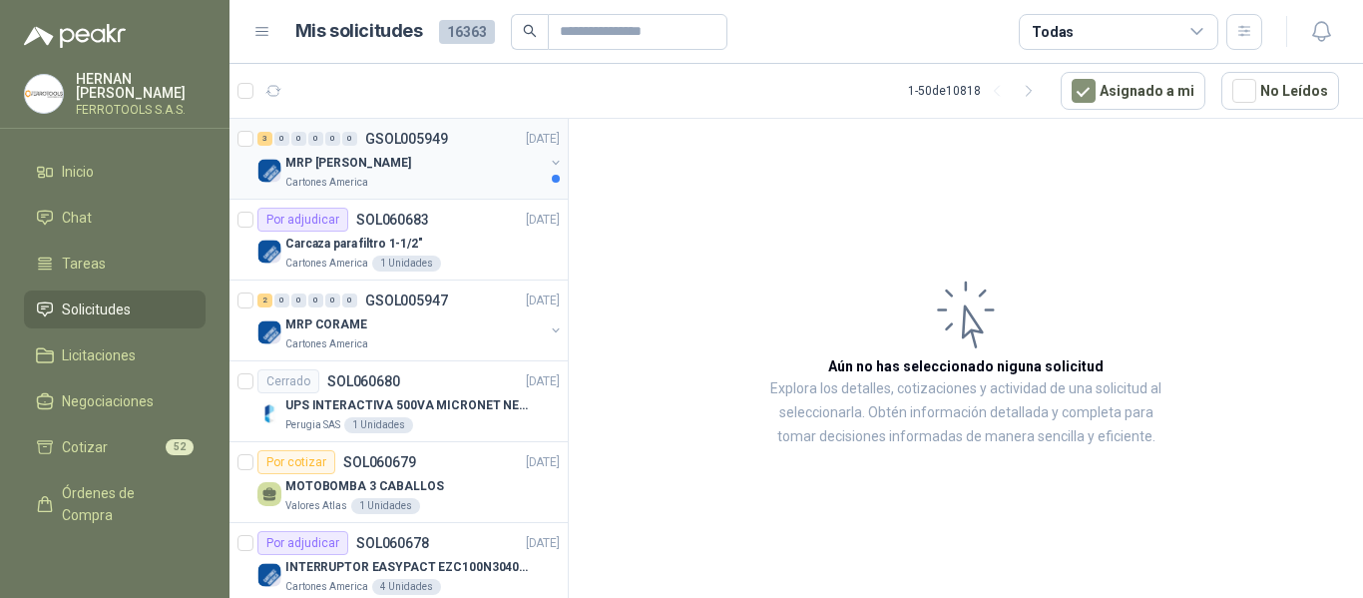
click at [405, 177] on div "Cartones America" at bounding box center [414, 183] width 259 height 16
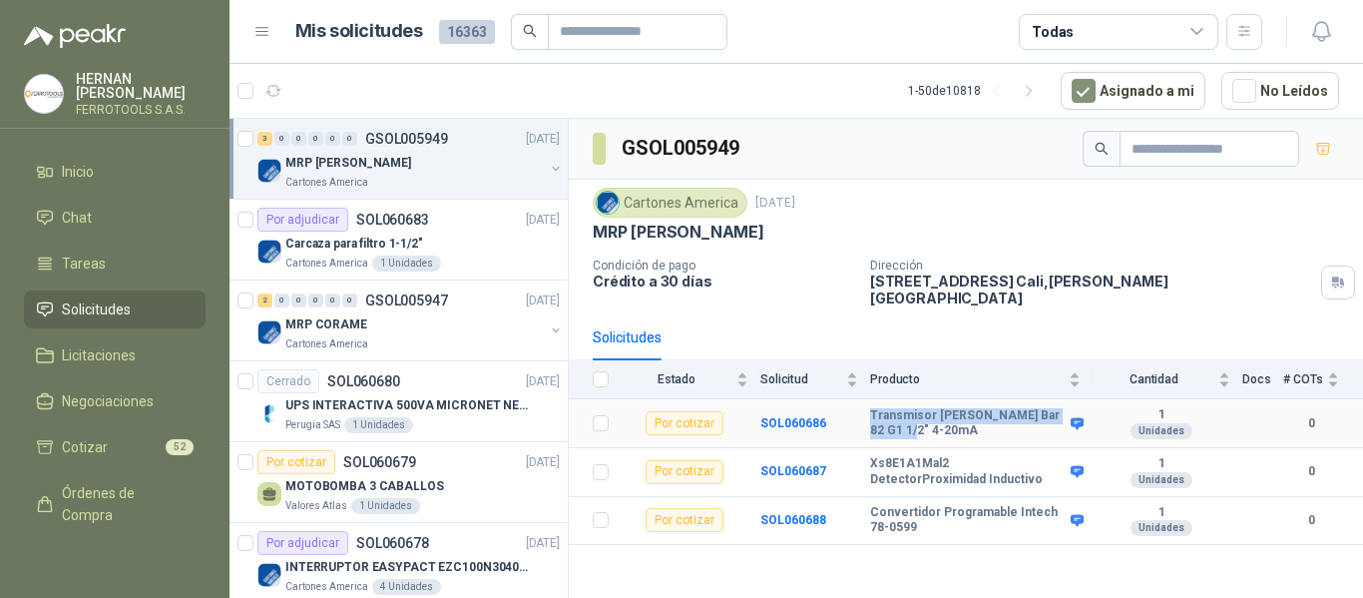
drag, startPoint x: 870, startPoint y: 398, endPoint x: 933, endPoint y: 414, distance: 64.9
click at [933, 414] on b "Transmisor [PERSON_NAME] Bar 82 G1 1/2" 4-20mA" at bounding box center [968, 423] width 196 height 31
copy b "Transmisor [PERSON_NAME] Bar 82 G1 1/2" 4-20mA"
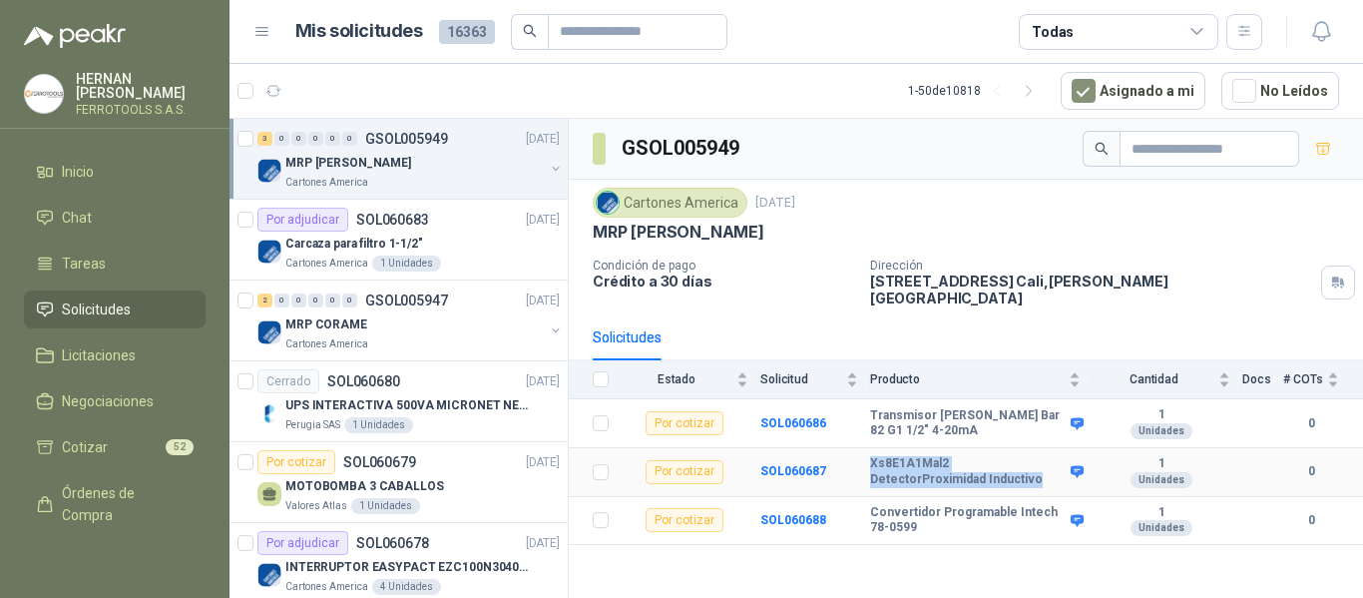
drag, startPoint x: 870, startPoint y: 450, endPoint x: 925, endPoint y: 471, distance: 58.8
click at [925, 471] on b "Xs8E1A1Mal2 DetectorProximidad Inductivo" at bounding box center [968, 471] width 196 height 31
copy b "Xs8E1A1Mal2 DetectorProximidad Inductivo"
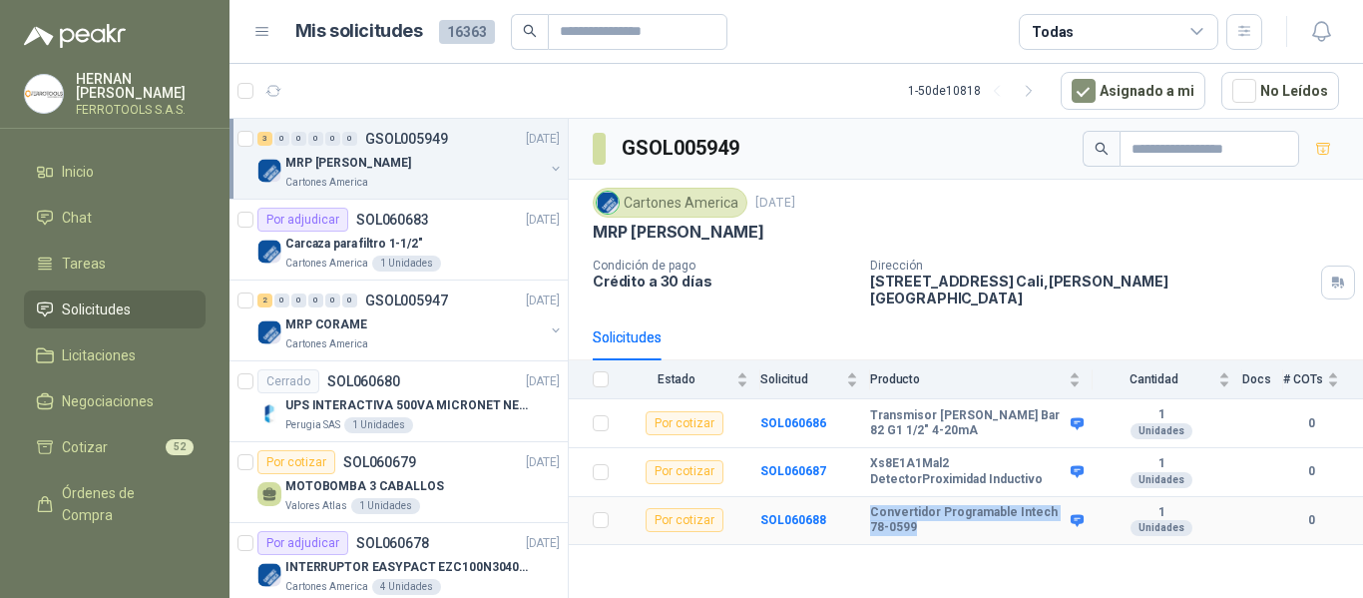
drag, startPoint x: 871, startPoint y: 501, endPoint x: 899, endPoint y: 511, distance: 29.7
click at [899, 511] on b "Convertidor Programable Intech 78-0599" at bounding box center [968, 520] width 196 height 31
copy b "Convertidor Programable Intech 78-0599"
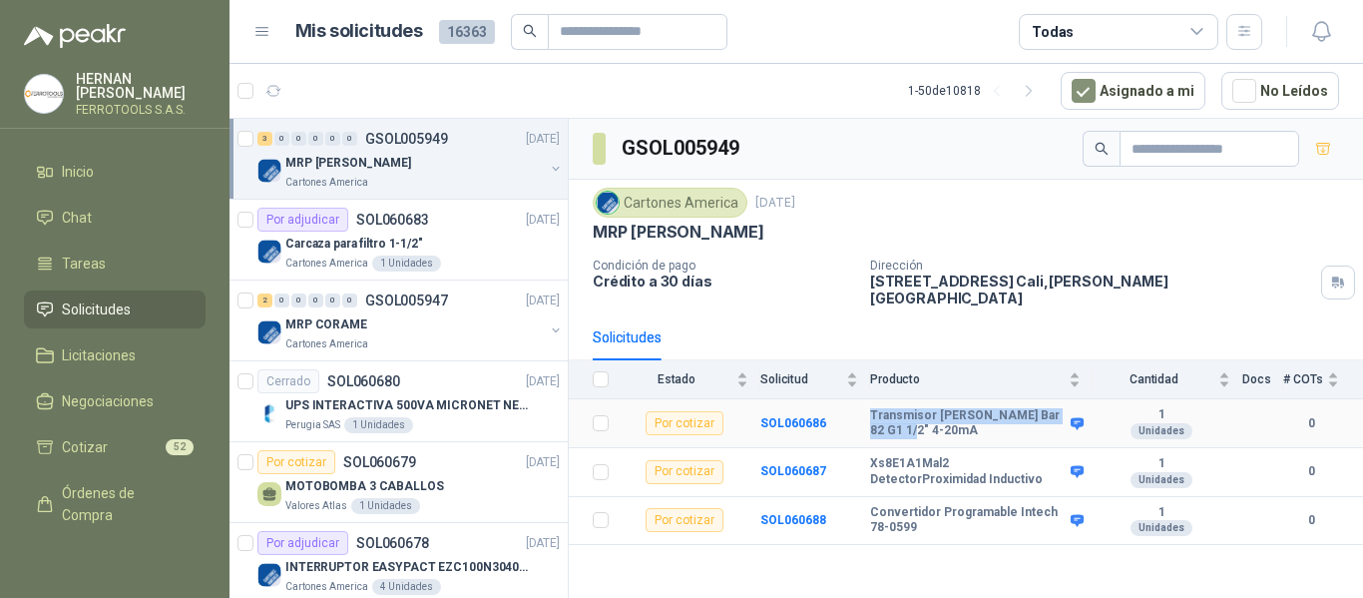
drag, startPoint x: 871, startPoint y: 397, endPoint x: 945, endPoint y: 416, distance: 76.3
click at [945, 416] on b "Transmisor [PERSON_NAME] Bar 82 G1 1/2" 4-20mA" at bounding box center [968, 423] width 196 height 31
copy b "Transmisor [PERSON_NAME] Bar 82 G1 1/2" 4-20mA"
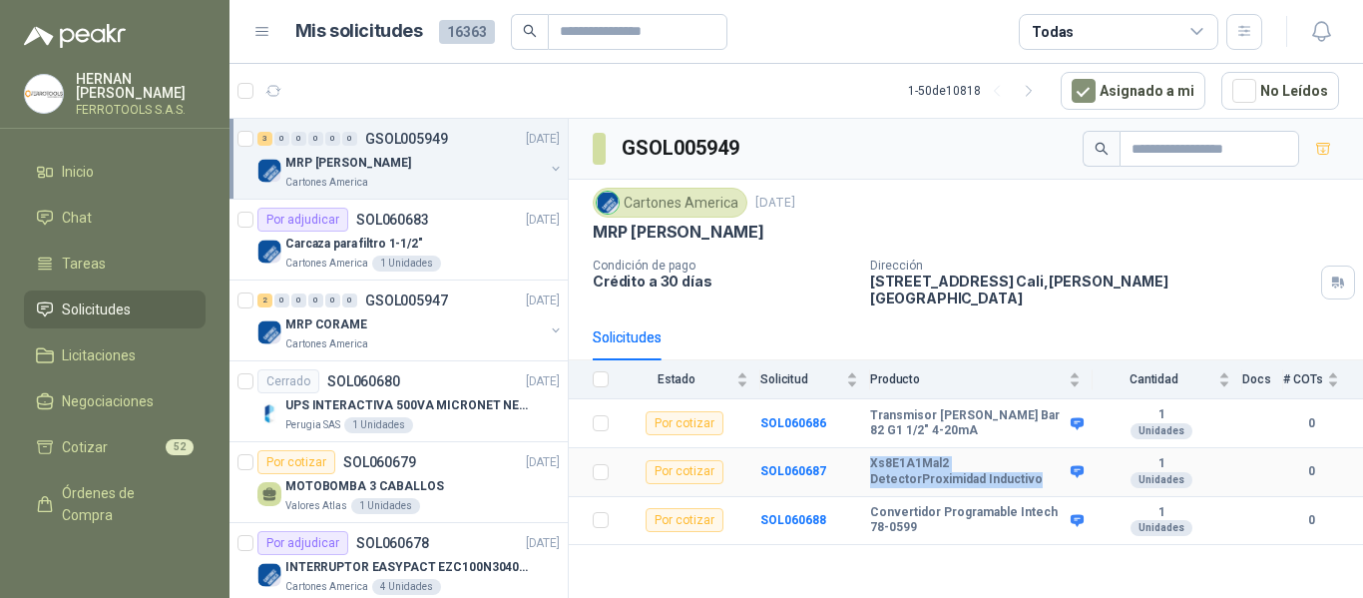
drag, startPoint x: 870, startPoint y: 449, endPoint x: 927, endPoint y: 464, distance: 58.8
click at [927, 464] on b "Xs8E1A1Mal2 DetectorProximidad Inductivo" at bounding box center [968, 471] width 196 height 31
copy b "Xs8E1A1Mal2 DetectorProximidad Inductivo"
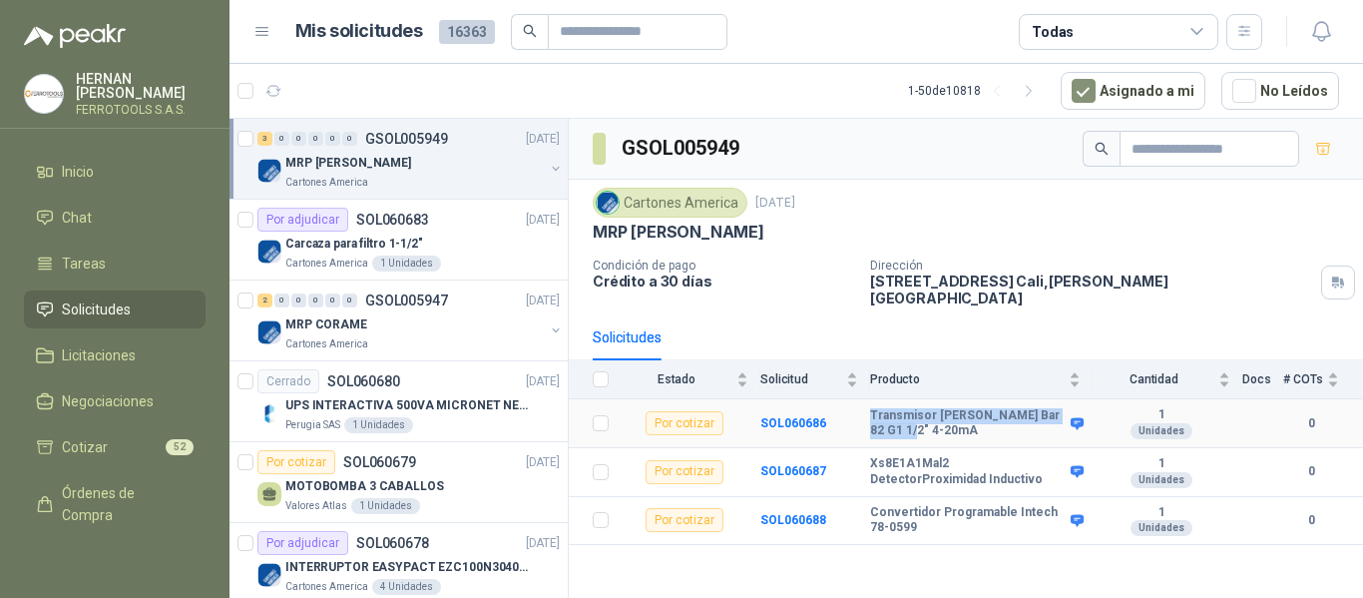
drag, startPoint x: 915, startPoint y: 418, endPoint x: 870, endPoint y: 396, distance: 50.0
click at [870, 408] on b "Transmisor [PERSON_NAME] Bar 82 G1 1/2" 4-20mA" at bounding box center [968, 423] width 196 height 31
copy b "Transmisor [PERSON_NAME] Bar 82 G1 1/2" 4-20mA"
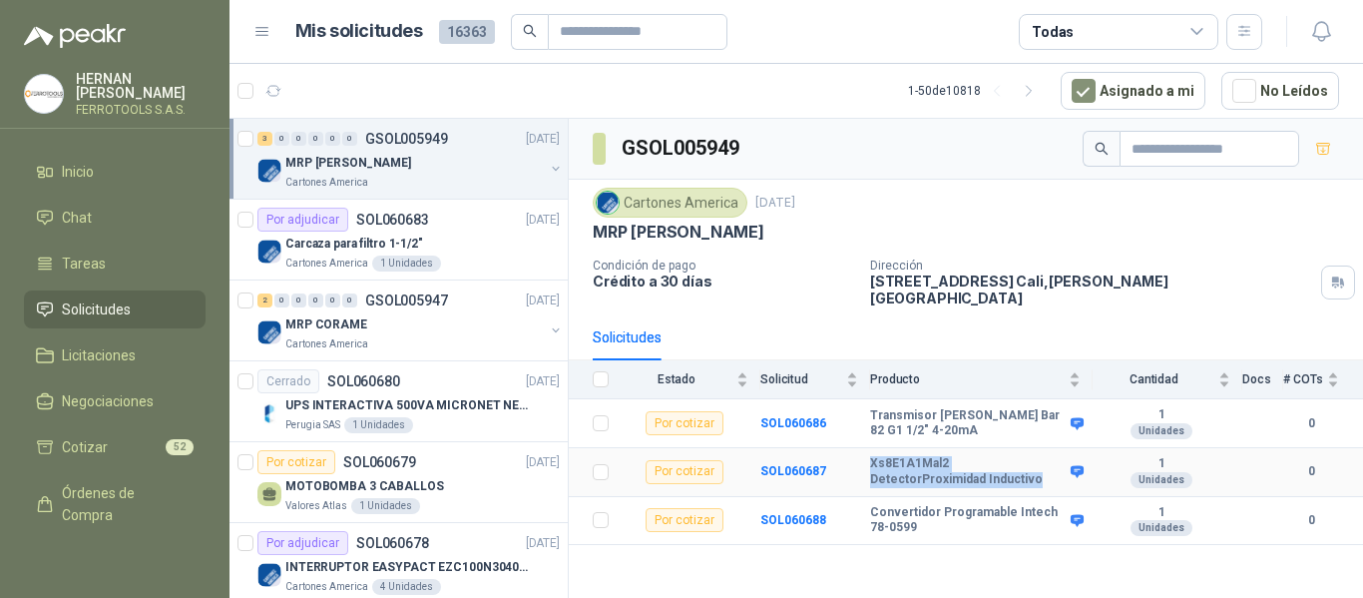
drag, startPoint x: 869, startPoint y: 447, endPoint x: 923, endPoint y: 467, distance: 57.5
click at [923, 467] on tr "Por cotizar SOL060687 Xs8E1A1Mal2 DetectorProximidad Inductivo 1 Unidades 0" at bounding box center [966, 472] width 795 height 49
copy tr "Xs8E1A1Mal2 DetectorProximidad Inductivo"
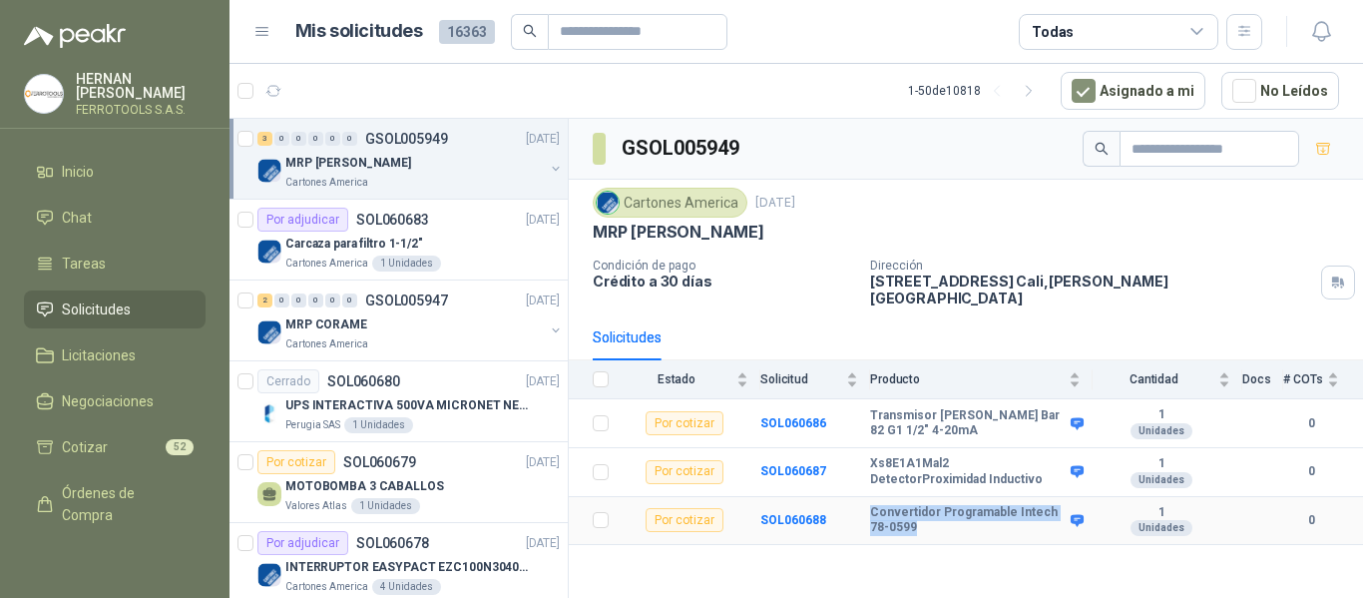
drag, startPoint x: 872, startPoint y: 499, endPoint x: 898, endPoint y: 517, distance: 31.6
click at [898, 517] on b "Convertidor Programable Intech 78-0599" at bounding box center [968, 520] width 196 height 31
copy b "Convertidor Programable Intech 78-0599"
drag, startPoint x: 1028, startPoint y: 372, endPoint x: 1115, endPoint y: 369, distance: 86.9
click at [1115, 369] on body "[PERSON_NAME] FERROTOOLS S.A.S. Inicio Chat Tareas Solicitudes Licitaciones Neg…" at bounding box center [681, 299] width 1363 height 598
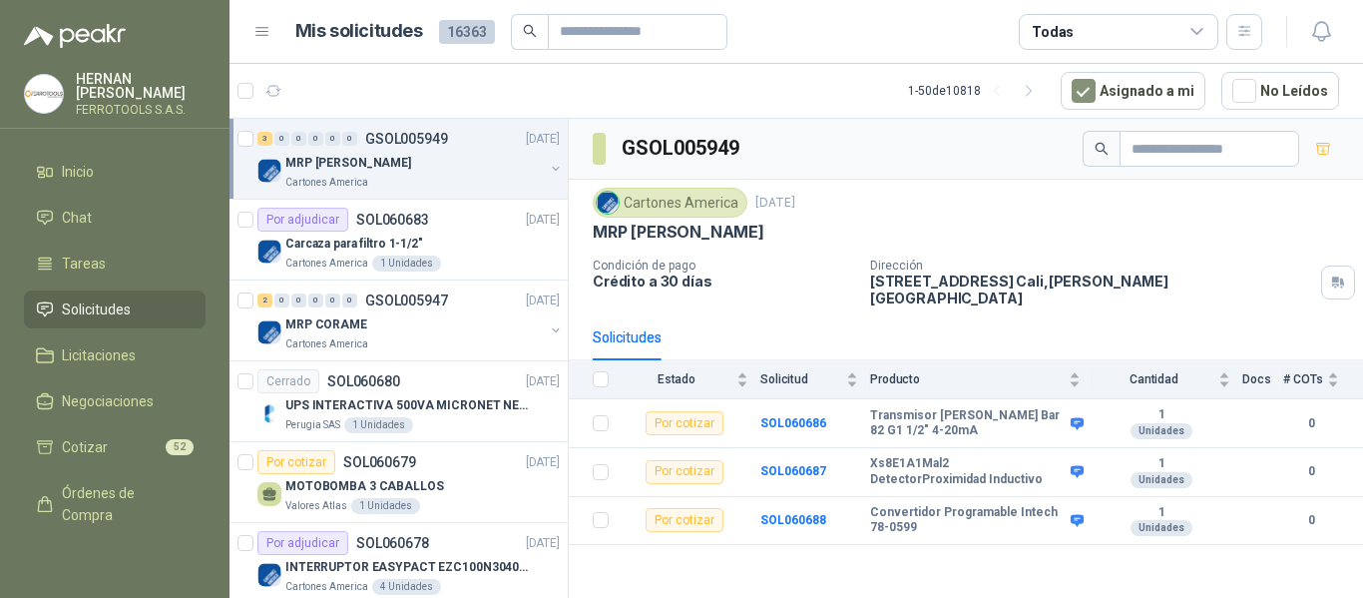
click at [1069, 567] on div "GSOL005949 Cartones America [DATE] MRP MOLINO Condición de pago Crédito a 30 dí…" at bounding box center [966, 362] width 795 height 486
click at [998, 533] on div "GSOL005949 Cartones America [DATE] MRP MOLINO Condición de pago Crédito a 30 dí…" at bounding box center [966, 362] width 795 height 486
click at [1002, 419] on b "Transmisor [PERSON_NAME] Bar 82 G1 1/2" 4-20mA" at bounding box center [968, 423] width 196 height 31
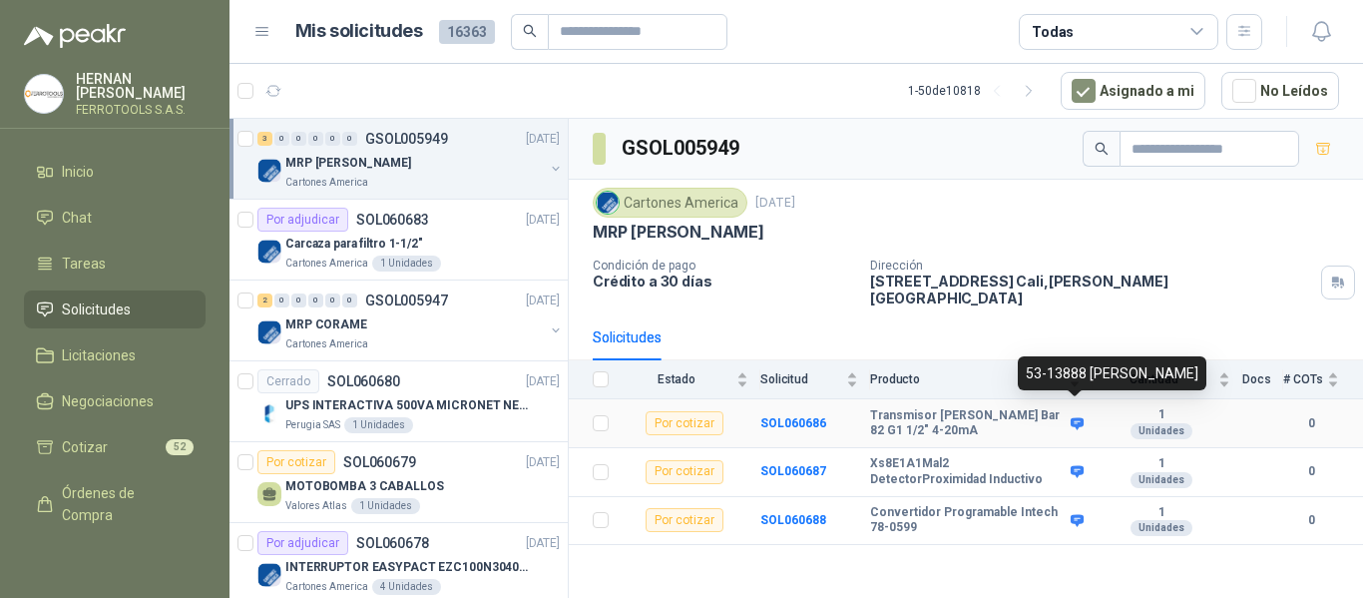
click at [1073, 416] on icon at bounding box center [1077, 423] width 15 height 15
drag, startPoint x: 1121, startPoint y: 372, endPoint x: 1027, endPoint y: 387, distance: 95.0
click at [1027, 387] on div "53-13888 [PERSON_NAME]" at bounding box center [1112, 373] width 189 height 34
copy div "53-13888 [PERSON_NAME]"
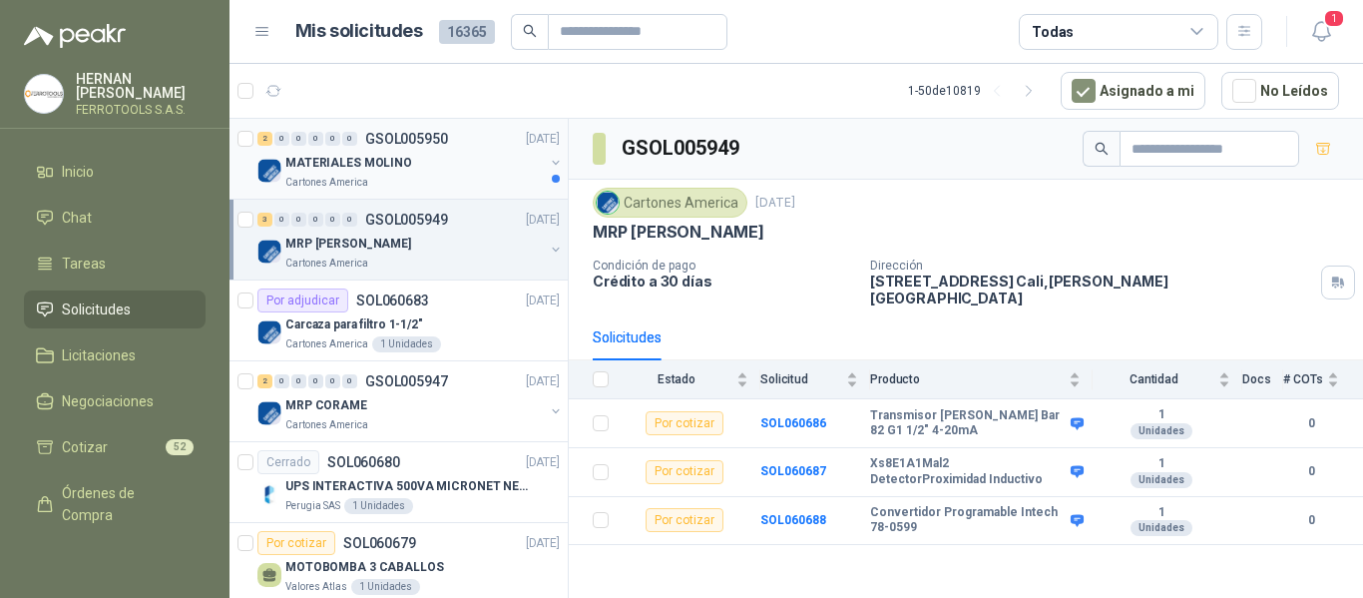
click at [401, 148] on div "2 0 0 0 0 0 GSOL005950 10/10/25" at bounding box center [411, 139] width 306 height 24
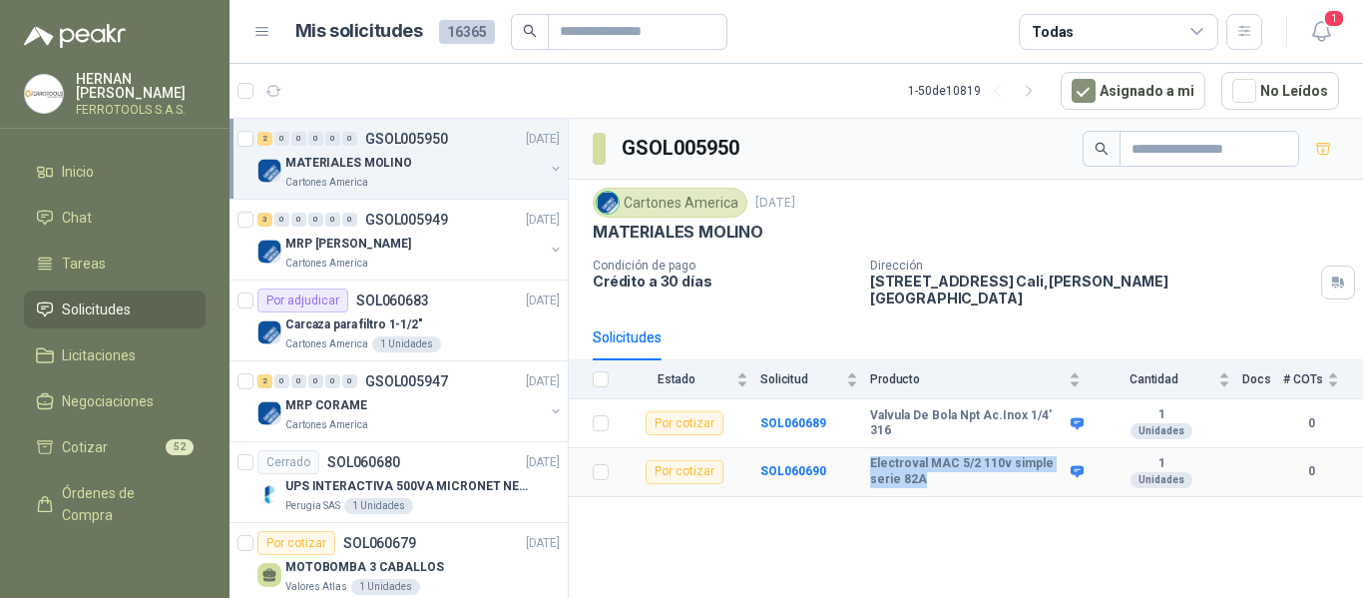
drag, startPoint x: 870, startPoint y: 448, endPoint x: 924, endPoint y: 473, distance: 59.4
click at [924, 473] on b "Electroval MAC 5/2 110v simple serie 82A" at bounding box center [968, 471] width 196 height 31
copy b "Electroval MAC 5/2 110v simple serie 82A"
click at [1324, 26] on icon "button" at bounding box center [1322, 31] width 25 height 25
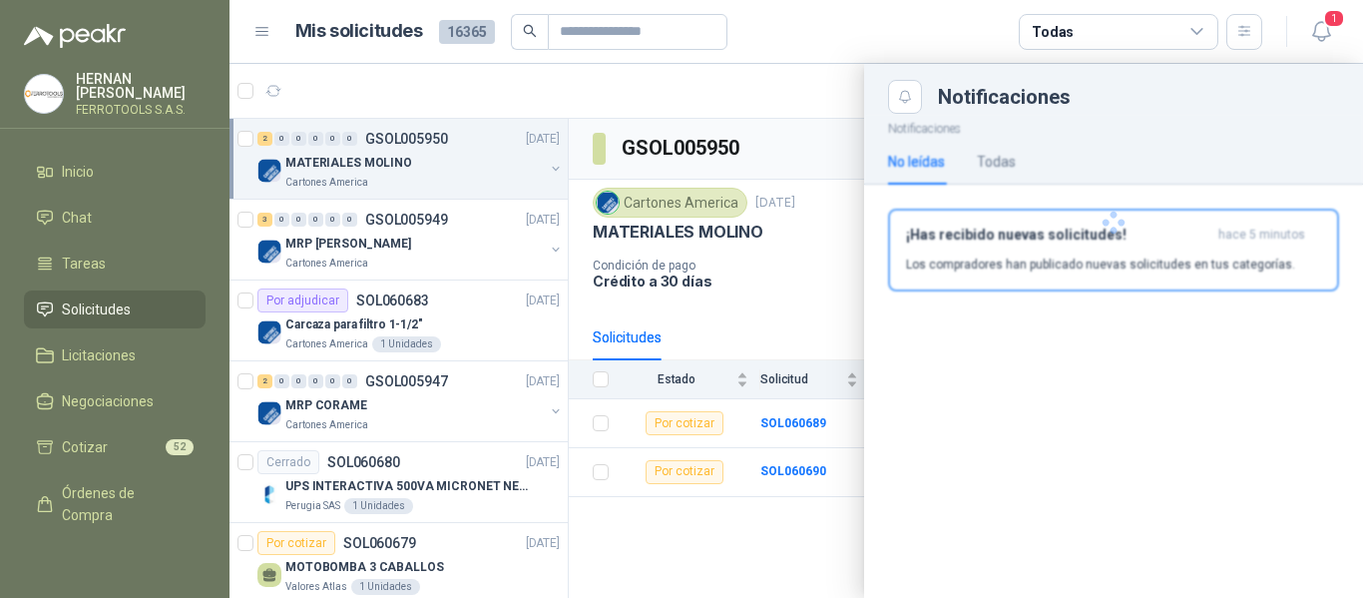
drag, startPoint x: 1111, startPoint y: 260, endPoint x: 1099, endPoint y: 260, distance: 12.0
click at [1109, 261] on div at bounding box center [1113, 223] width 499 height 218
click at [1061, 251] on div "¡Has recibido nuevas solicitudes! hace 5 minutos Los compradores han publicado …" at bounding box center [1113, 250] width 415 height 47
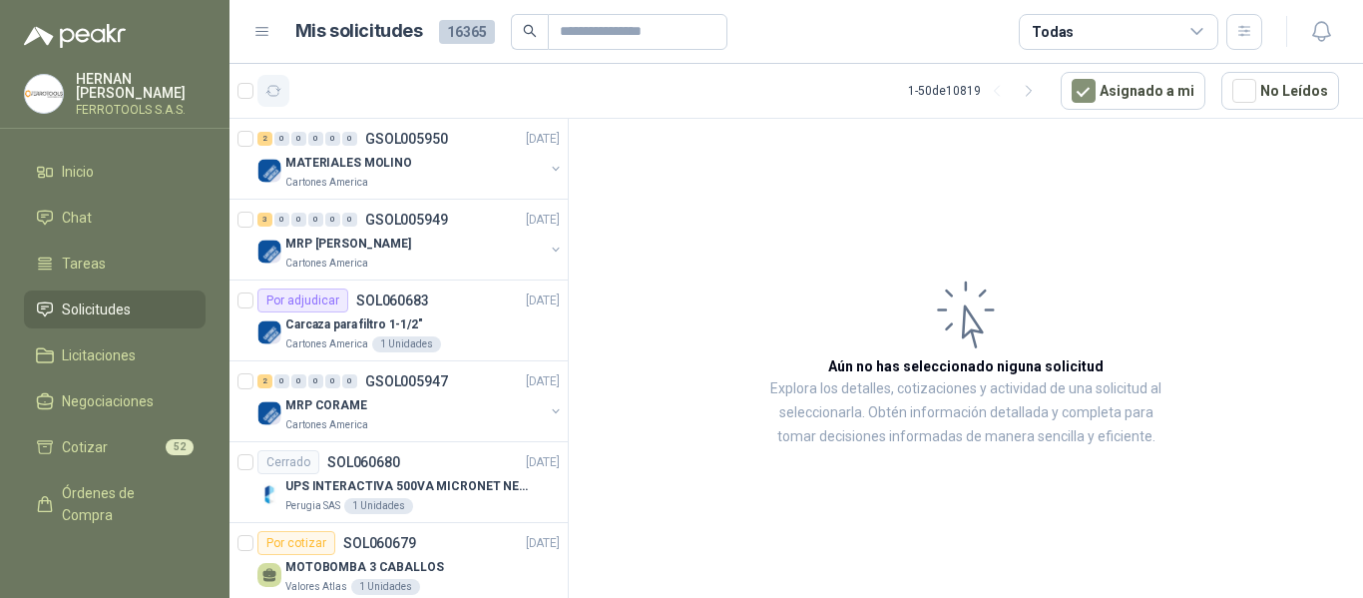
click at [269, 96] on icon "button" at bounding box center [274, 91] width 17 height 17
click at [434, 178] on div "Cartones America" at bounding box center [414, 183] width 259 height 16
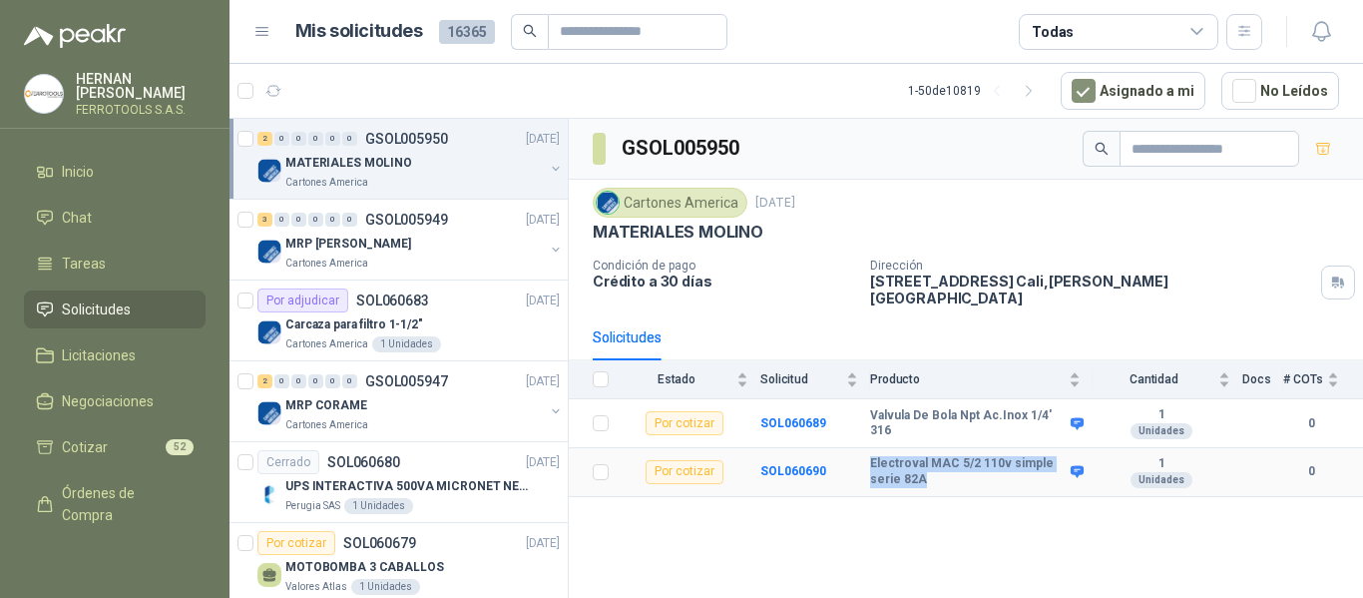
drag, startPoint x: 926, startPoint y: 463, endPoint x: 872, endPoint y: 433, distance: 61.7
click at [868, 448] on tr "Por cotizar SOL060690 Electroval MAC 5/2 110v simple serie 82A 1 Unidades 0" at bounding box center [966, 472] width 795 height 49
copy tr "Electroval MAC 5/2 110v simple serie 82A"
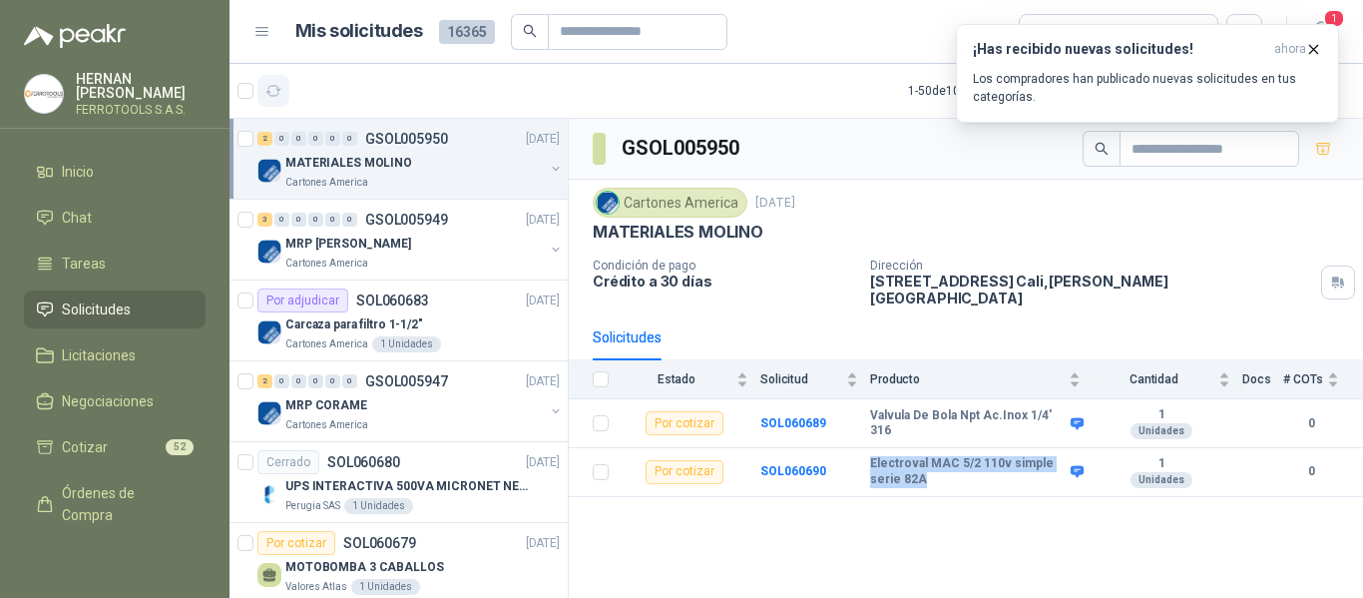
click at [279, 93] on icon "button" at bounding box center [274, 91] width 17 height 17
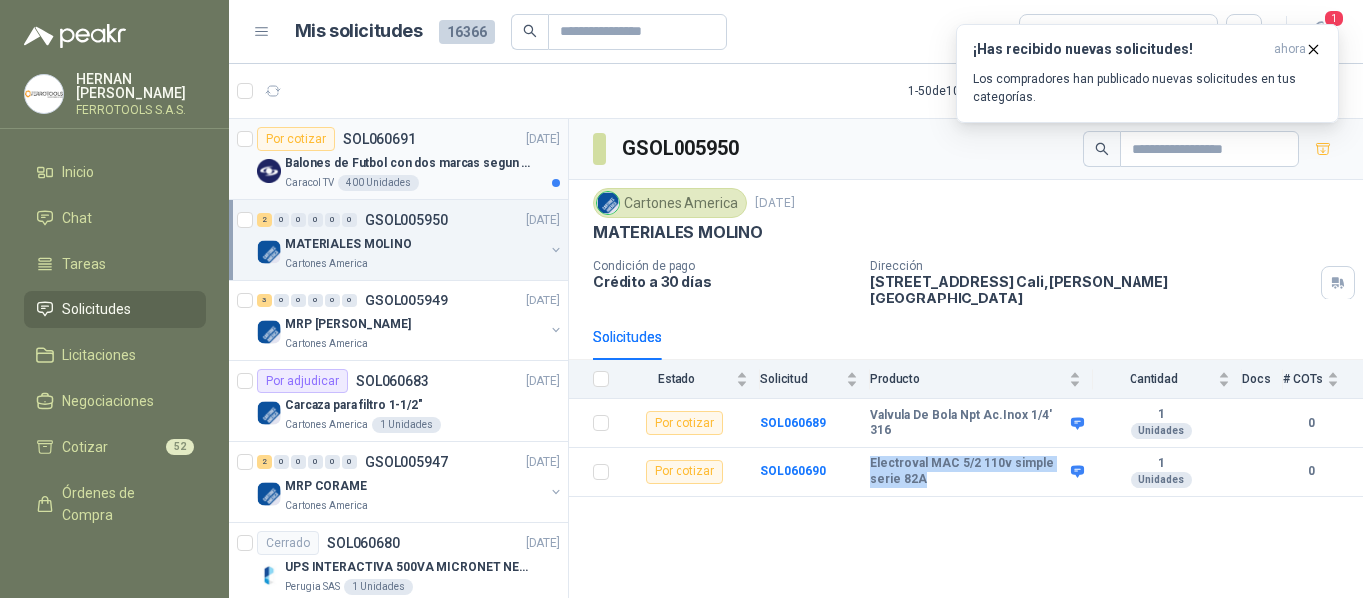
click at [478, 186] on div "Caracol TV 400 Unidades" at bounding box center [422, 183] width 274 height 16
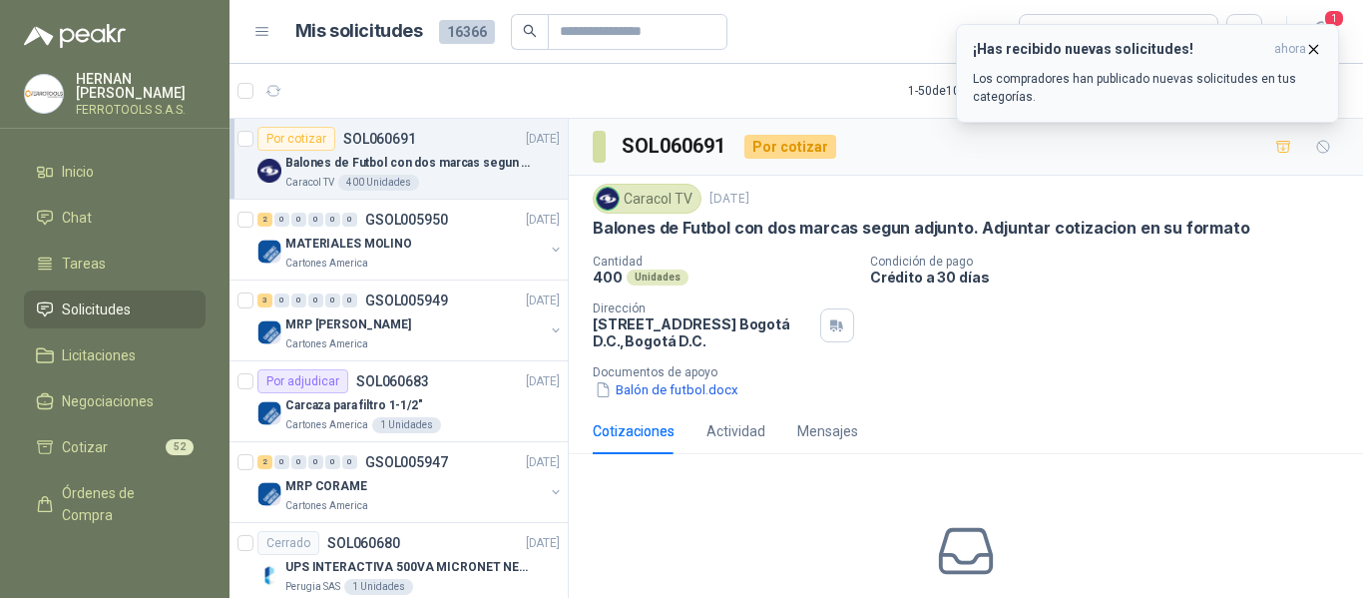
click at [1315, 47] on icon "button" at bounding box center [1314, 49] width 17 height 17
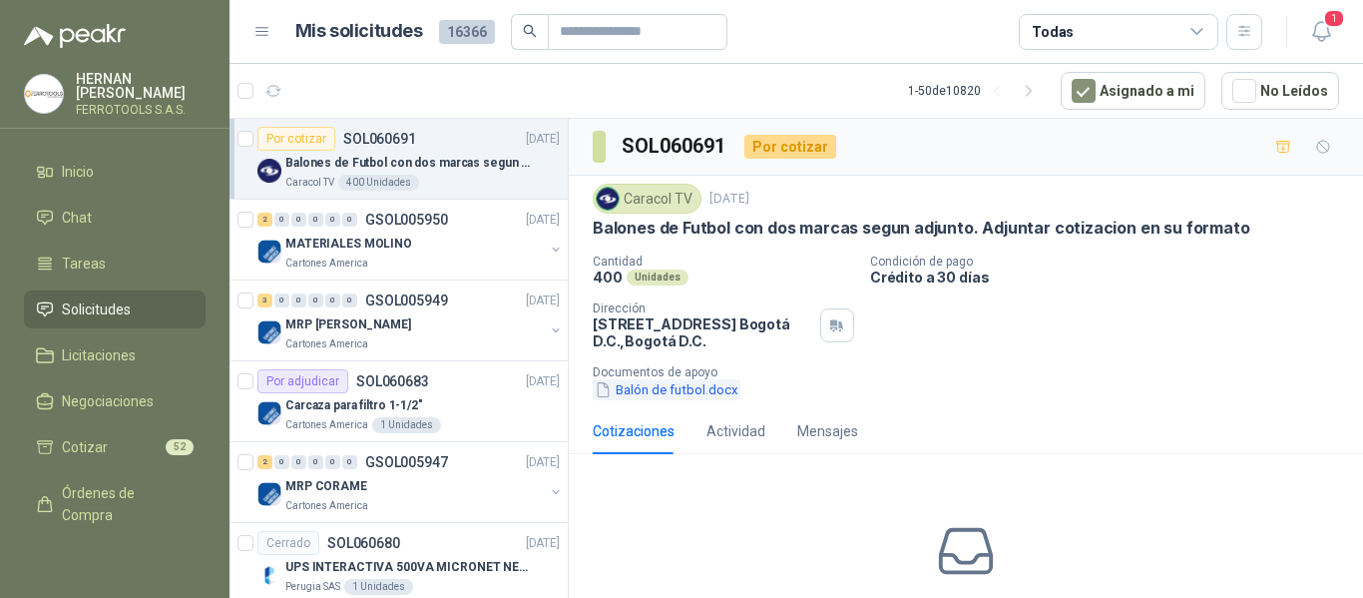
click at [675, 389] on button "Balón de futbol.docx" at bounding box center [667, 389] width 148 height 21
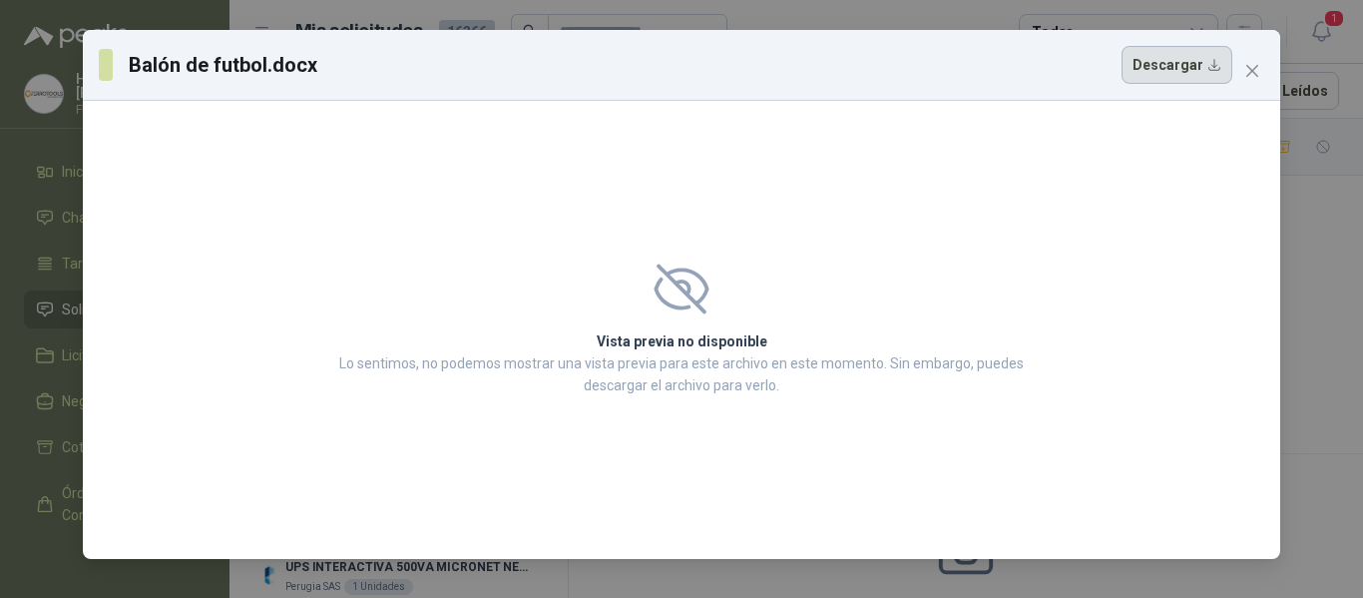
click at [1164, 55] on button "Descargar" at bounding box center [1177, 65] width 111 height 38
click at [1248, 76] on icon "close" at bounding box center [1253, 71] width 12 height 12
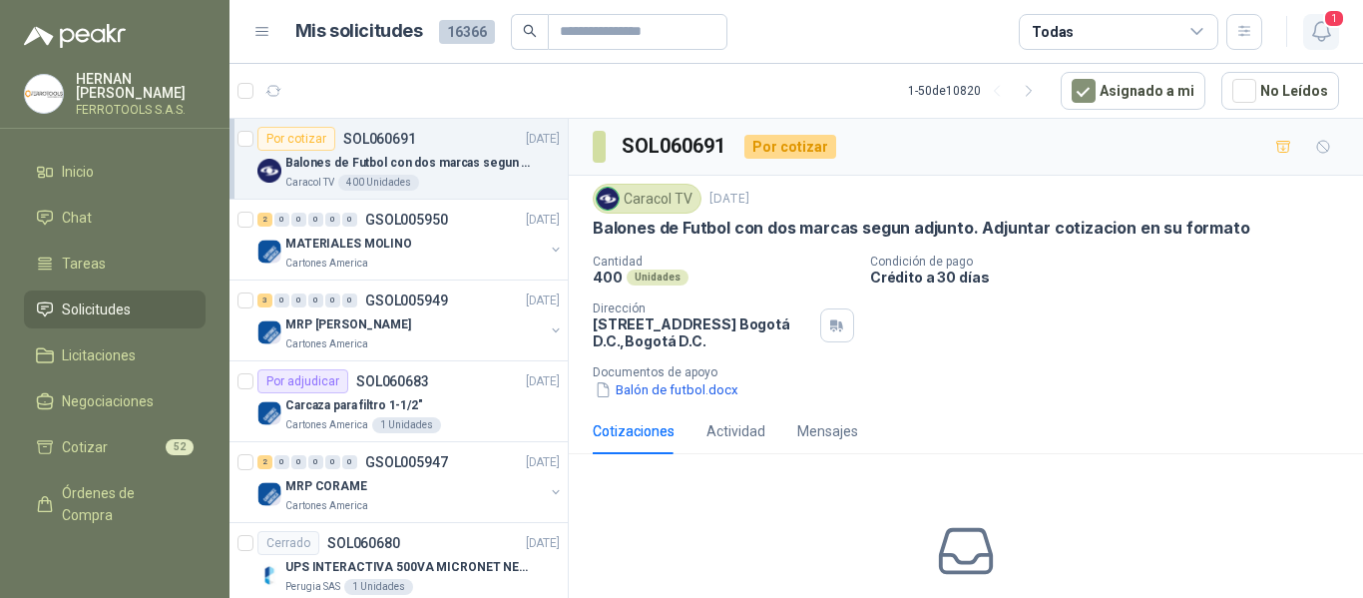
click at [1321, 39] on icon "button" at bounding box center [1322, 31] width 25 height 25
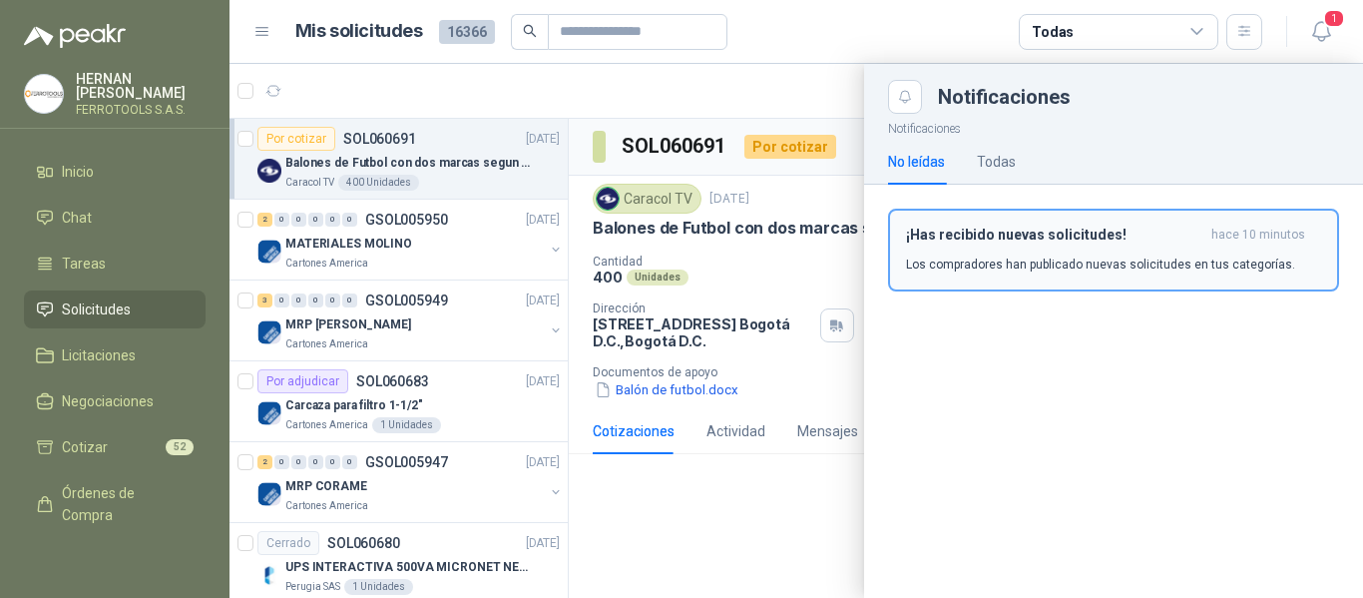
click at [1043, 262] on p "Los compradores han publicado nuevas solicitudes en tus categorías." at bounding box center [1100, 265] width 389 height 18
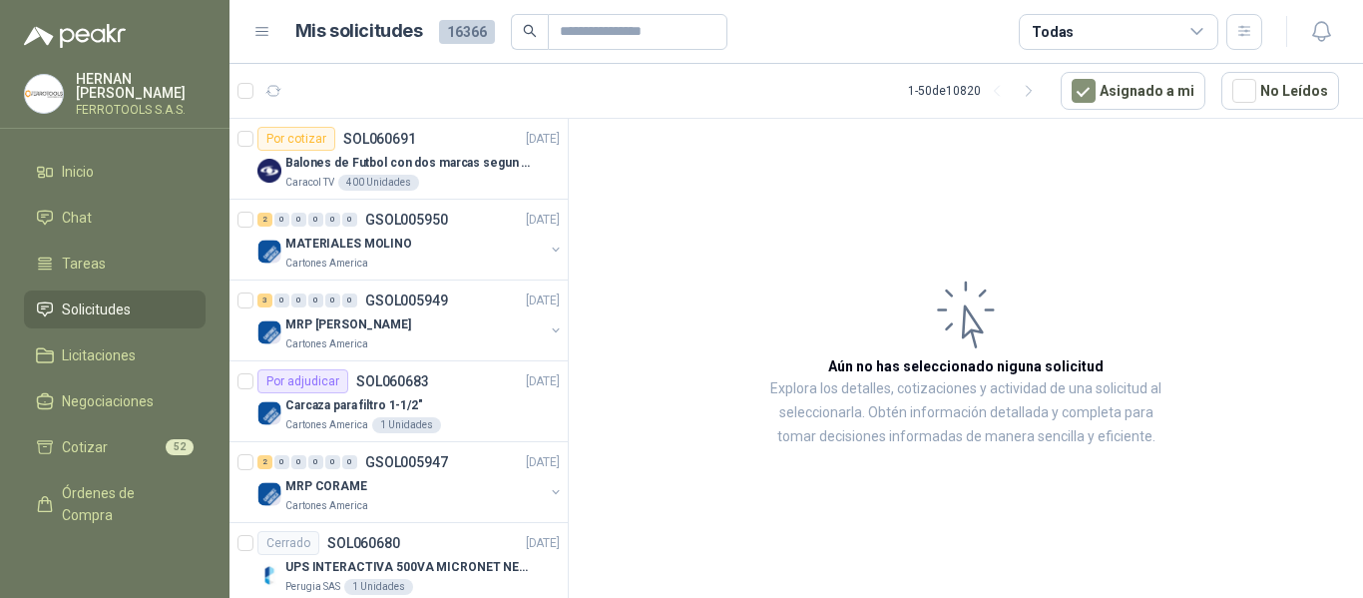
click at [726, 314] on article "Aún no has seleccionado niguna solicitud Explora los detalles, cotizaciones y a…" at bounding box center [966, 362] width 795 height 486
click at [104, 178] on li "Inicio" at bounding box center [115, 172] width 158 height 22
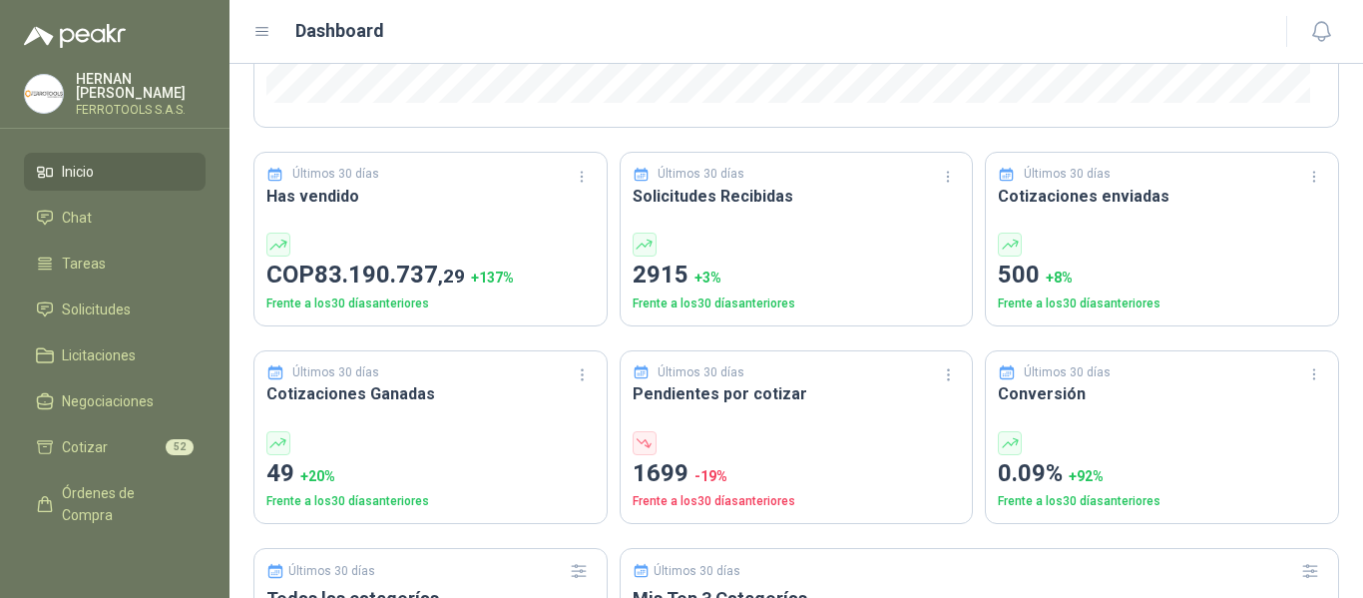
scroll to position [399, 0]
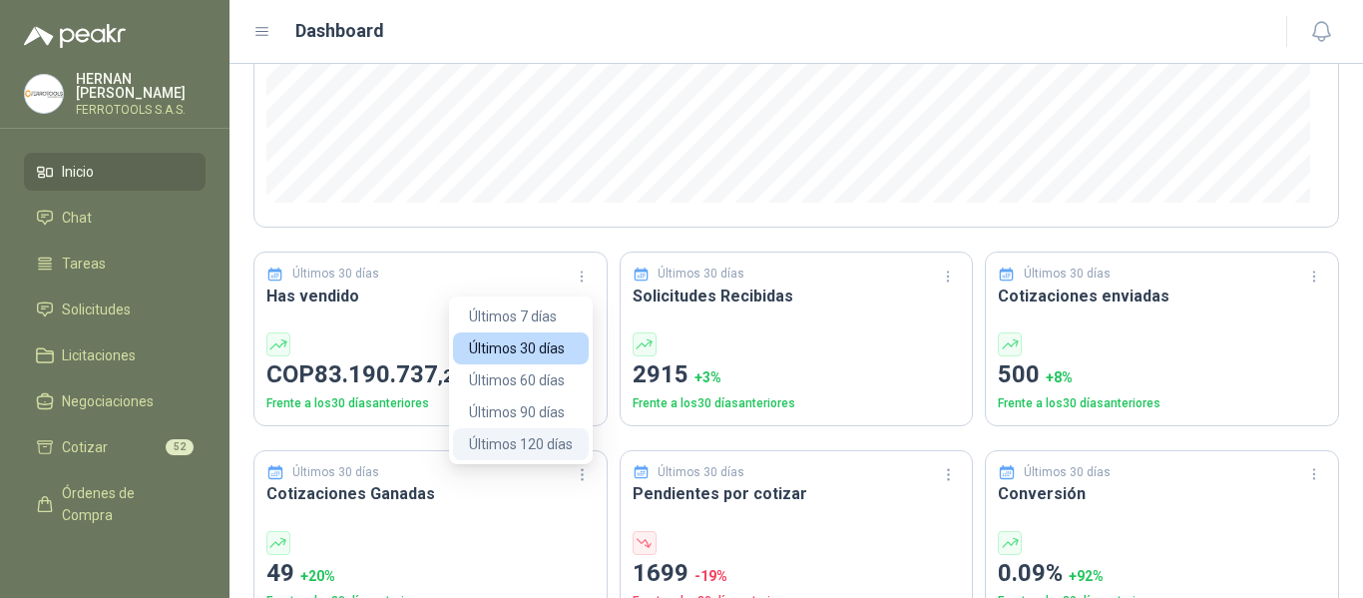
click at [544, 438] on button "Últimos 120 días" at bounding box center [521, 444] width 136 height 32
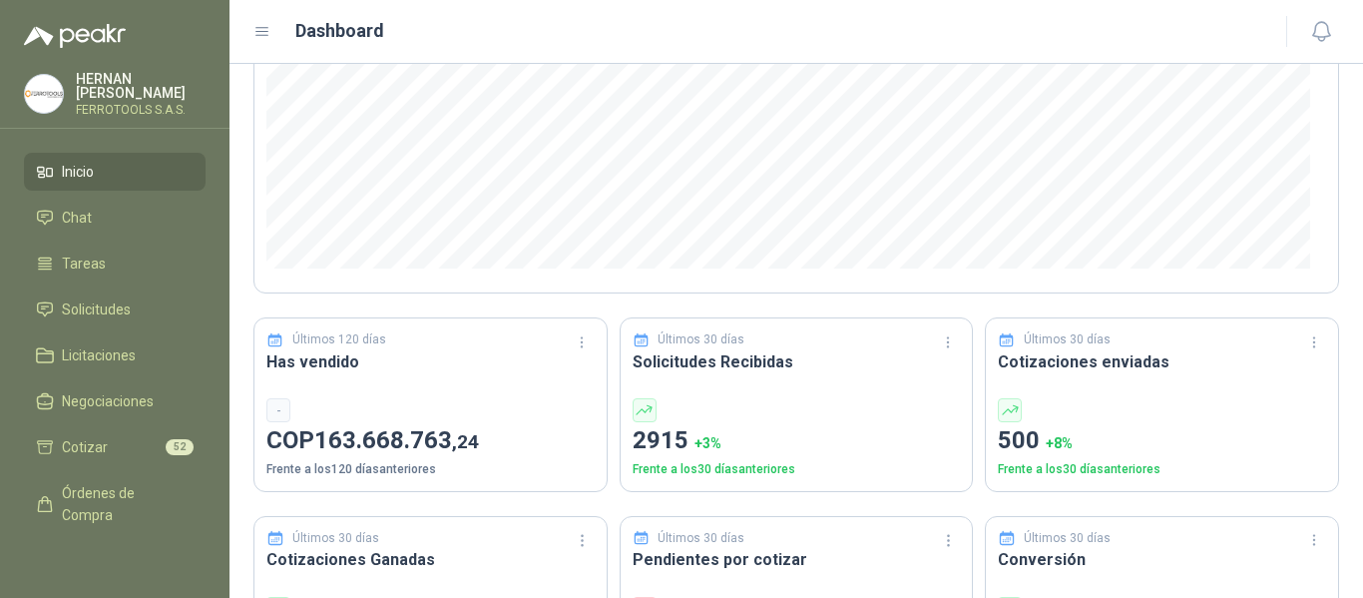
scroll to position [499, 0]
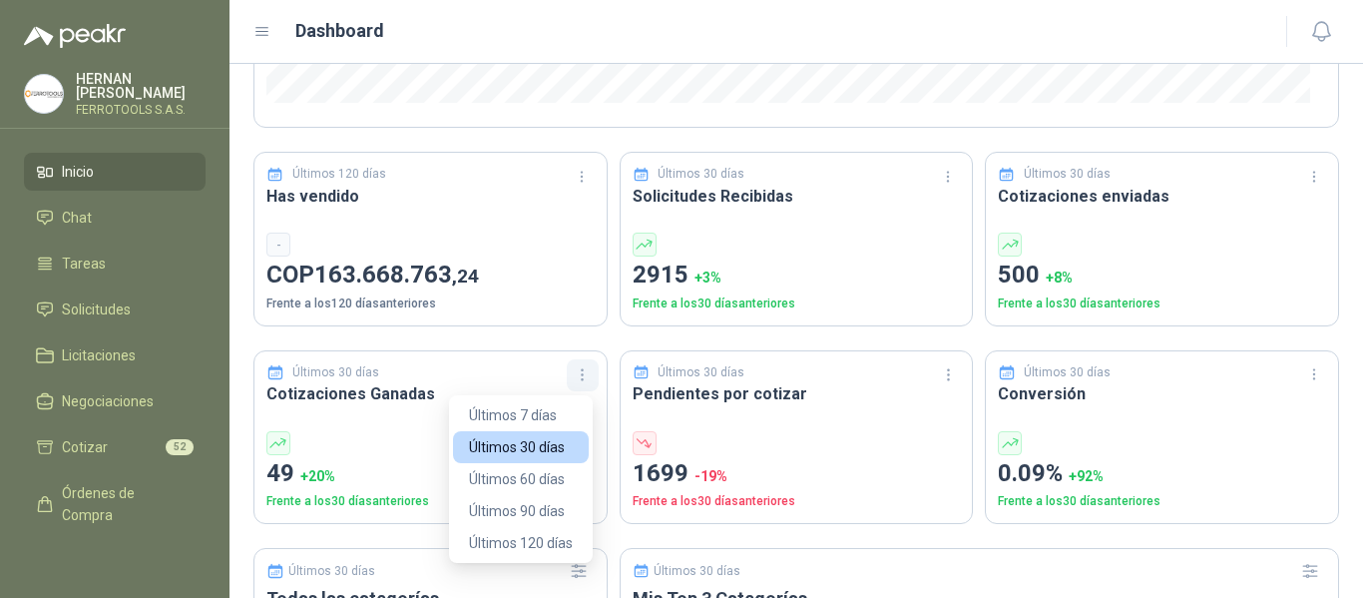
click at [577, 372] on icon "button" at bounding box center [582, 374] width 17 height 17
click at [527, 541] on button "Últimos 120 días" at bounding box center [521, 543] width 136 height 32
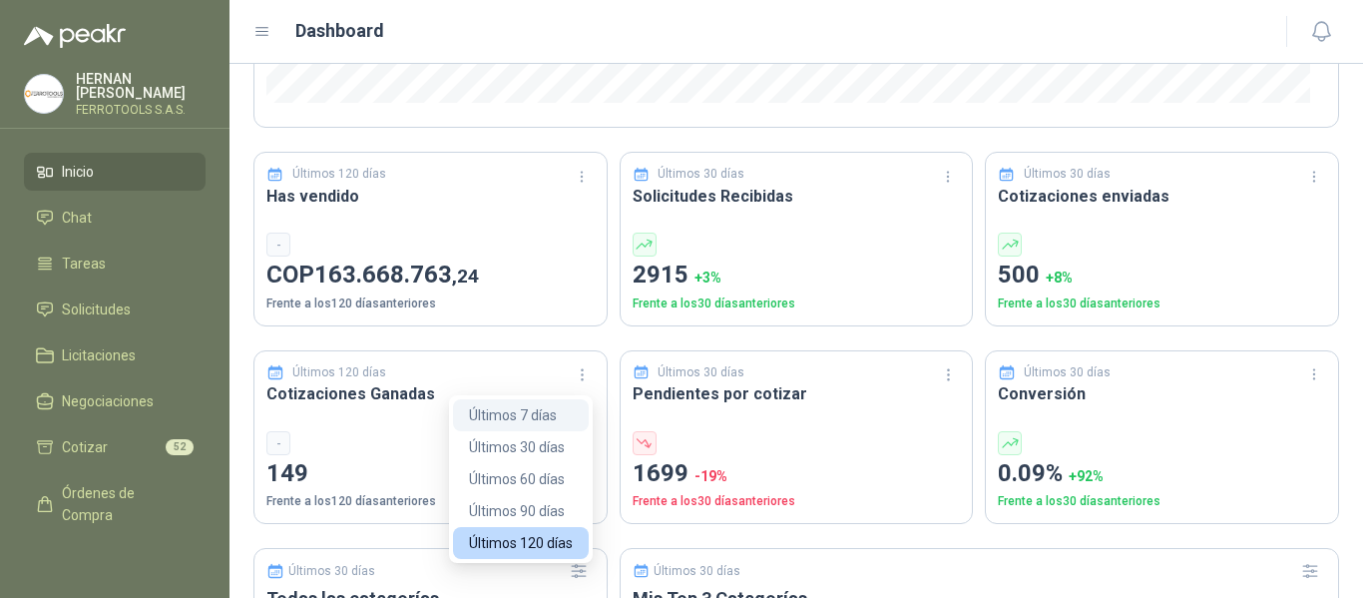
click at [533, 412] on button "Últimos 7 días" at bounding box center [521, 415] width 136 height 32
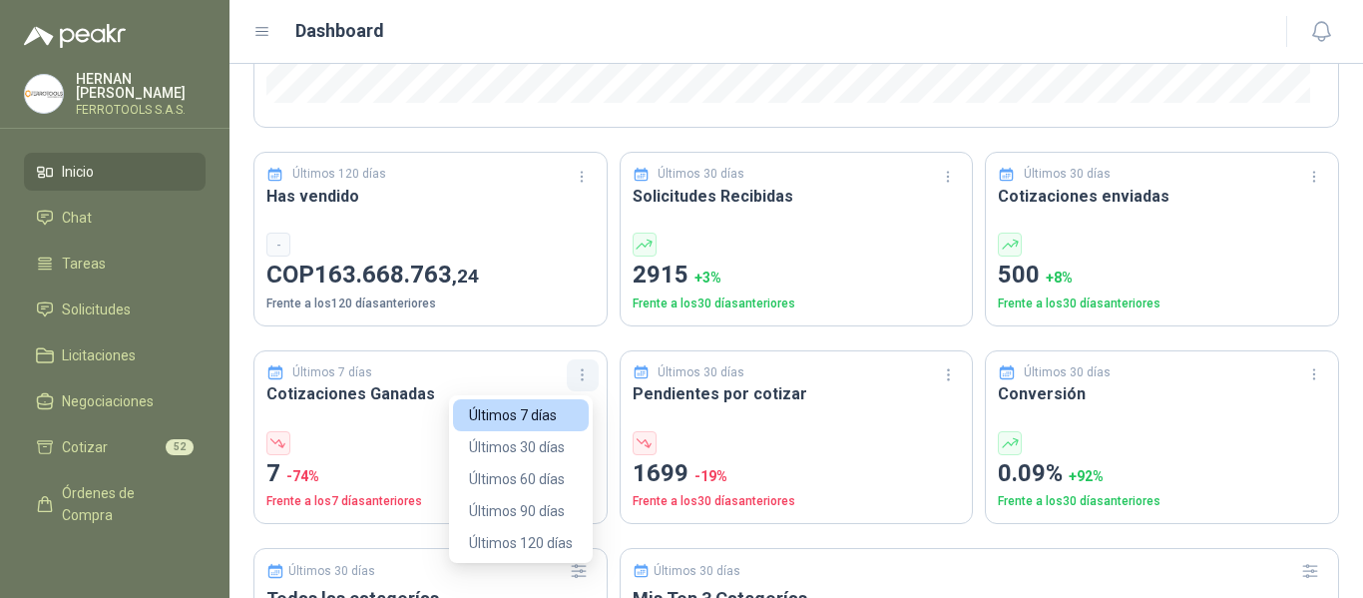
click at [576, 374] on icon "button" at bounding box center [582, 374] width 17 height 17
click at [551, 446] on button "Últimos 30 días" at bounding box center [521, 447] width 136 height 32
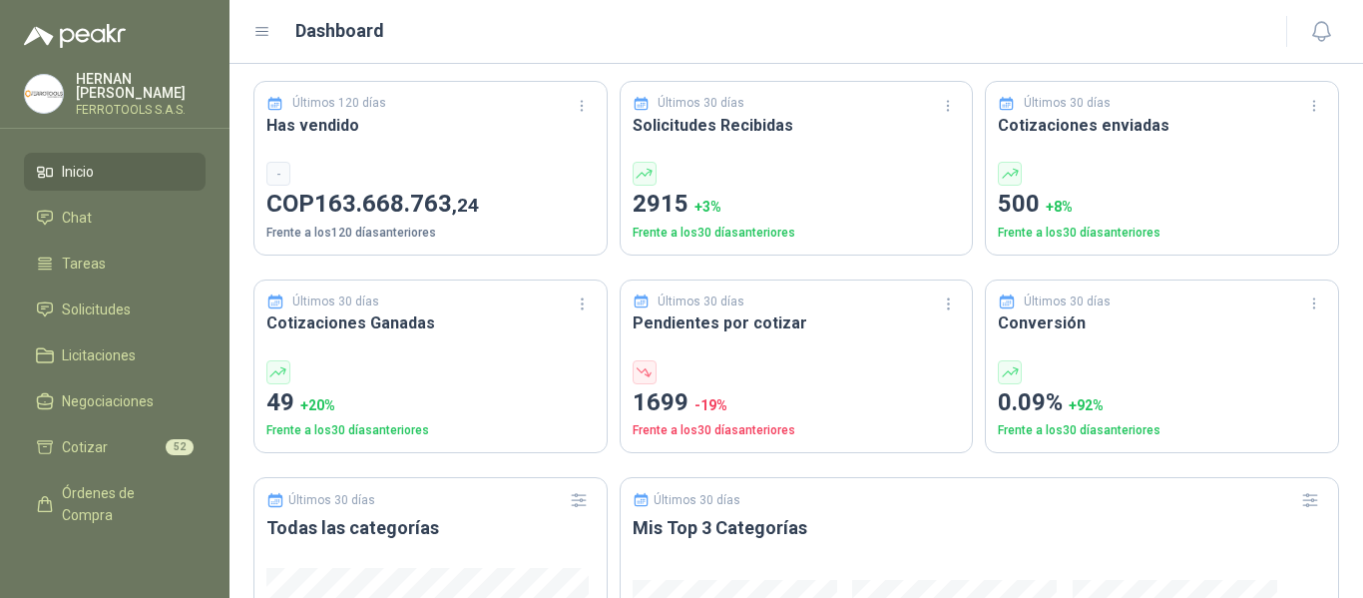
scroll to position [441, 0]
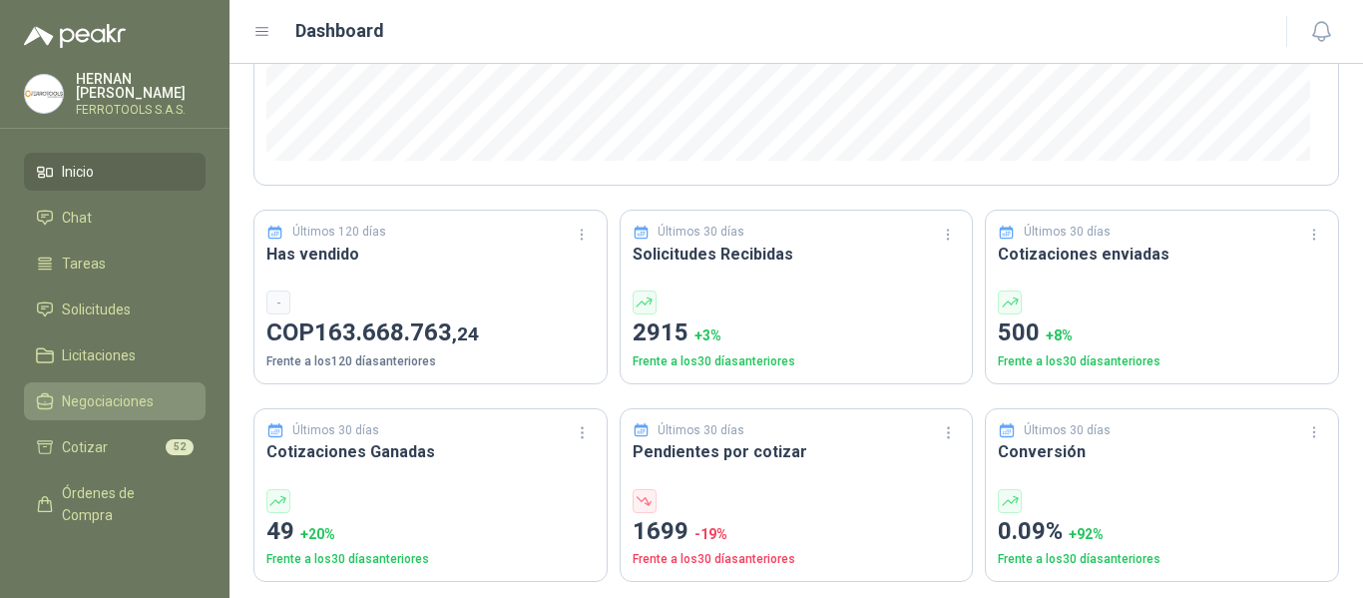
click at [133, 393] on span "Negociaciones" at bounding box center [108, 401] width 92 height 22
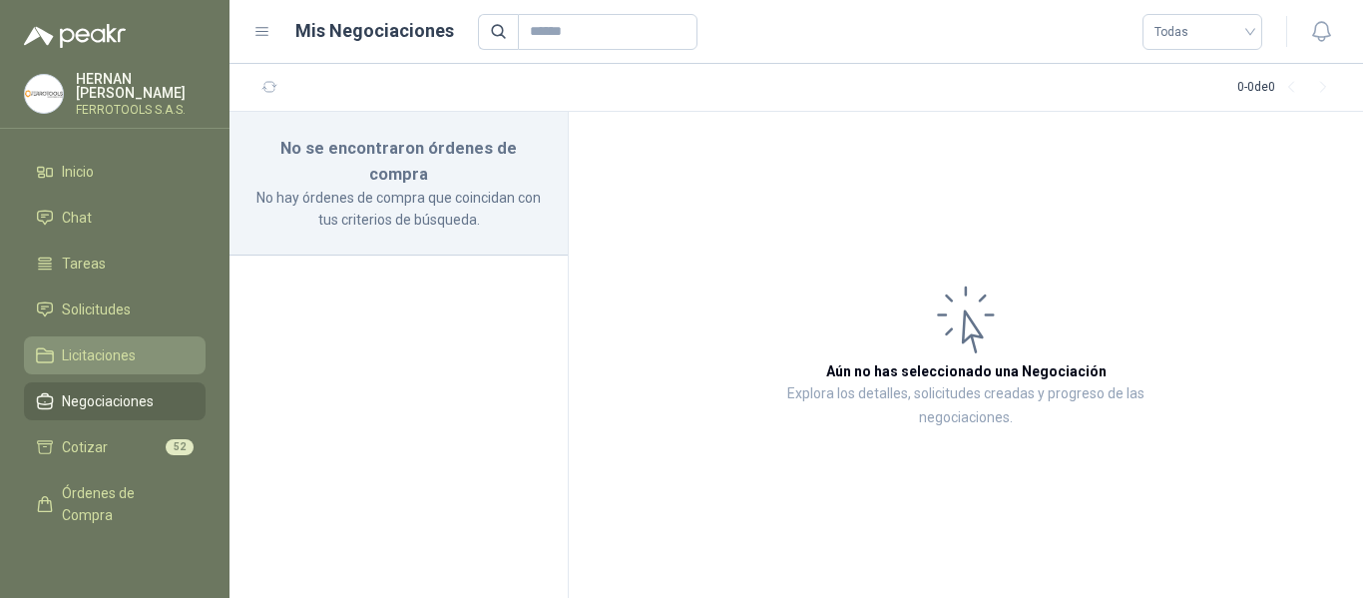
click at [137, 355] on li "Licitaciones" at bounding box center [115, 355] width 158 height 22
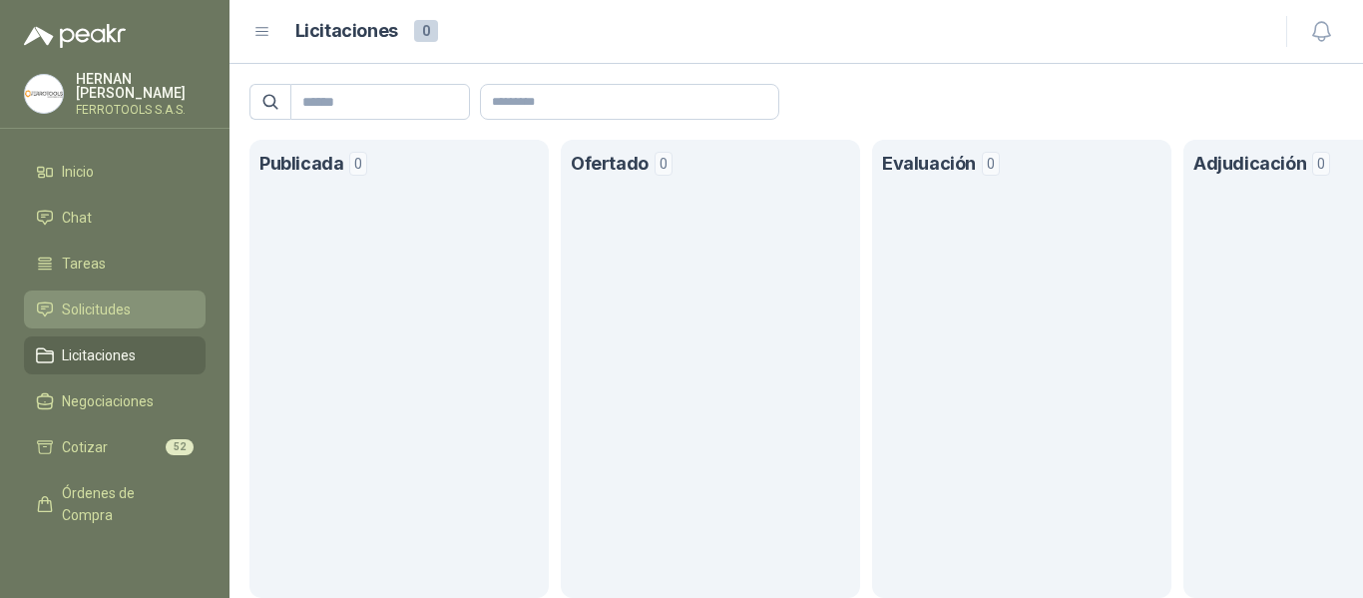
click at [114, 298] on span "Solicitudes" at bounding box center [96, 309] width 69 height 22
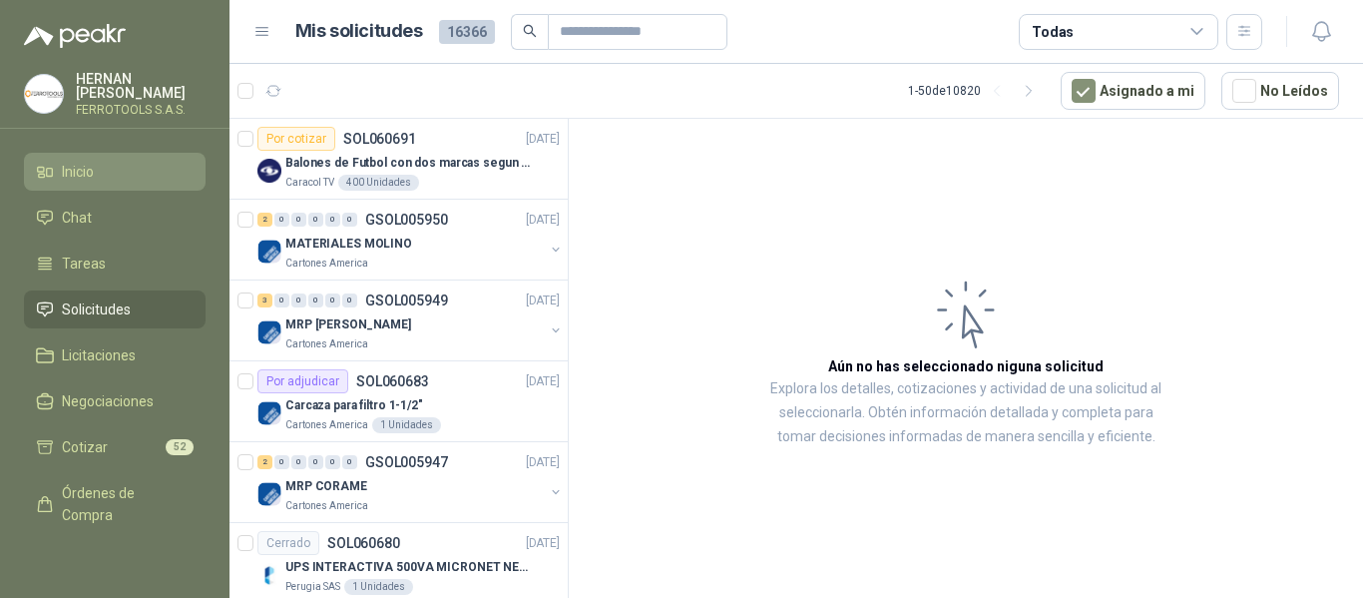
click at [94, 171] on span "Inicio" at bounding box center [78, 172] width 32 height 22
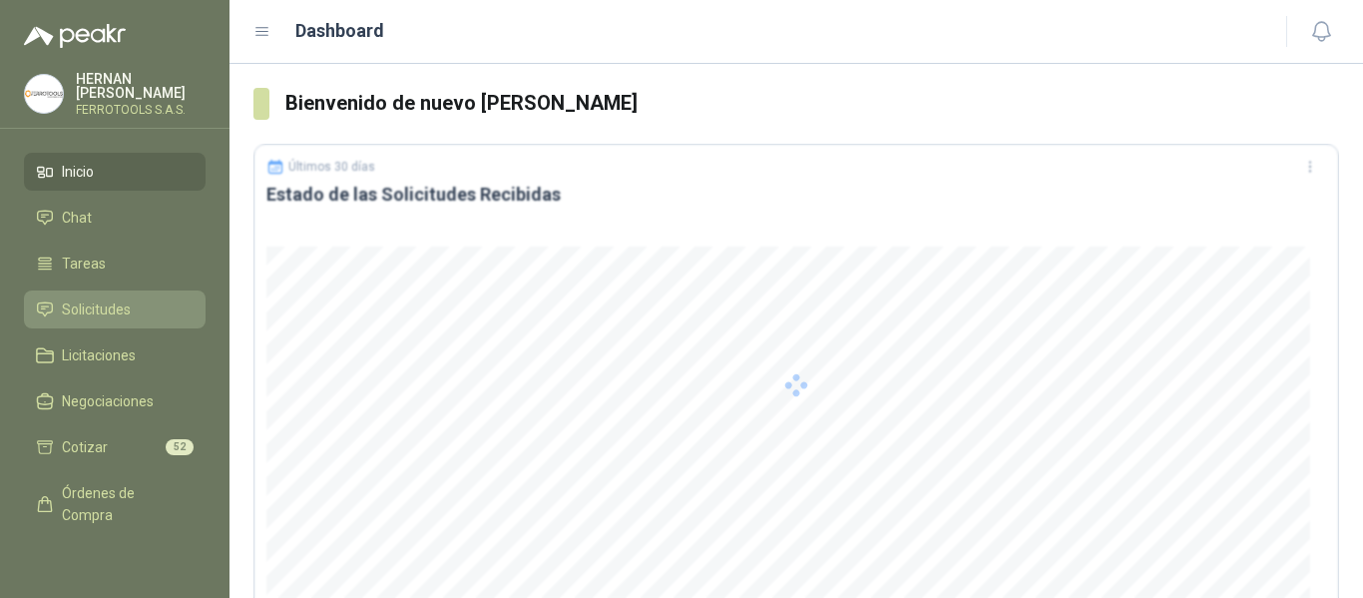
click at [95, 309] on span "Solicitudes" at bounding box center [96, 309] width 69 height 22
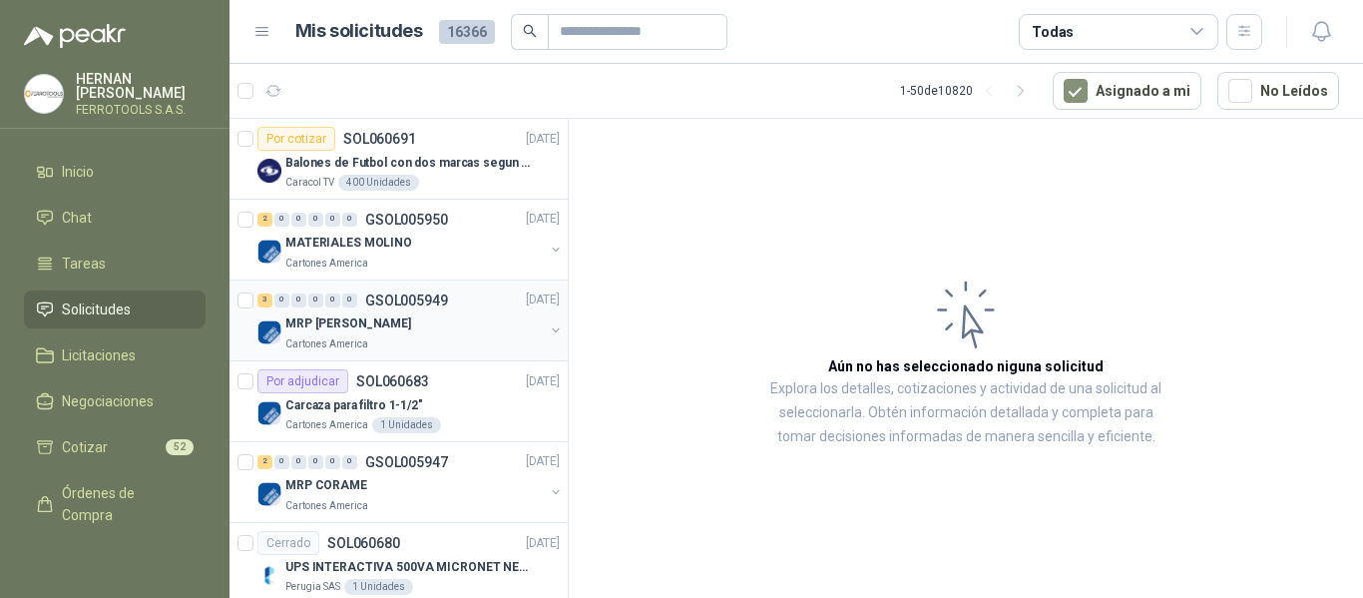
click at [424, 325] on div "MRP [PERSON_NAME]" at bounding box center [414, 324] width 259 height 24
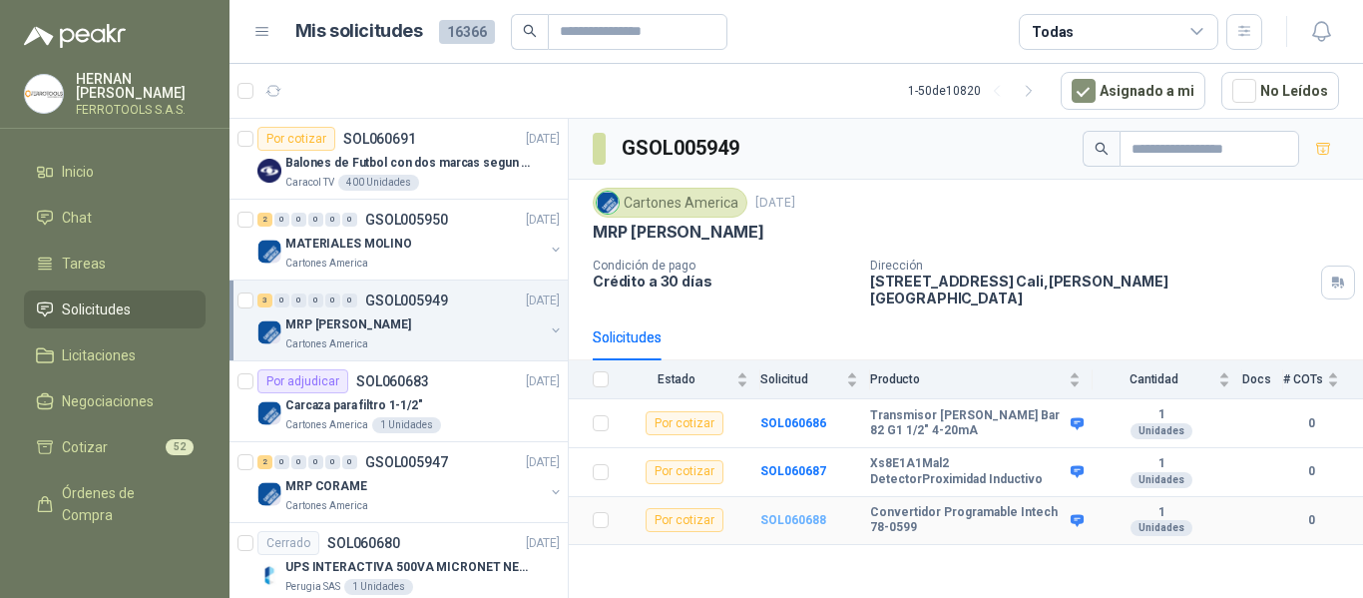
click at [791, 513] on b "SOL060688" at bounding box center [794, 520] width 66 height 14
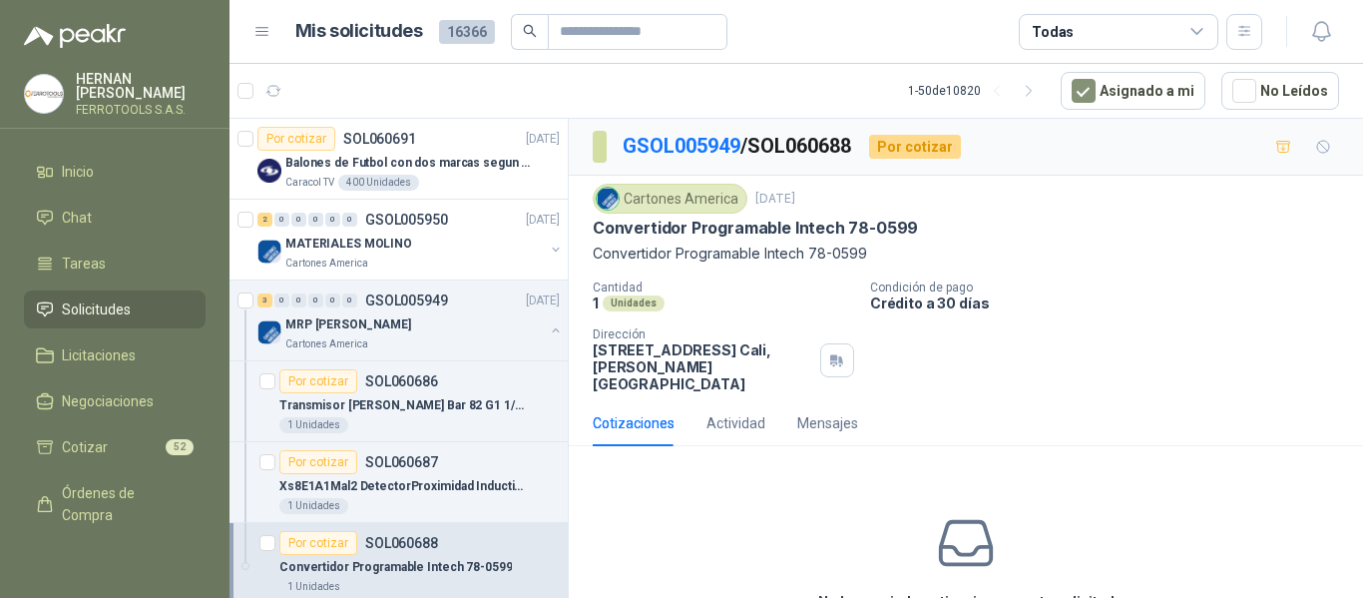
scroll to position [96, 0]
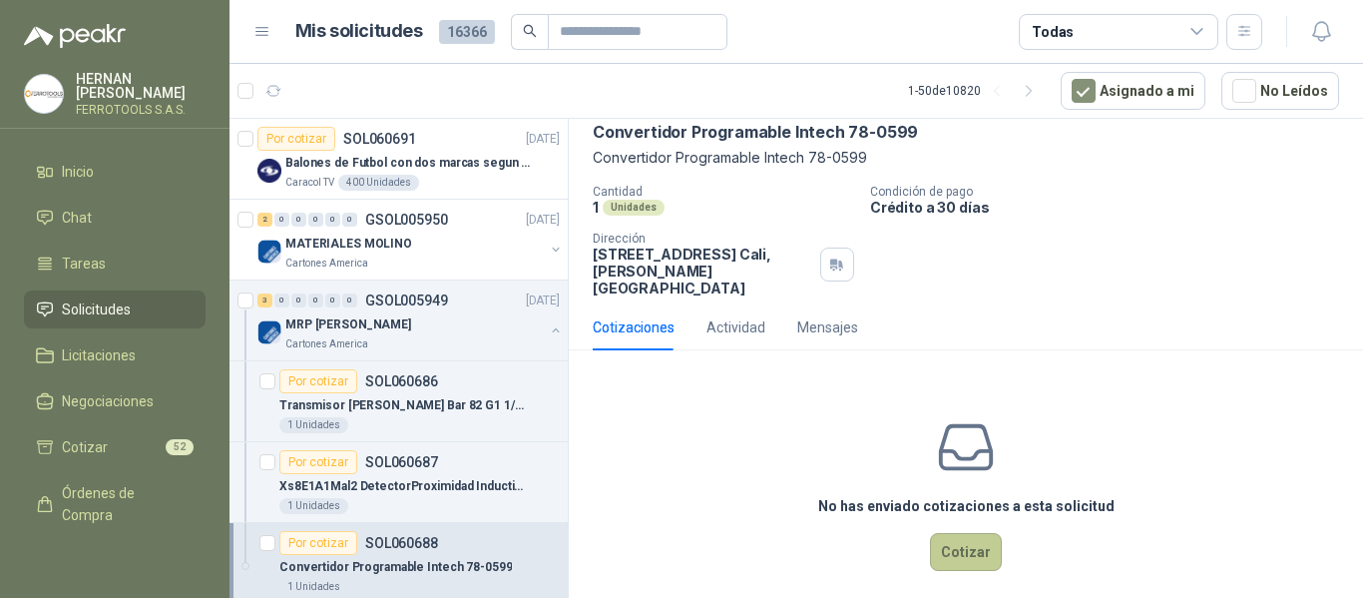
click at [971, 533] on button "Cotizar" at bounding box center [966, 552] width 72 height 38
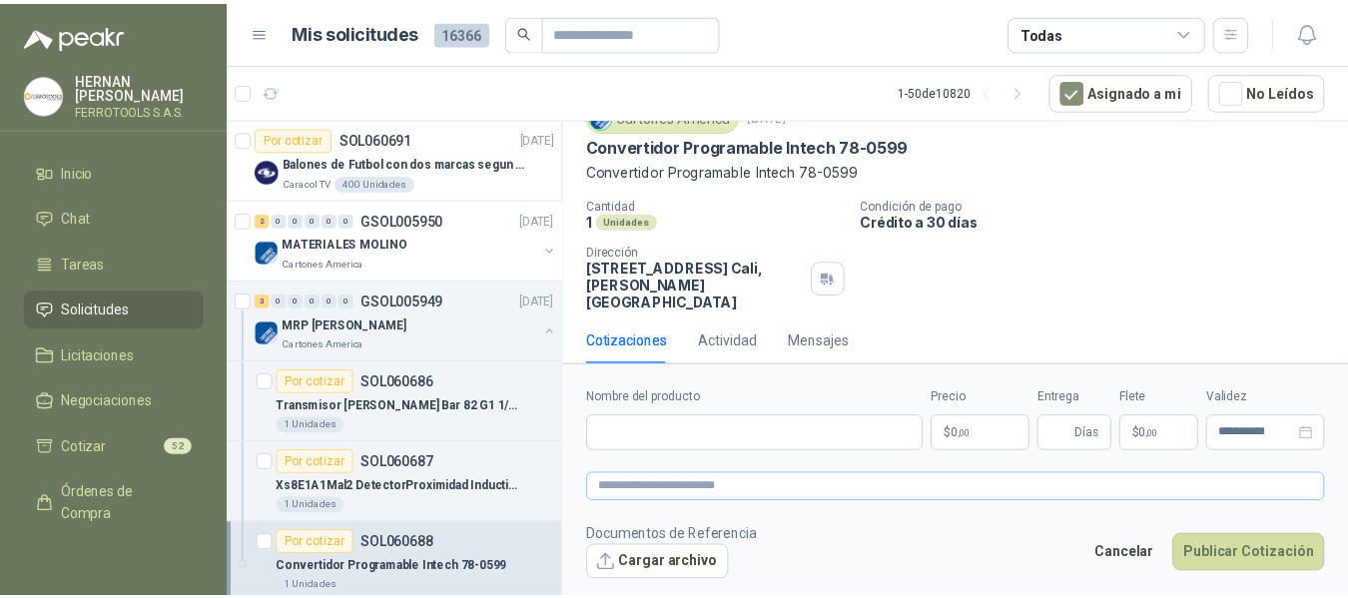
scroll to position [82, 0]
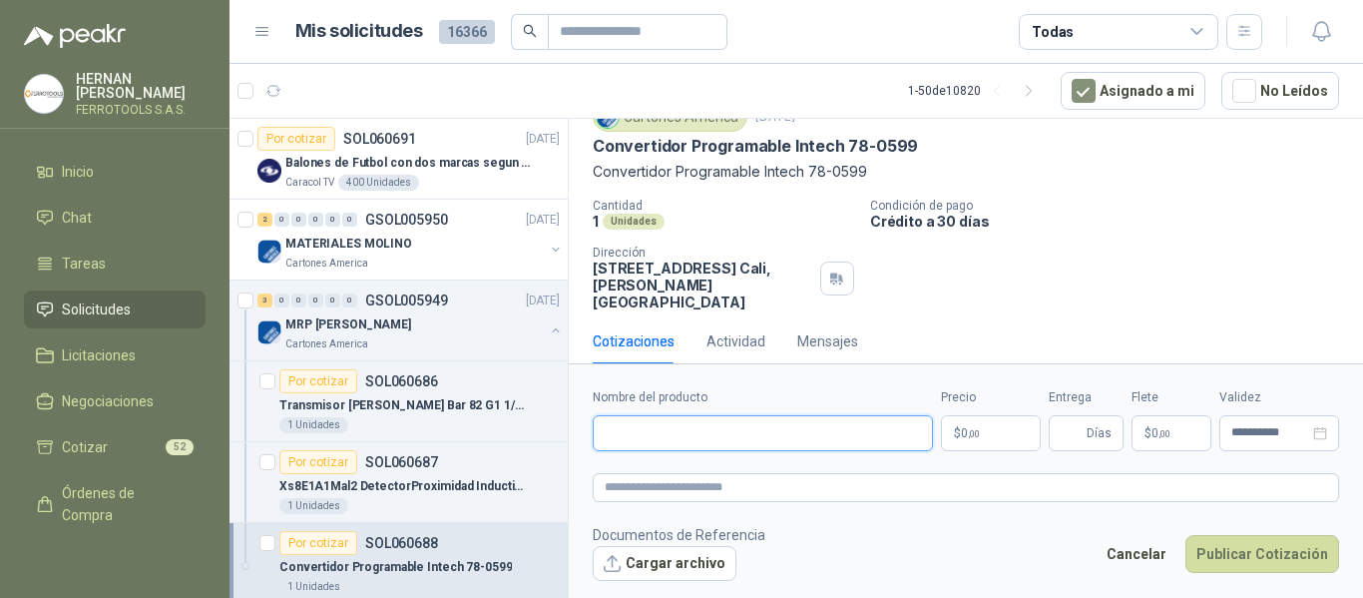
click at [752, 433] on input "Nombre del producto" at bounding box center [763, 433] width 340 height 36
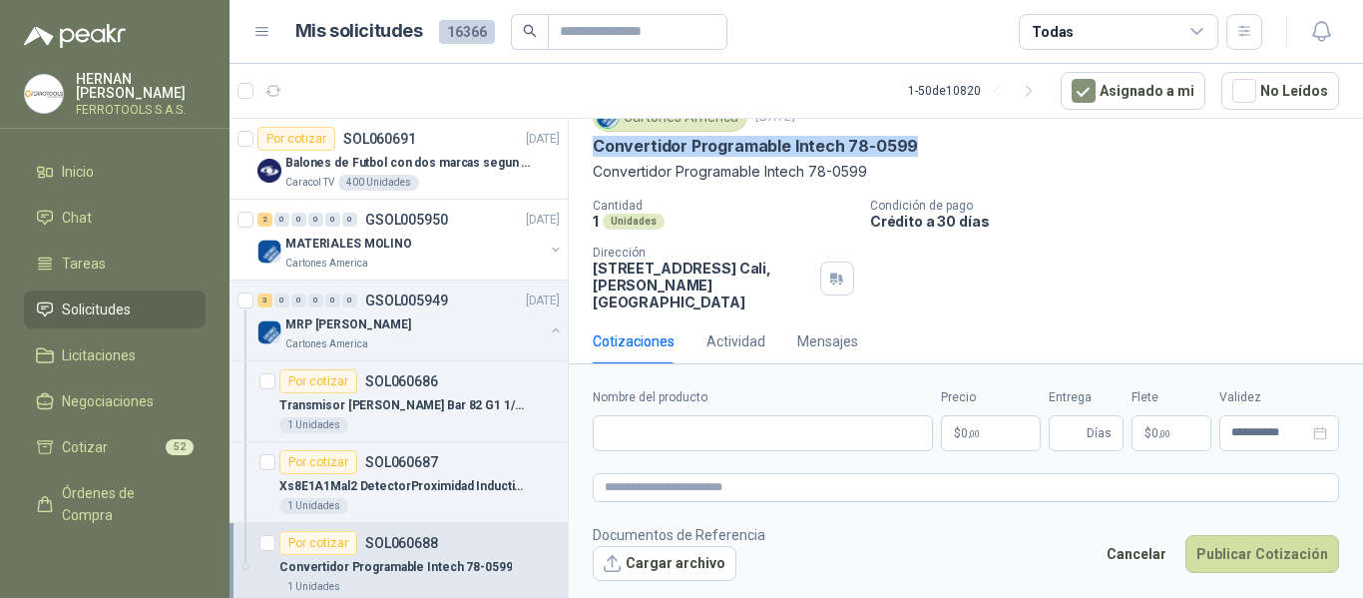
drag, startPoint x: 594, startPoint y: 148, endPoint x: 942, endPoint y: 158, distance: 348.5
click at [942, 158] on div "Cartones America [DATE] Convertidor Programable Intech 78-0599 Convertidor Pro…" at bounding box center [966, 142] width 747 height 81
copy p "Convertidor Programable Intech 78-0599"
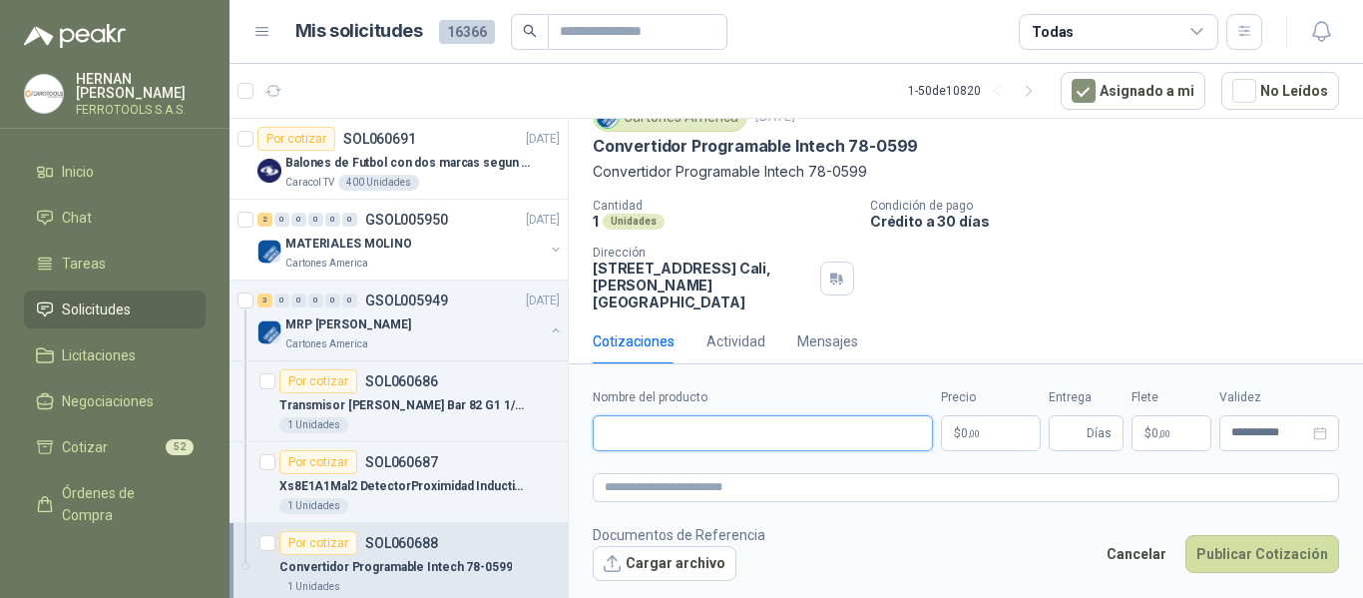
click at [720, 435] on input "Nombre del producto" at bounding box center [763, 433] width 340 height 36
paste input "**********"
type input "**********"
click at [748, 496] on textarea at bounding box center [966, 487] width 747 height 29
paste textarea "**********"
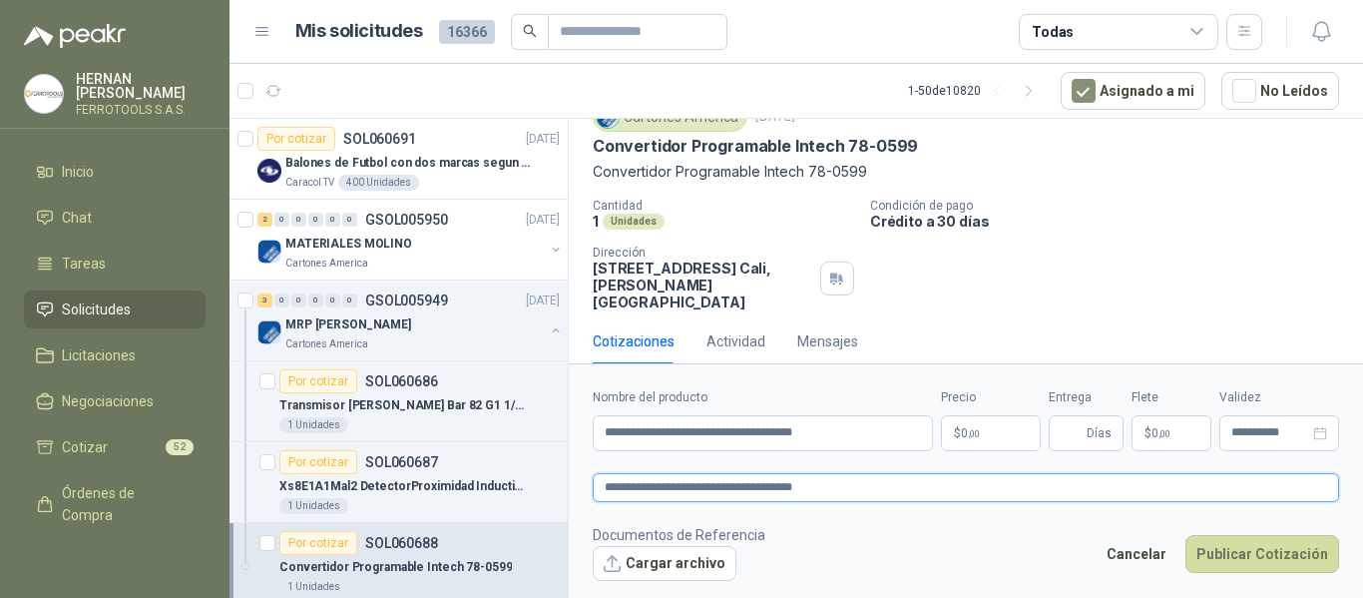
type textarea "**********"
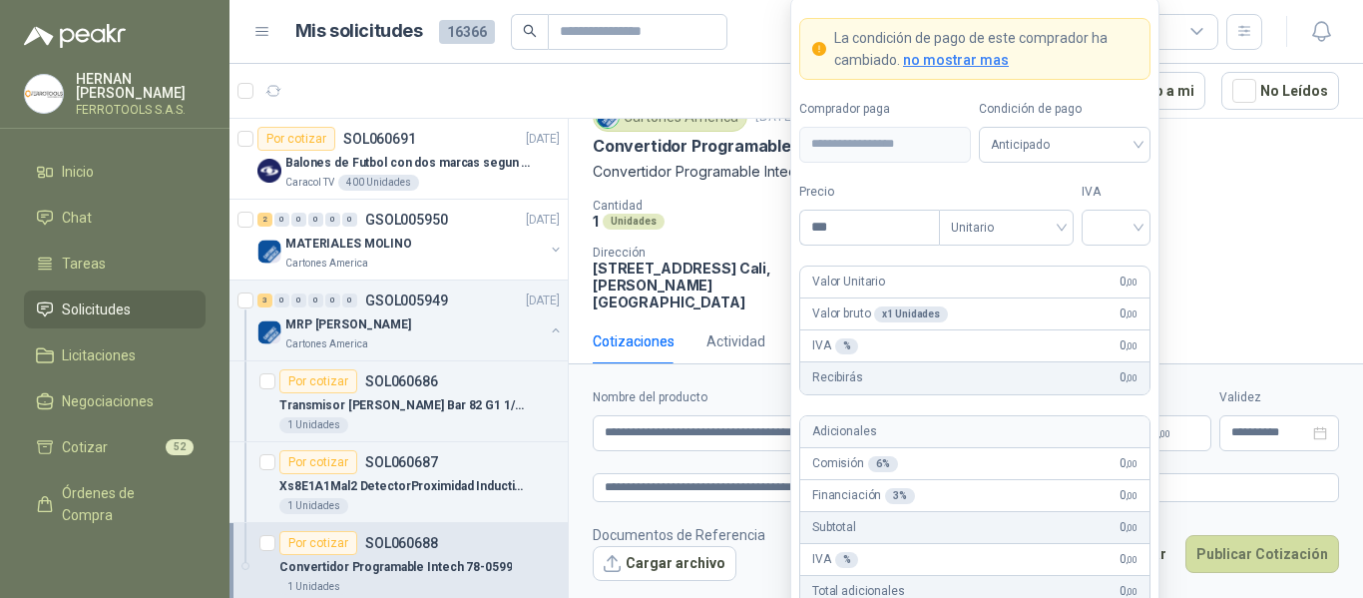
click at [969, 428] on body "[PERSON_NAME] FERROTOOLS S.A.S. Inicio Chat Tareas Solicitudes Licitaciones Neg…" at bounding box center [681, 299] width 1363 height 598
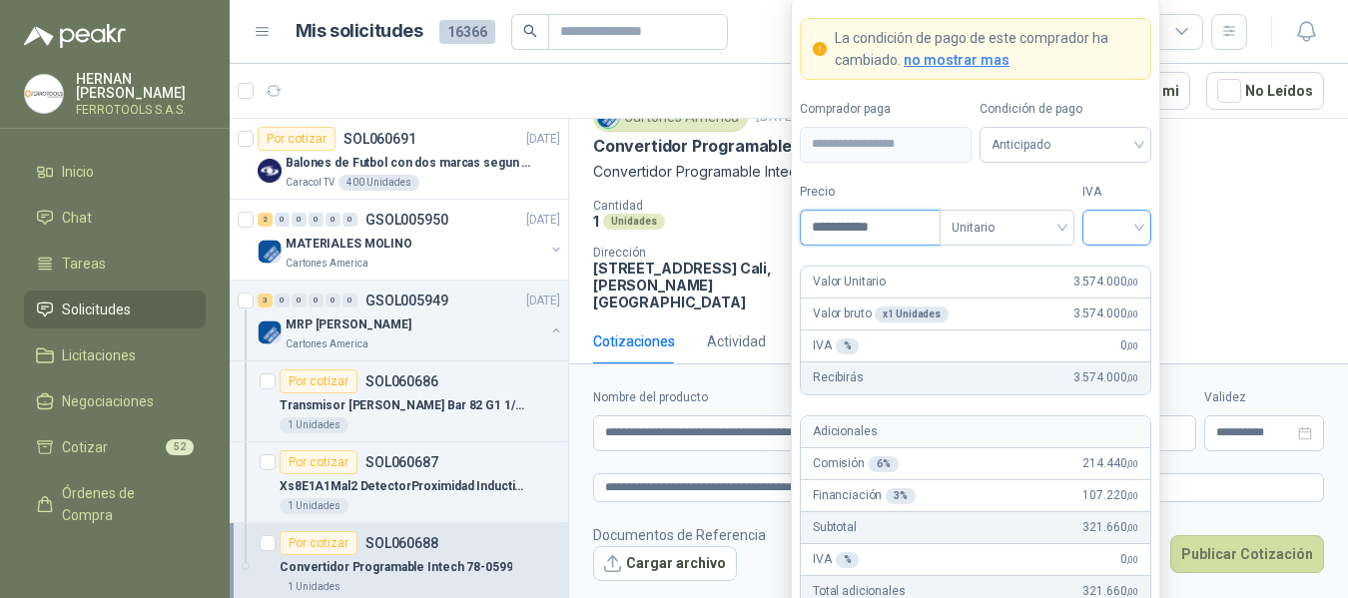
type input "**********"
click at [1117, 225] on input "search" at bounding box center [1116, 226] width 45 height 30
click at [1117, 263] on div "19%" at bounding box center [1116, 269] width 37 height 22
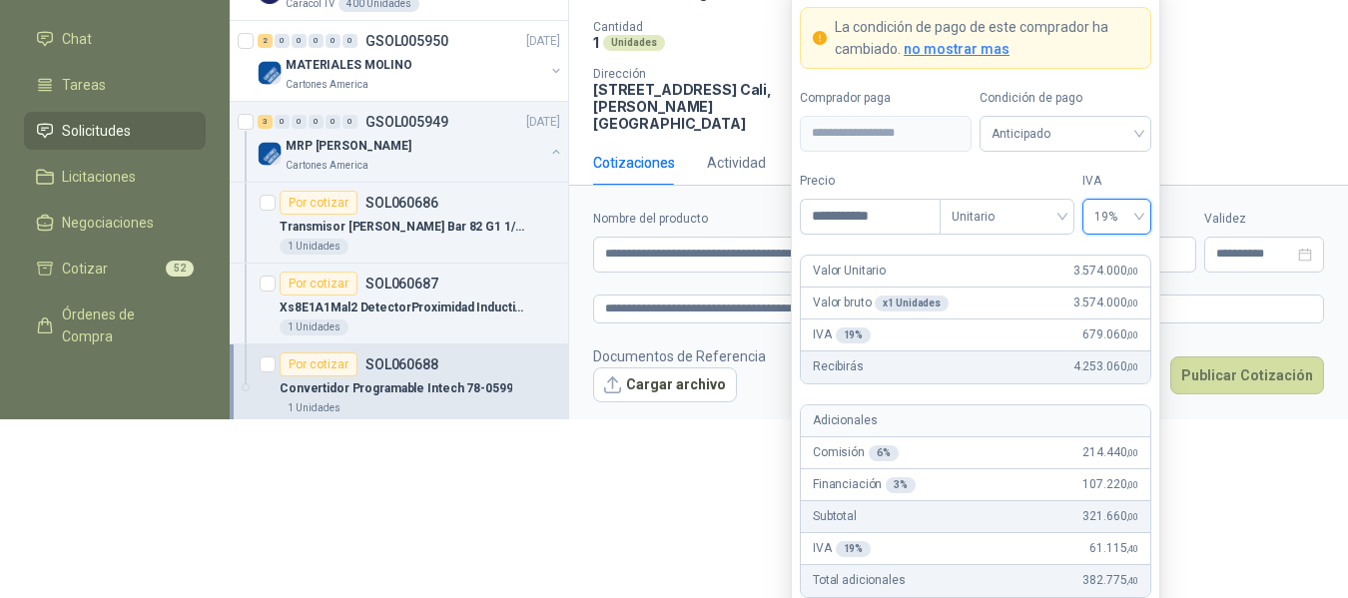
scroll to position [184, 0]
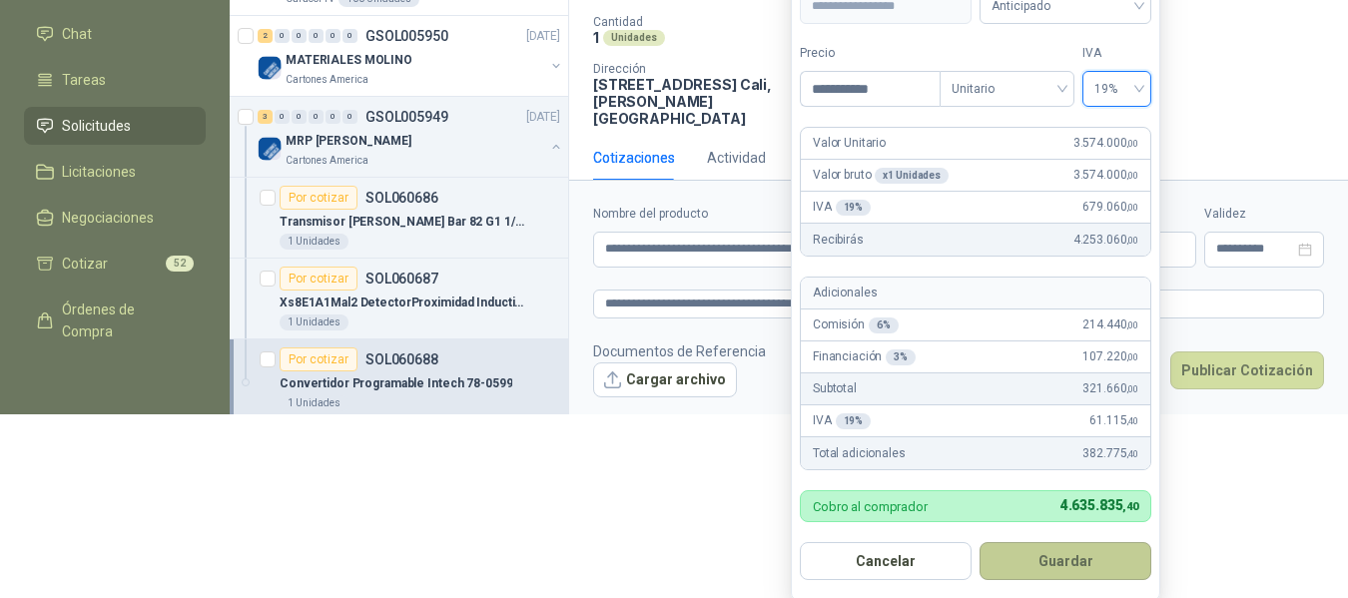
click at [1084, 545] on button "Guardar" at bounding box center [1065, 561] width 172 height 38
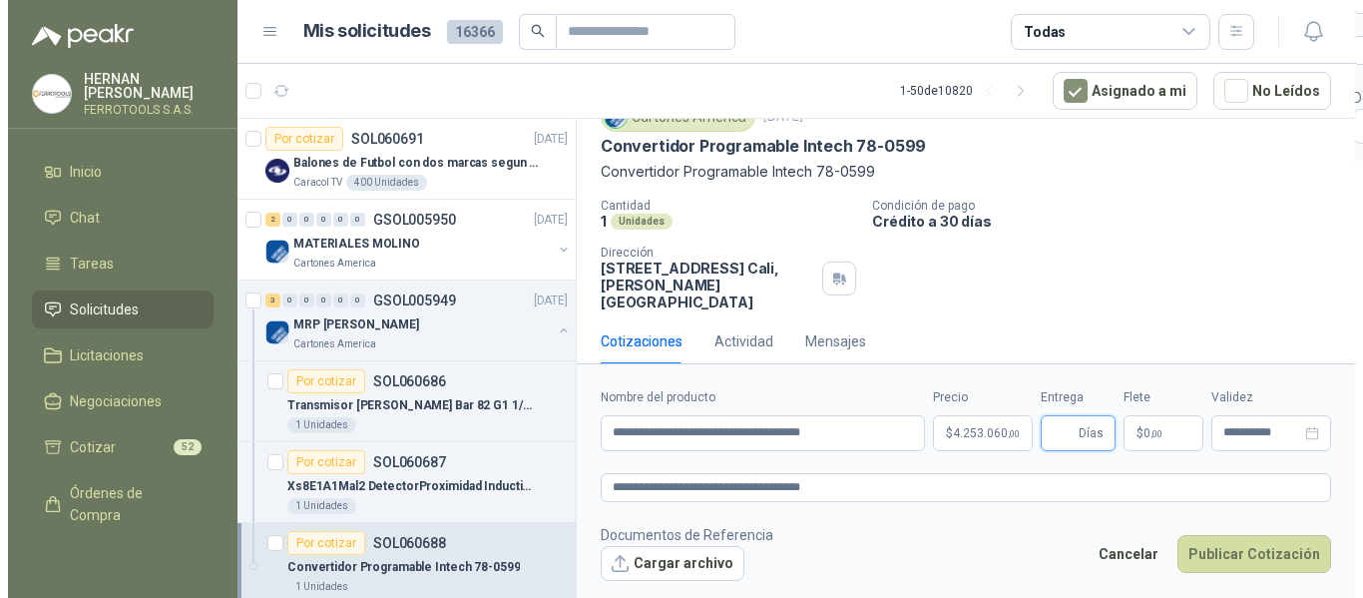
scroll to position [0, 0]
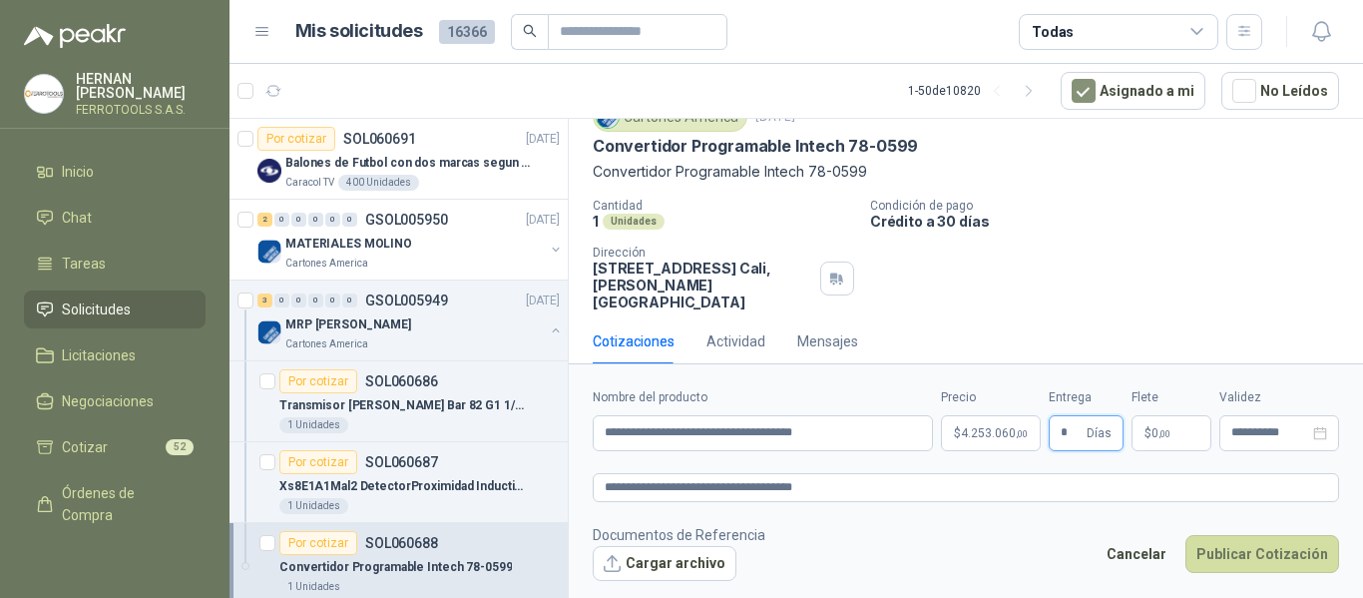
type input "*"
click at [975, 546] on footer "Documentos de Referencia Cargar archivo Cancelar Publicar Cotización" at bounding box center [966, 553] width 747 height 58
click at [1267, 553] on button "Publicar Cotización" at bounding box center [1263, 554] width 154 height 38
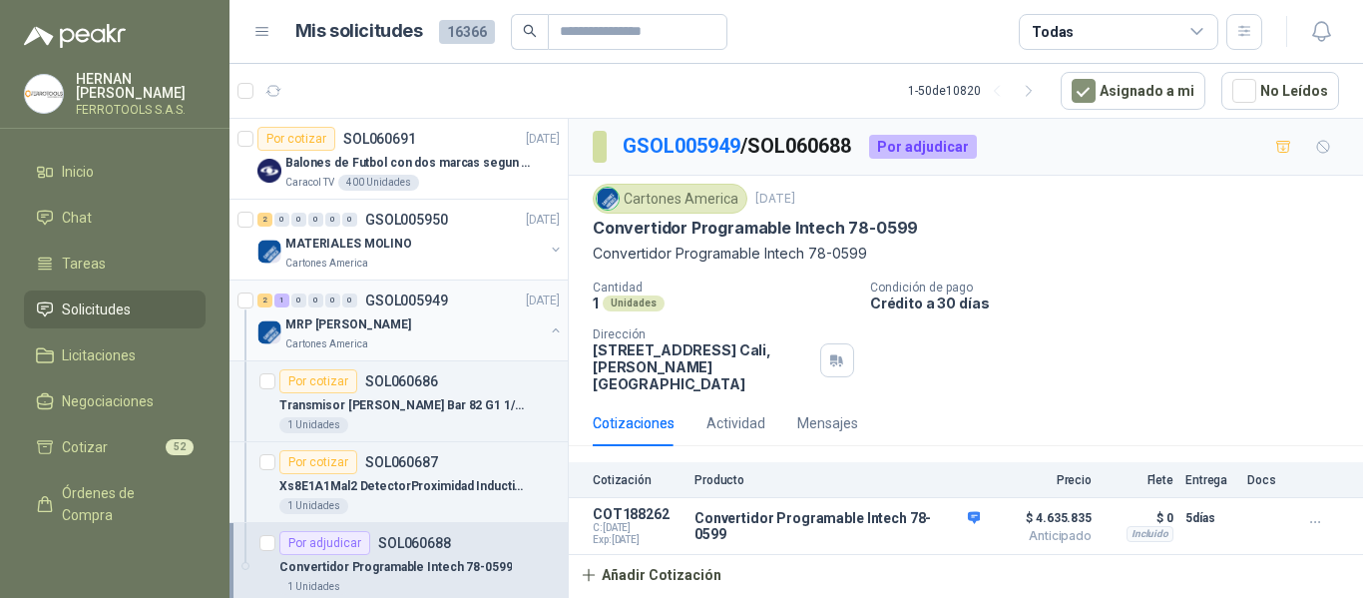
click at [481, 335] on div "MRP [PERSON_NAME]" at bounding box center [414, 324] width 259 height 24
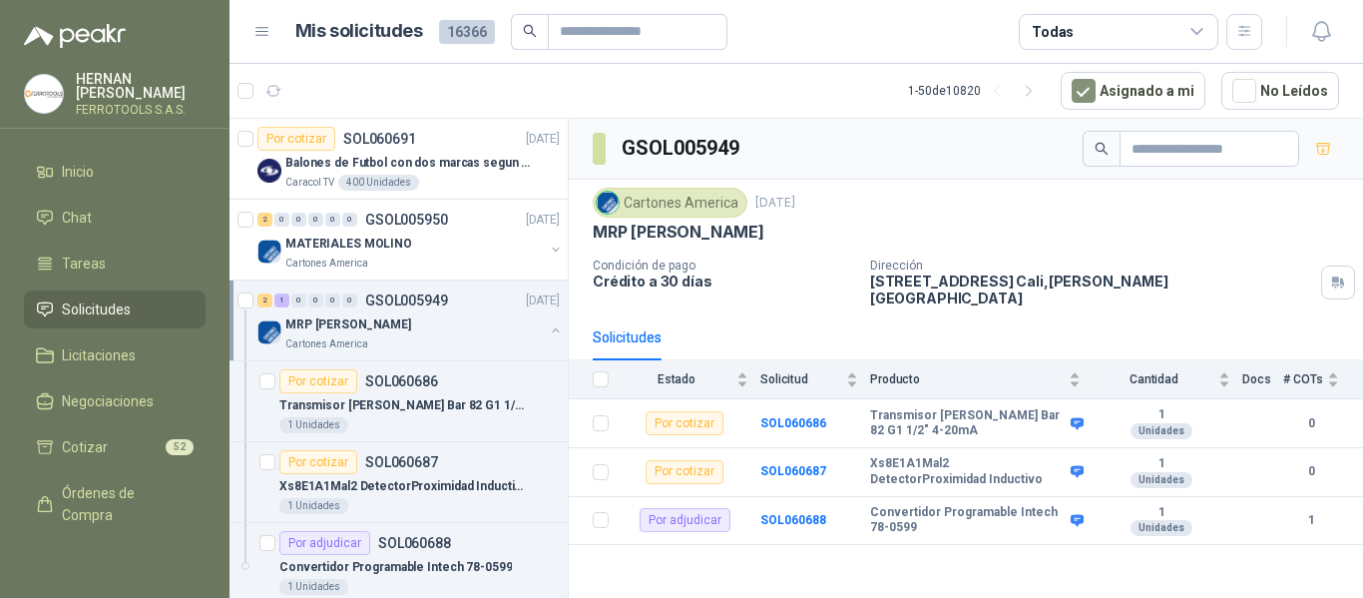
click at [611, 210] on img at bounding box center [608, 203] width 22 height 22
click at [66, 210] on span "Chat" at bounding box center [77, 218] width 30 height 22
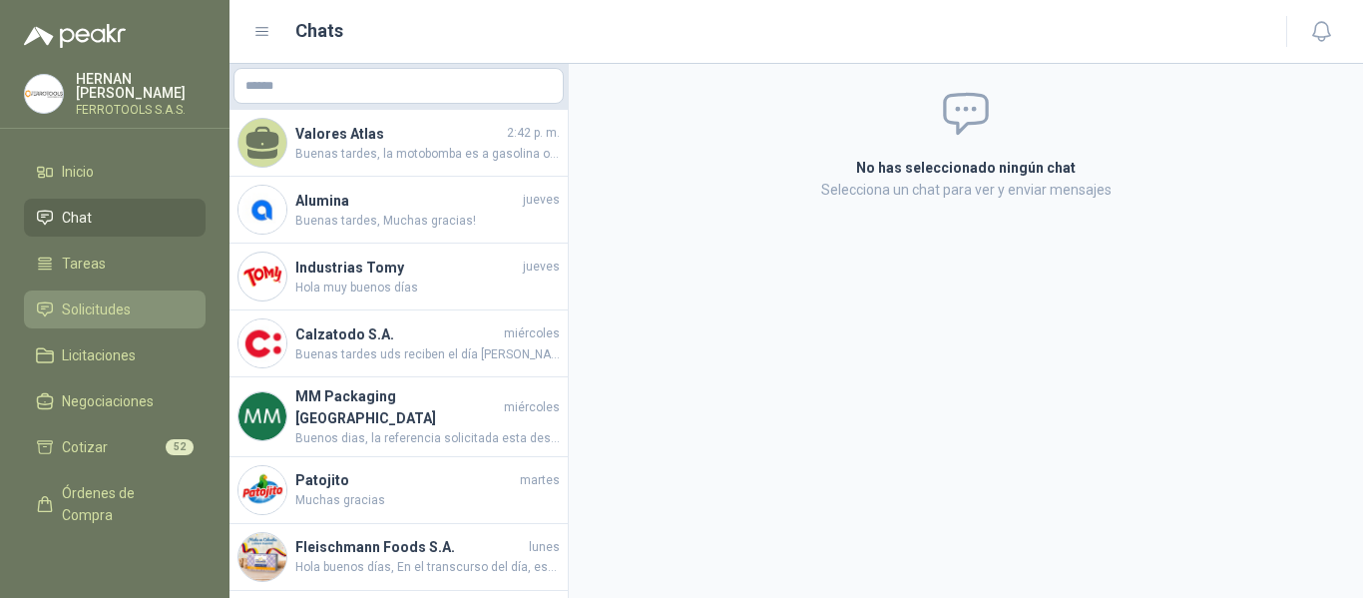
click at [87, 308] on span "Solicitudes" at bounding box center [96, 309] width 69 height 22
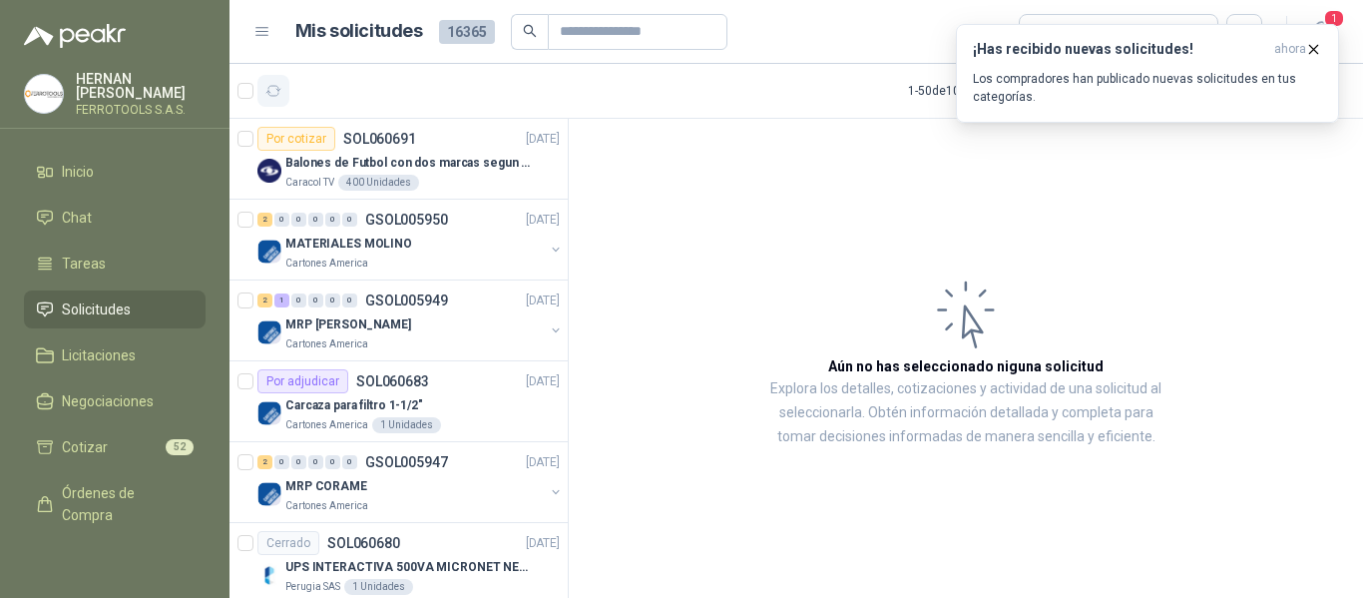
drag, startPoint x: 789, startPoint y: 294, endPoint x: 274, endPoint y: 86, distance: 554.8
click at [274, 86] on icon "button" at bounding box center [274, 91] width 15 height 10
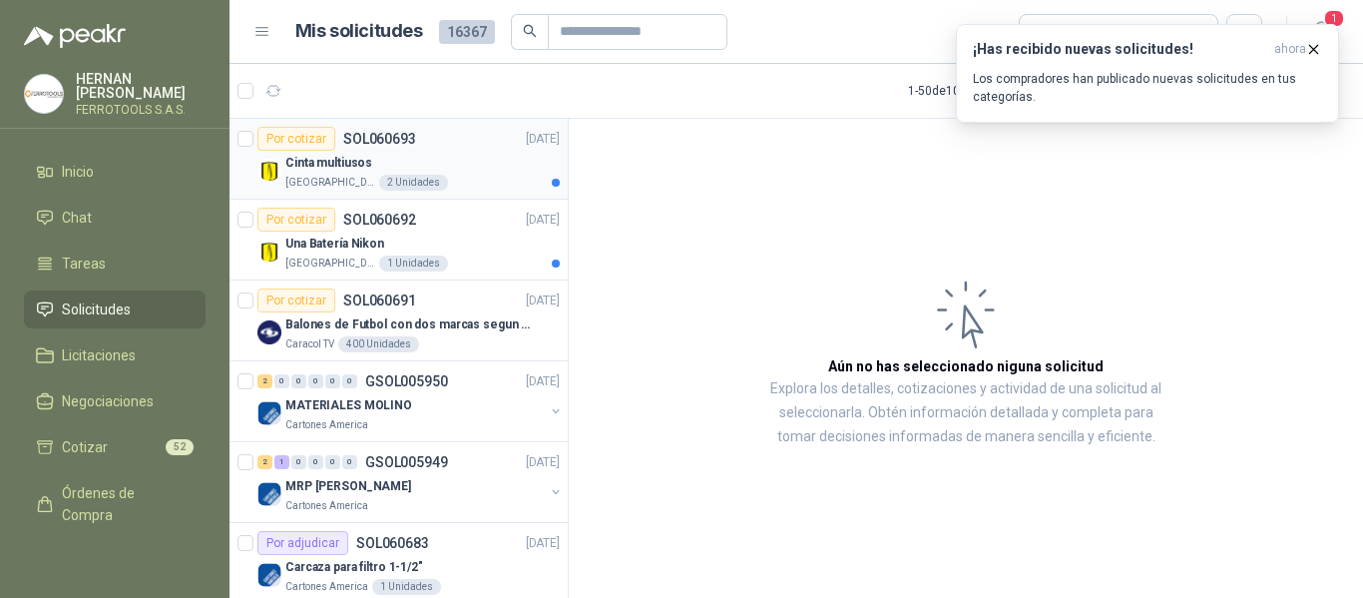
click at [485, 179] on div "[GEOGRAPHIC_DATA] 2 Unidades" at bounding box center [422, 183] width 274 height 16
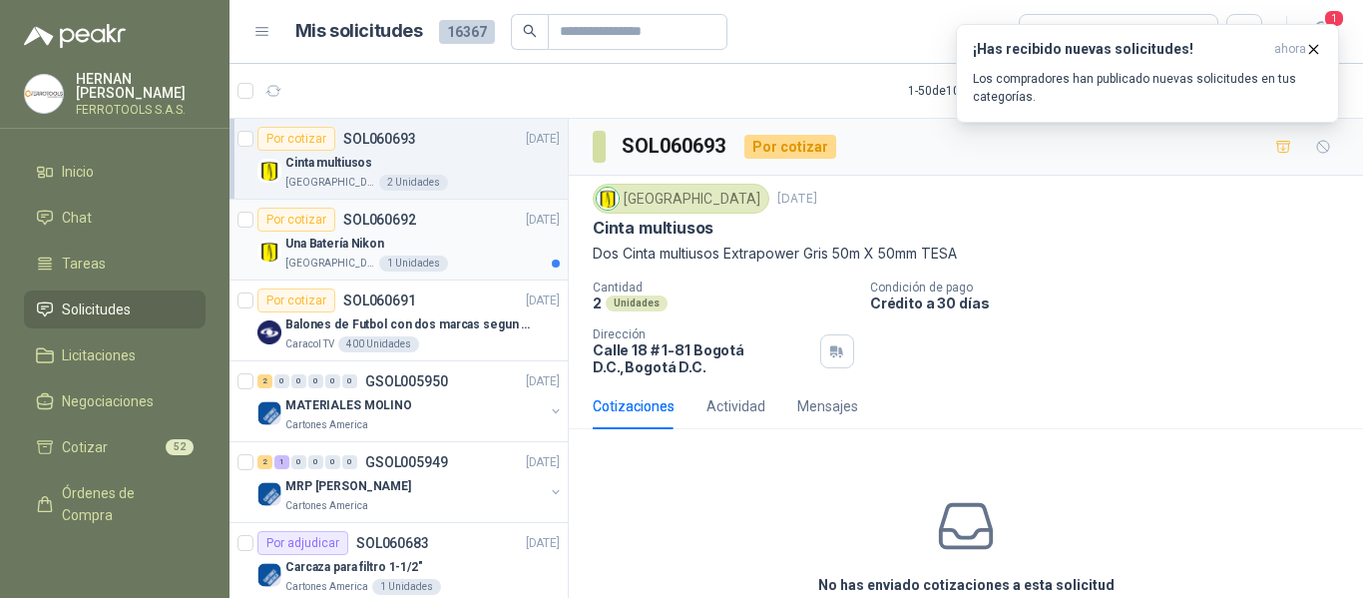
click at [494, 262] on div "[GEOGRAPHIC_DATA] 1 Unidades" at bounding box center [422, 264] width 274 height 16
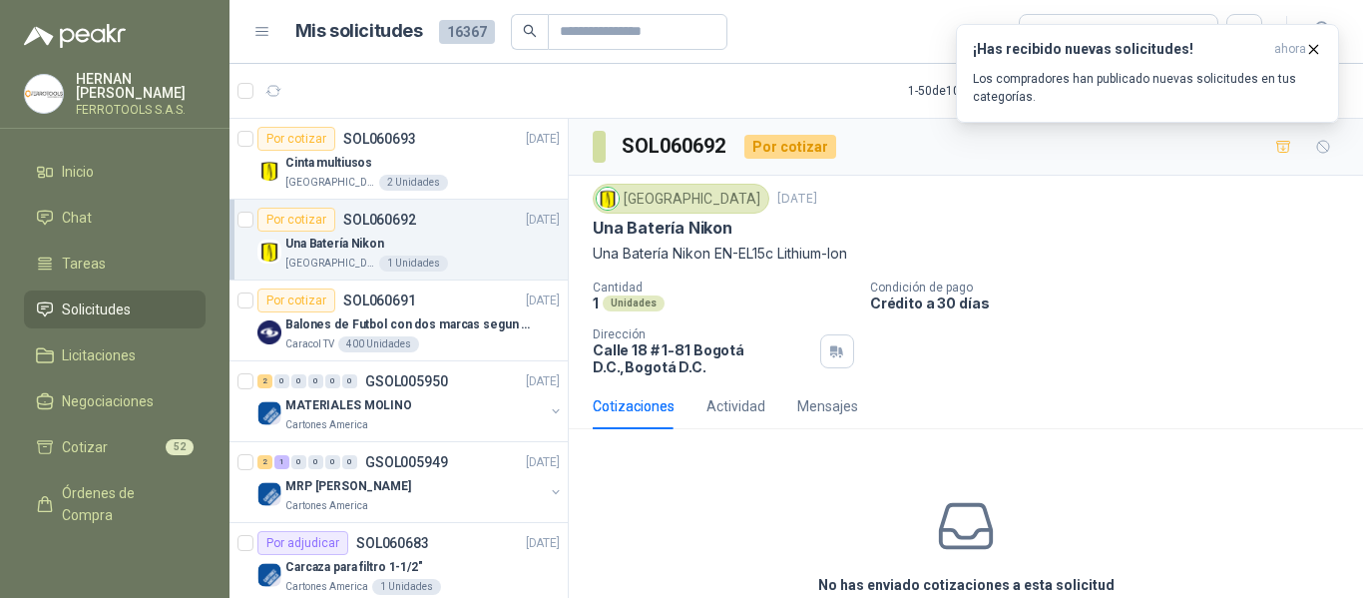
click at [1318, 346] on div "Cantidad 1 Unidades Condición de pago Crédito a 30 días Dirección [STREET_ADDRE…" at bounding box center [966, 327] width 747 height 95
